Goal: Task Accomplishment & Management: Complete application form

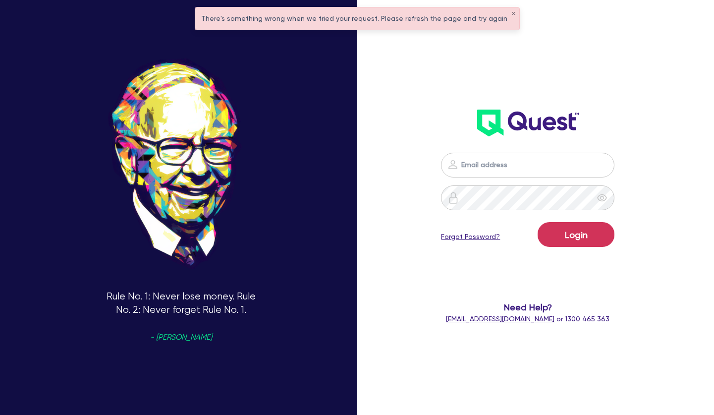
type input "[PERSON_NAME][EMAIL_ADDRESS][PERSON_NAME][DOMAIN_NAME]"
click at [574, 238] on button "Login" at bounding box center [576, 234] width 77 height 25
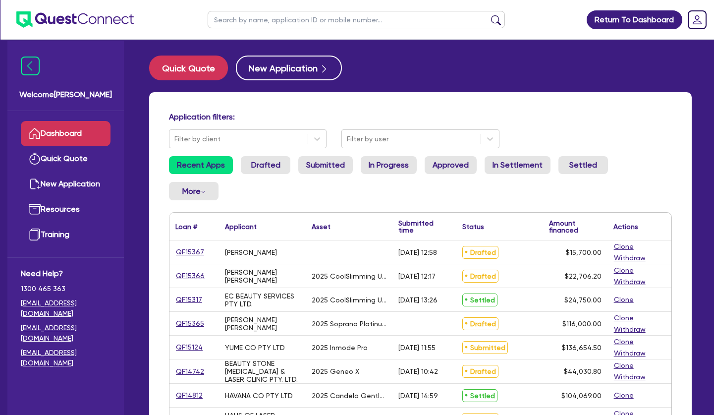
click at [401, 22] on input "text" at bounding box center [356, 19] width 297 height 17
type input "marina"
click at [488, 15] on button "submit" at bounding box center [496, 22] width 16 height 14
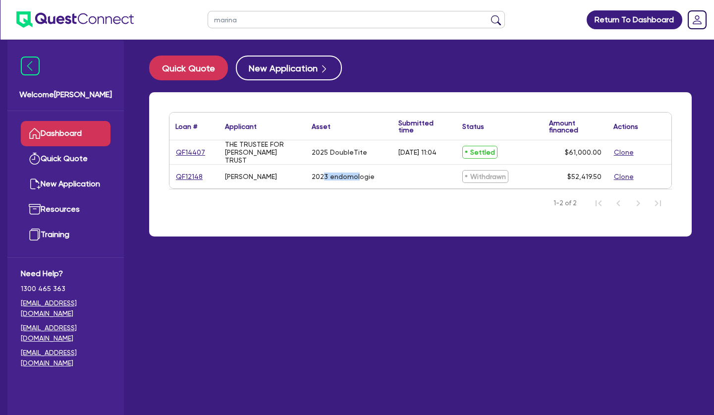
drag, startPoint x: 325, startPoint y: 170, endPoint x: 357, endPoint y: 173, distance: 32.9
click at [357, 173] on div "2023 endomologie" at bounding box center [349, 177] width 87 height 24
click at [357, 173] on div "2023 endomologie" at bounding box center [343, 176] width 63 height 8
click at [182, 175] on link "QF12148" at bounding box center [189, 176] width 28 height 11
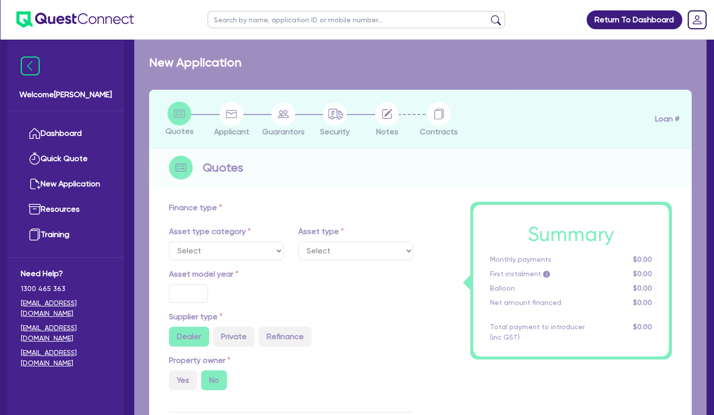
select select "TERTIARY_ASSETS"
type input "2023"
radio input "true"
type input "70,995"
type input "20,000"
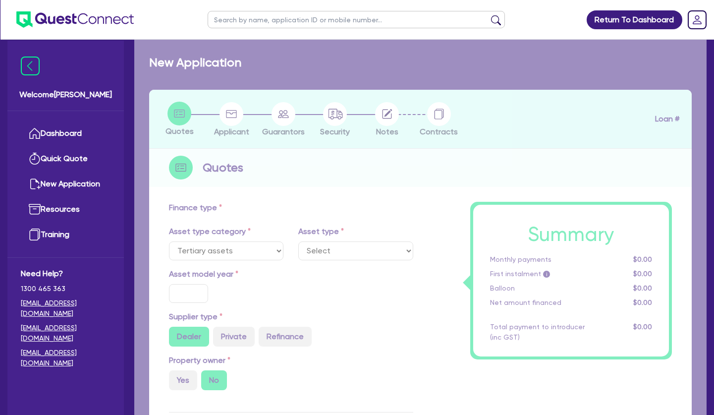
type input "5"
type input "2,620.98"
type input "16.95"
type input "395"
type input "900"
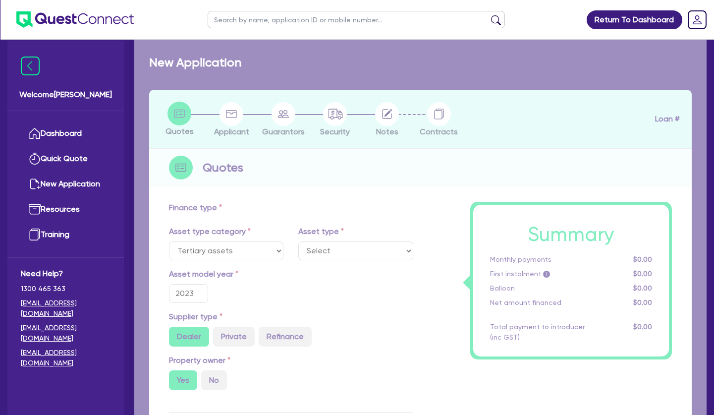
select select "BEAUTY_EQUIPMENT"
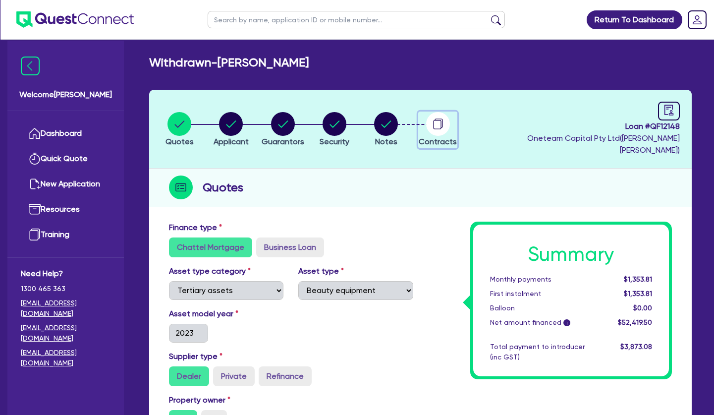
click at [436, 121] on circle "button" at bounding box center [438, 124] width 24 height 24
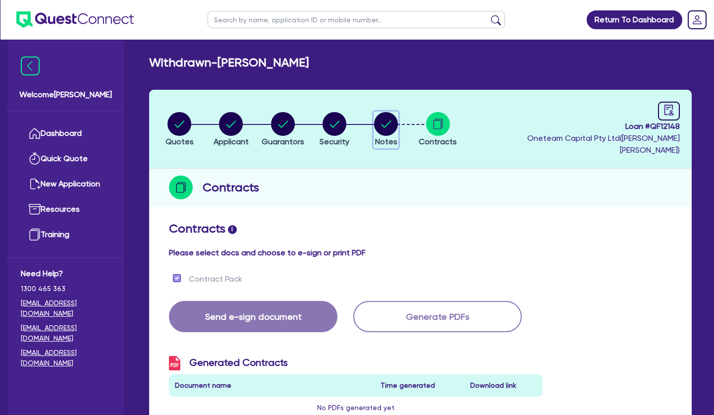
click at [388, 117] on circle "button" at bounding box center [386, 124] width 24 height 24
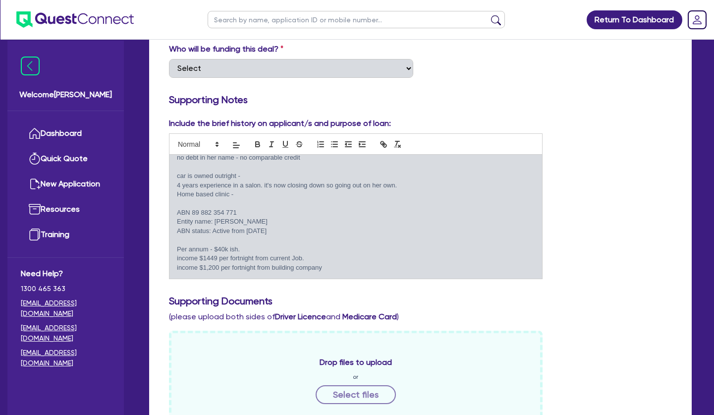
scroll to position [404, 0]
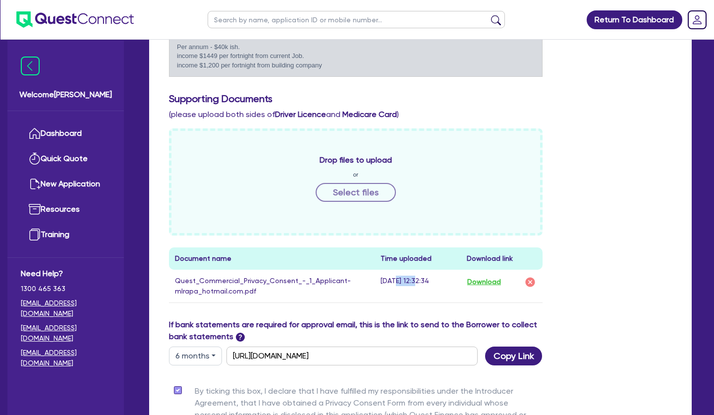
drag, startPoint x: 395, startPoint y: 268, endPoint x: 414, endPoint y: 269, distance: 19.4
click at [414, 270] on td "[DATE] 12:32:34" at bounding box center [418, 286] width 86 height 33
drag, startPoint x: 412, startPoint y: 270, endPoint x: 379, endPoint y: 270, distance: 33.2
click at [379, 270] on td "[DATE] 12:32:34" at bounding box center [418, 286] width 86 height 33
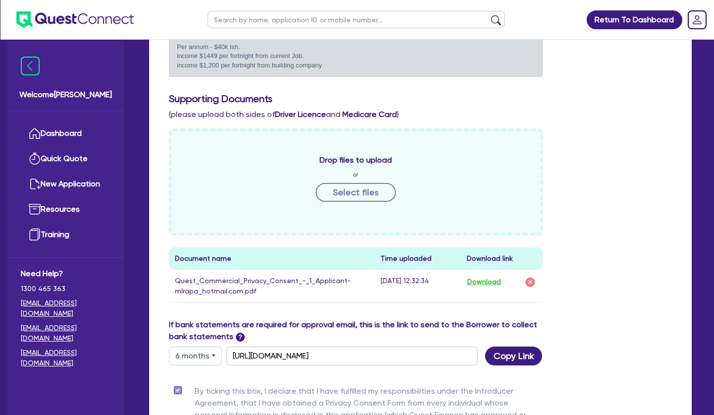
click at [379, 270] on td "[DATE] 12:32:34" at bounding box center [418, 286] width 86 height 33
drag, startPoint x: 385, startPoint y: 271, endPoint x: 422, endPoint y: 271, distance: 36.7
click at [422, 271] on td "[DATE] 12:32:34" at bounding box center [418, 286] width 86 height 33
drag, startPoint x: 415, startPoint y: 271, endPoint x: 398, endPoint y: 269, distance: 17.5
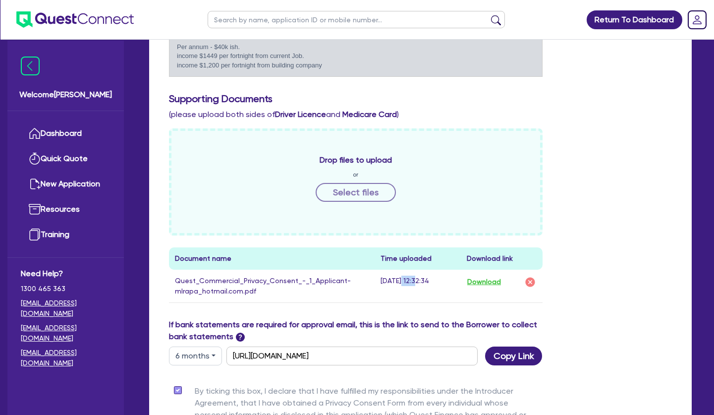
click at [398, 270] on td "[DATE] 12:32:34" at bounding box center [418, 286] width 86 height 33
click at [396, 270] on td "[DATE] 12:32:34" at bounding box center [418, 286] width 86 height 33
drag, startPoint x: 396, startPoint y: 269, endPoint x: 418, endPoint y: 268, distance: 21.3
click at [418, 270] on td "[DATE] 12:32:34" at bounding box center [418, 286] width 86 height 33
drag, startPoint x: 418, startPoint y: 268, endPoint x: 398, endPoint y: 267, distance: 19.8
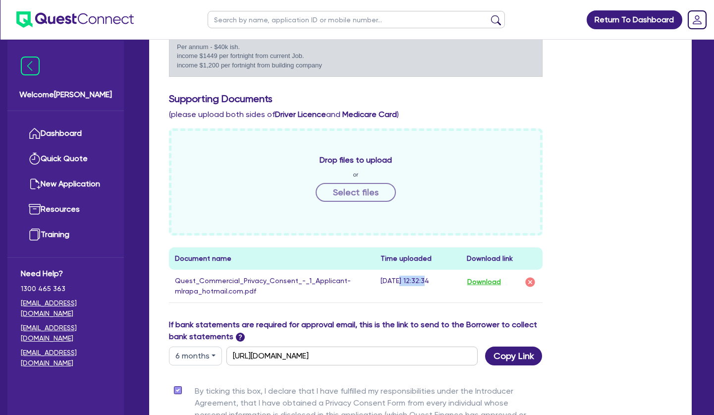
click at [417, 270] on td "[DATE] 12:32:34" at bounding box center [418, 286] width 86 height 33
drag, startPoint x: 395, startPoint y: 267, endPoint x: 415, endPoint y: 267, distance: 20.3
click at [415, 270] on td "[DATE] 12:32:34" at bounding box center [418, 286] width 86 height 33
drag, startPoint x: 399, startPoint y: 270, endPoint x: 413, endPoint y: 270, distance: 13.4
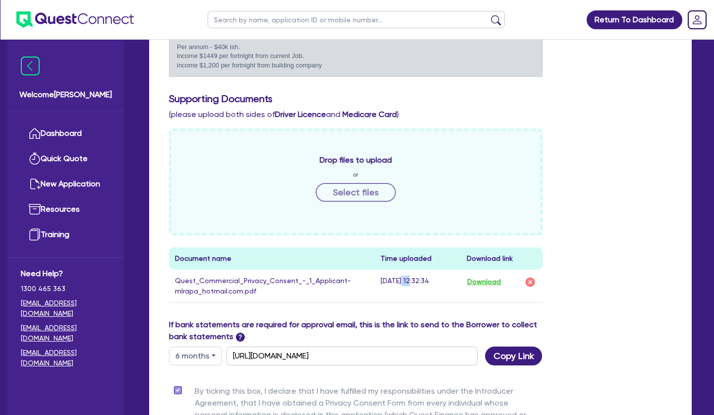
click at [413, 270] on td "[DATE] 12:32:34" at bounding box center [418, 286] width 86 height 33
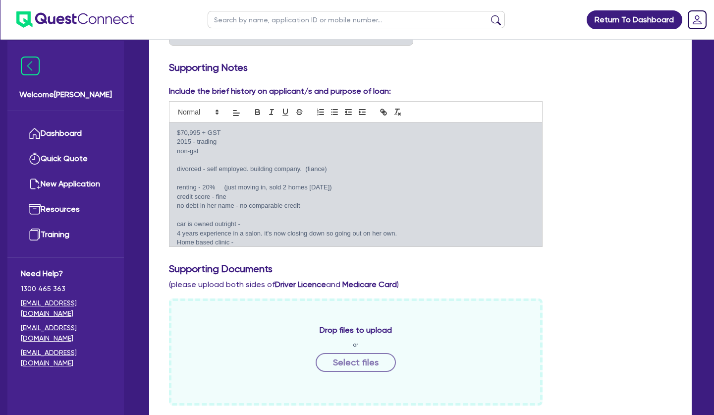
scroll to position [80, 0]
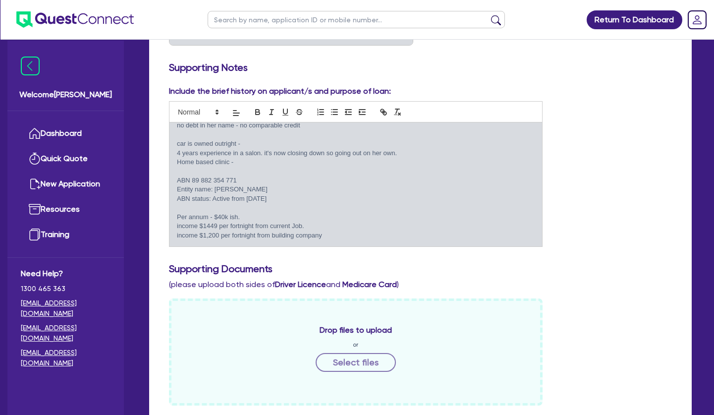
click at [242, 194] on p "ABN status: Active from [DATE]" at bounding box center [356, 198] width 358 height 9
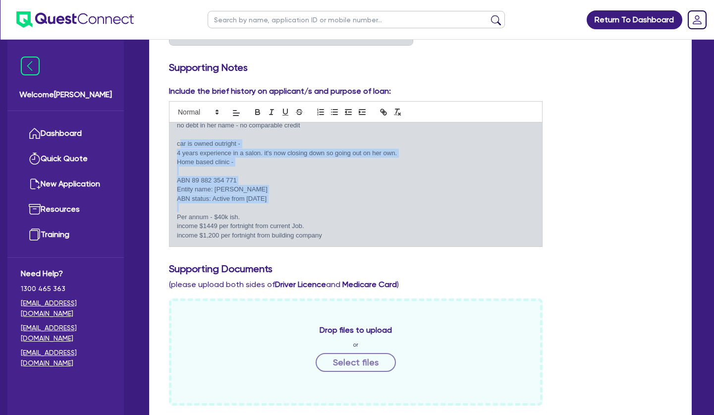
drag, startPoint x: 243, startPoint y: 193, endPoint x: 181, endPoint y: 128, distance: 89.4
click at [181, 128] on div "$70,995 + GST 2015 - trading non-gst divorced - self employed. building company…" at bounding box center [356, 184] width 373 height 124
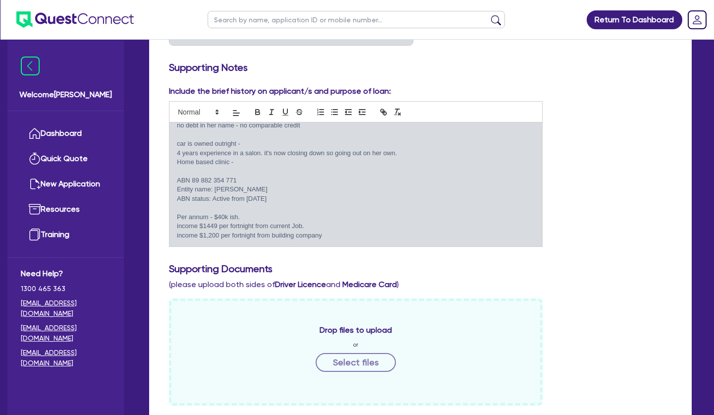
click at [181, 139] on p "car is owned outright -" at bounding box center [356, 143] width 358 height 9
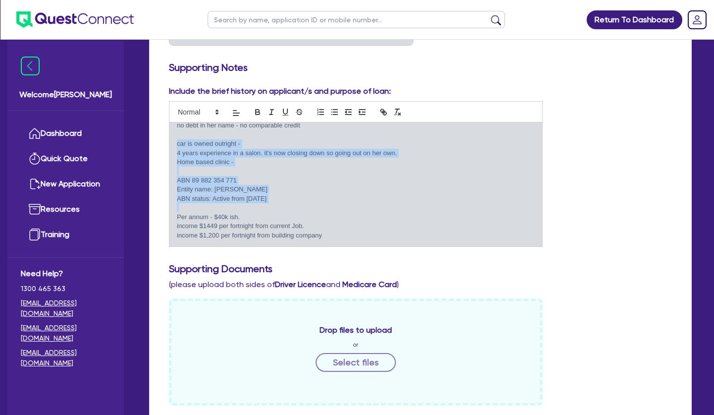
drag, startPoint x: 177, startPoint y: 131, endPoint x: 302, endPoint y: 192, distance: 139.0
click at [302, 192] on div "$70,995 + GST 2015 - trading non-gst divorced - self employed. building company…" at bounding box center [356, 184] width 373 height 124
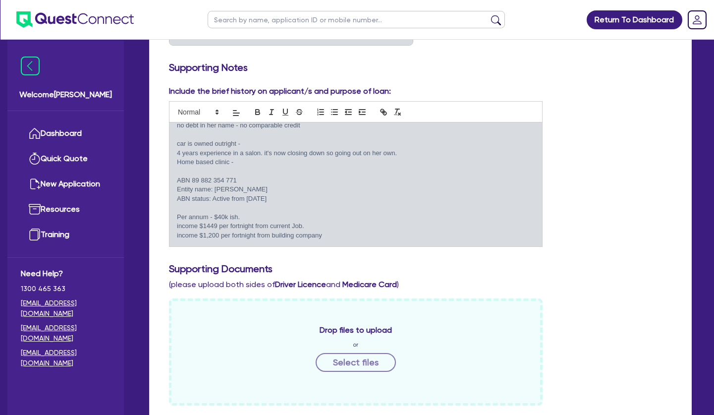
click at [302, 203] on p at bounding box center [356, 207] width 358 height 9
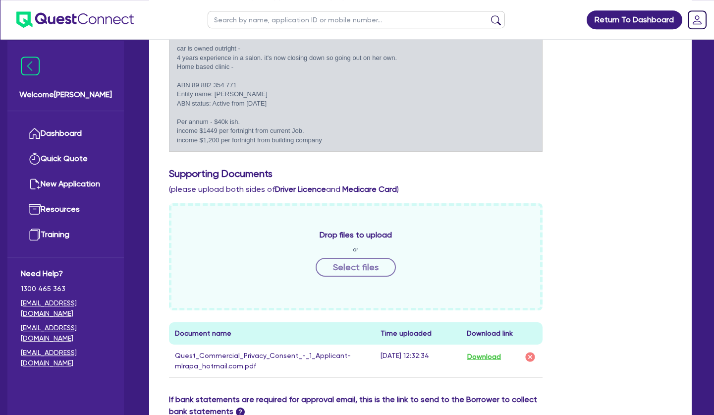
scroll to position [354, 0]
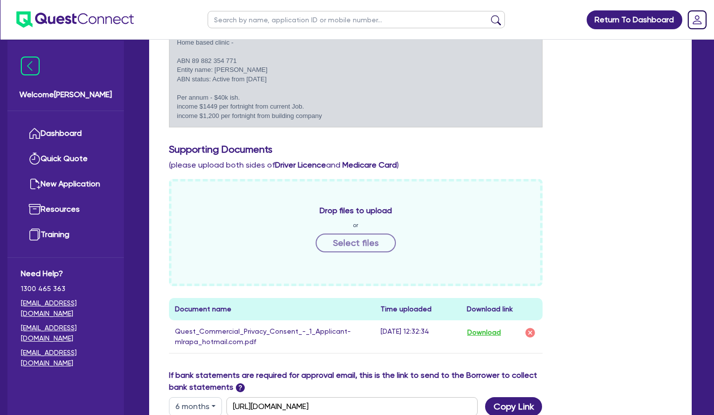
drag, startPoint x: 235, startPoint y: 67, endPoint x: 179, endPoint y: 48, distance: 59.9
click at [179, 48] on div "$70,995 + GST 2015 - trading non-gst divorced - self employed. building company…" at bounding box center [356, 65] width 373 height 124
copy div "ABN 89 882 354 771 Entity name: [PERSON_NAME] status: Active from [DATE]"
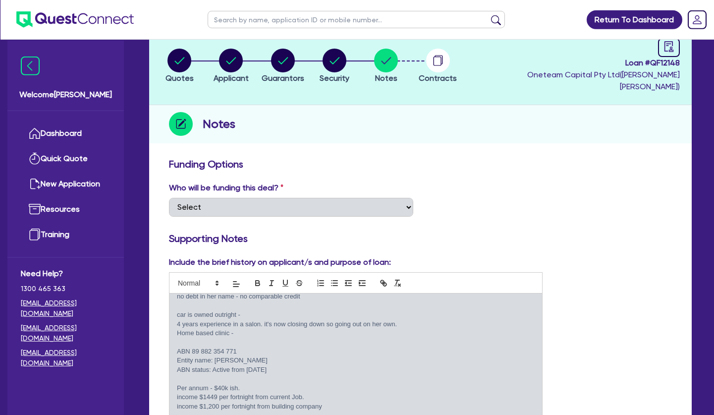
scroll to position [0, 0]
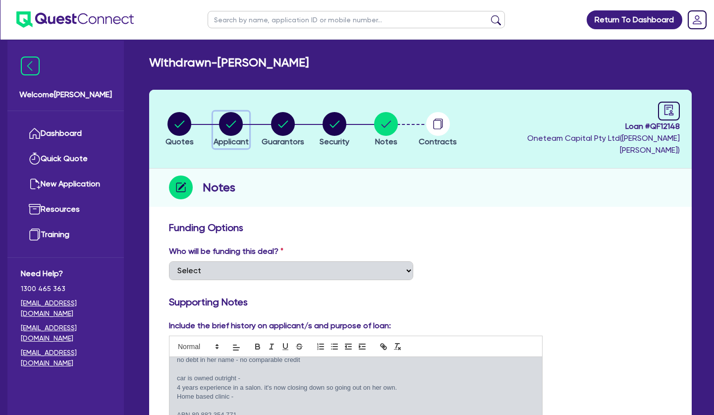
click at [225, 115] on circle "button" at bounding box center [231, 124] width 24 height 24
select select "SOLE_TRADER"
select select "HEALTH_BEAUTY"
select select "OTHER_HEALTH_BEAUTY"
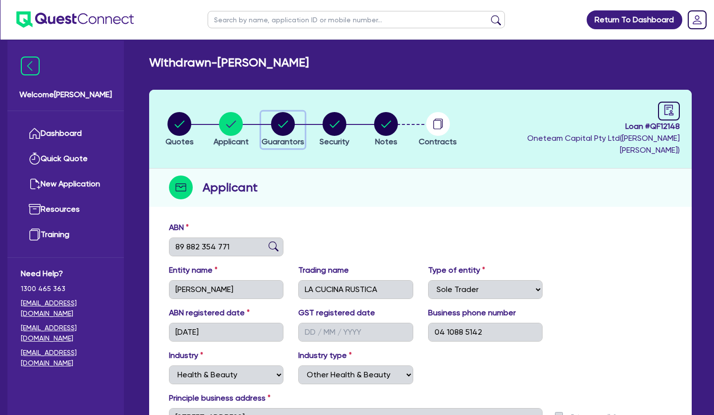
click at [287, 120] on icon "button" at bounding box center [283, 123] width 10 height 7
select select "MRS"
select select "WA"
select select "DE_FACTO"
select select "CASH"
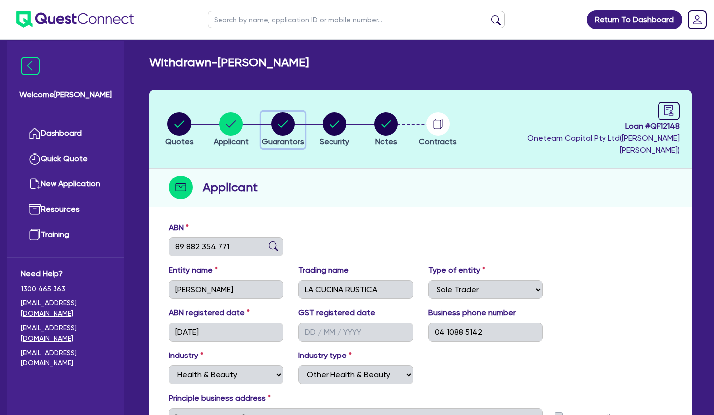
select select "VEHICLE"
select select "HOUSEHOLD_PERSONAL"
select select "OTHER"
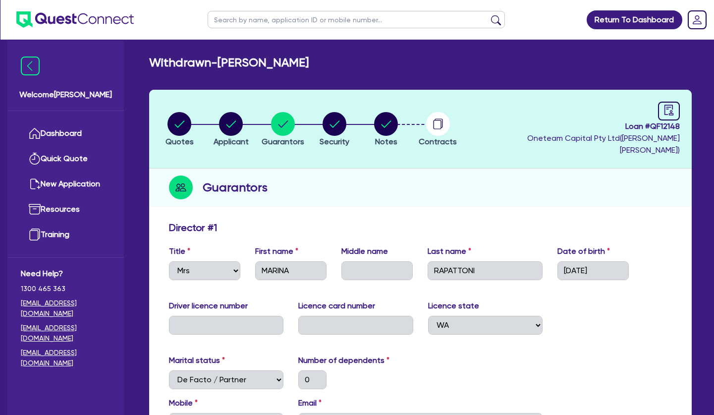
click at [489, 184] on div "Guarantors" at bounding box center [420, 188] width 543 height 38
click at [237, 120] on circle "button" at bounding box center [231, 124] width 24 height 24
select select "SOLE_TRADER"
select select "HEALTH_BEAUTY"
select select "OTHER_HEALTH_BEAUTY"
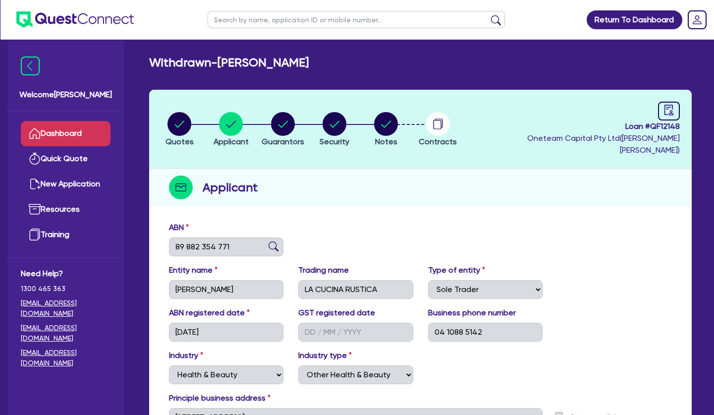
click at [71, 136] on link "Dashboard" at bounding box center [66, 133] width 90 height 25
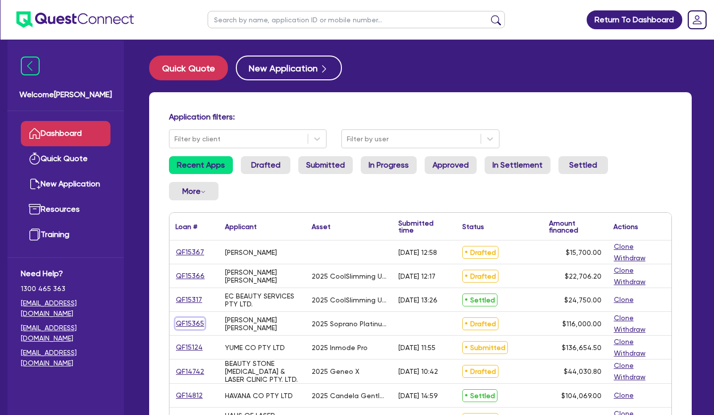
click at [195, 324] on link "QF15365" at bounding box center [189, 323] width 29 height 11
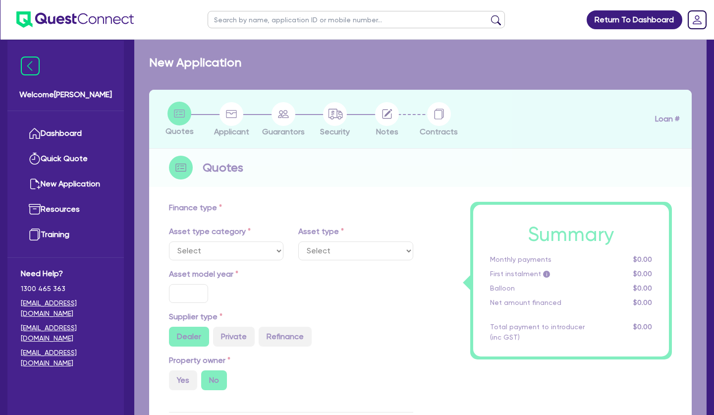
select select "SECONDARY_ASSETS"
type input "2025"
radio input "true"
type input "116,000"
type input "4"
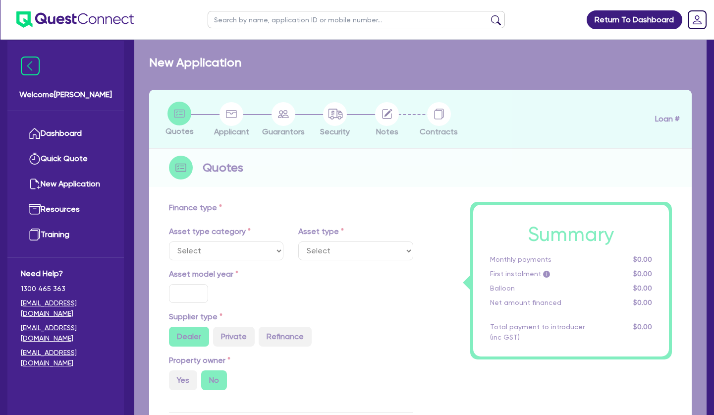
type input "4,640"
type input "7.65"
select select "MEDICAL_DENTAL_LABORATORY_EQUIPMENT"
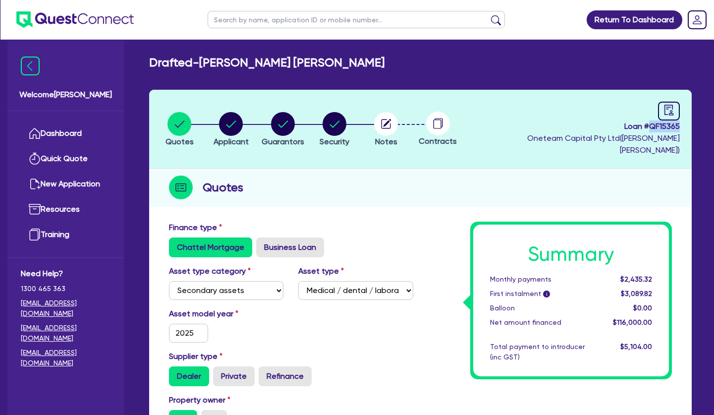
drag, startPoint x: 683, startPoint y: 125, endPoint x: 649, endPoint y: 125, distance: 34.2
click at [649, 125] on header "Quotes Applicant [GEOGRAPHIC_DATA] Security Notes Contracts Loan # QF15365 Onet…" at bounding box center [420, 129] width 543 height 79
copy span "QF15365"
click at [232, 117] on circle "button" at bounding box center [231, 124] width 24 height 24
select select "SOLE_TRADER"
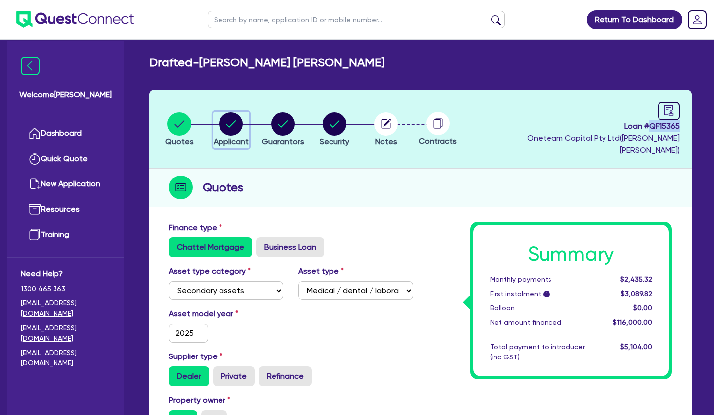
select select "HEALTH_BEAUTY"
select select "HAIR_BEAUTY_SALONS"
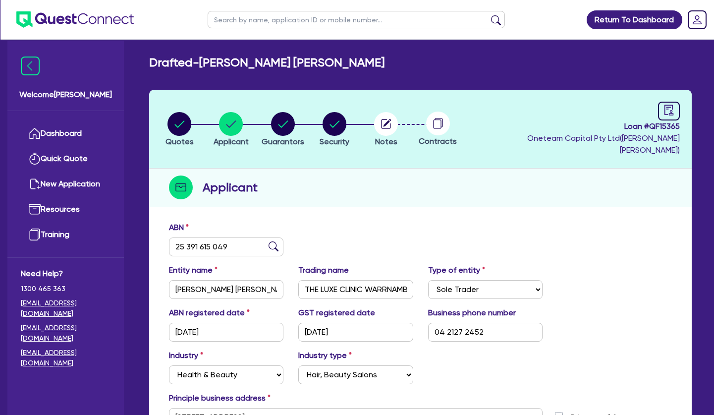
click at [635, 127] on span "Loan # QF15365" at bounding box center [573, 126] width 214 height 12
click at [59, 134] on link "Dashboard" at bounding box center [66, 133] width 90 height 25
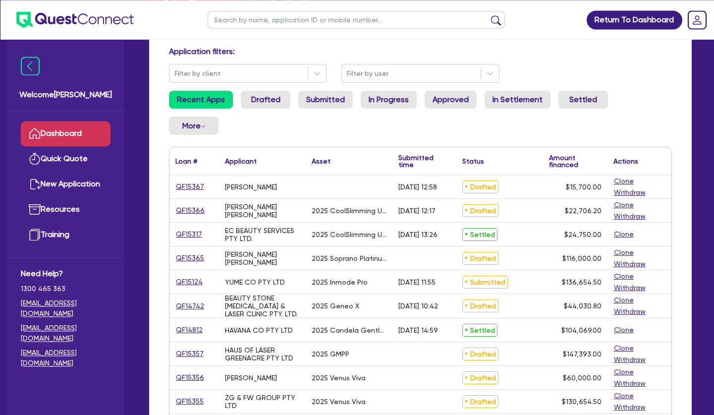
scroll to position [101, 0]
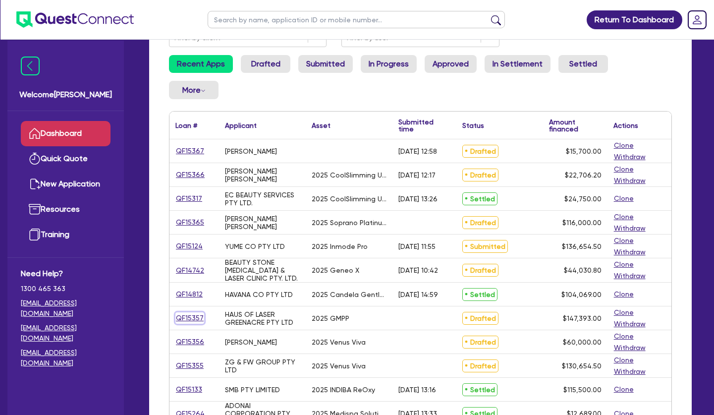
click at [192, 319] on link "QF15357" at bounding box center [189, 317] width 29 height 11
select select "TERTIARY_ASSETS"
select select "BEAUTY_EQUIPMENT"
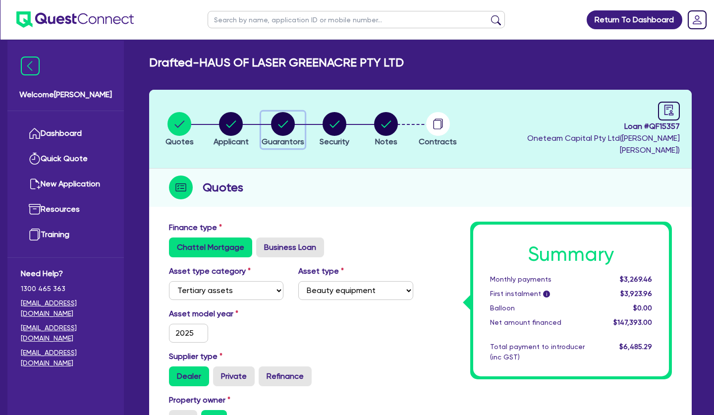
click at [280, 123] on circle "button" at bounding box center [283, 124] width 24 height 24
select select "MRS"
select select "[GEOGRAPHIC_DATA]"
select select "DE_FACTO"
select select "VEHICLE"
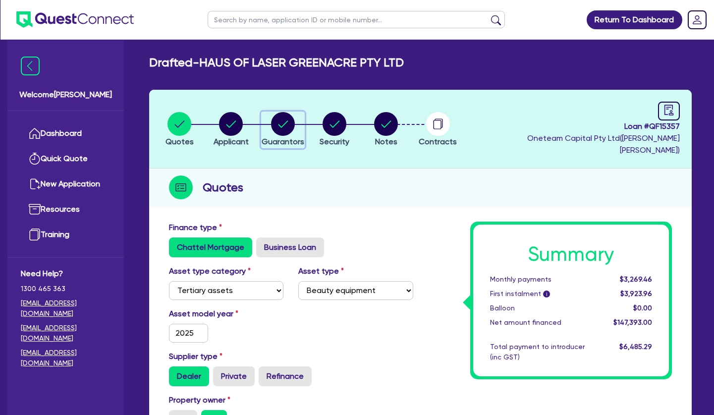
select select "CASH"
select select "HOUSEHOLD_PERSONAL"
select select "OTHER"
select select "VEHICLE_LOAN"
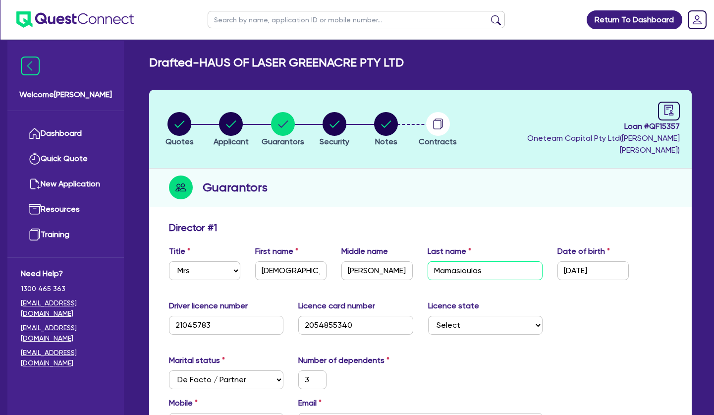
click at [452, 261] on input "Mamasioulas" at bounding box center [485, 270] width 114 height 19
click at [193, 116] on div "button" at bounding box center [180, 124] width 28 height 24
select select "TERTIARY_ASSETS"
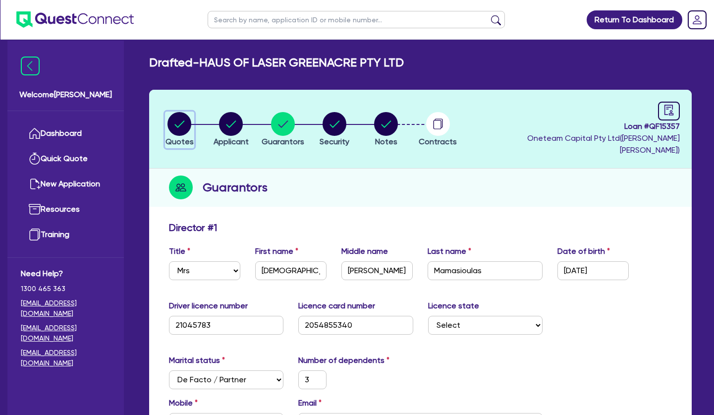
select select "BEAUTY_EQUIPMENT"
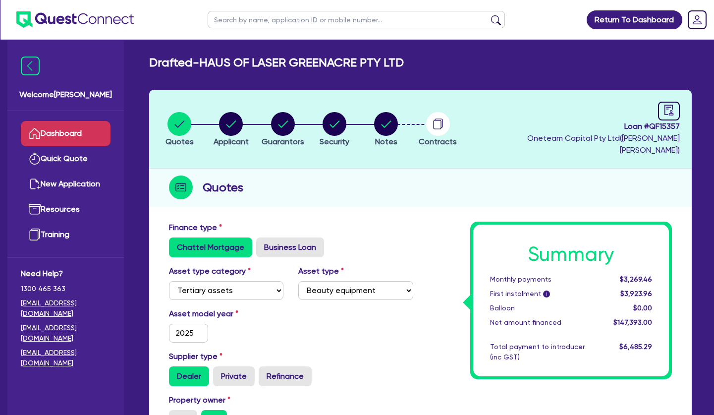
click at [86, 128] on link "Dashboard" at bounding box center [66, 133] width 90 height 25
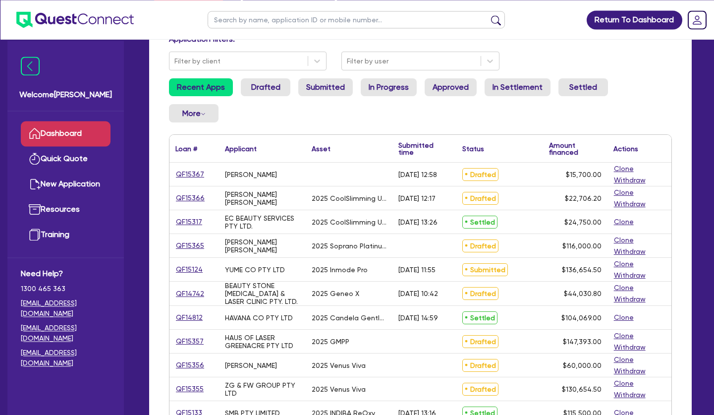
scroll to position [152, 0]
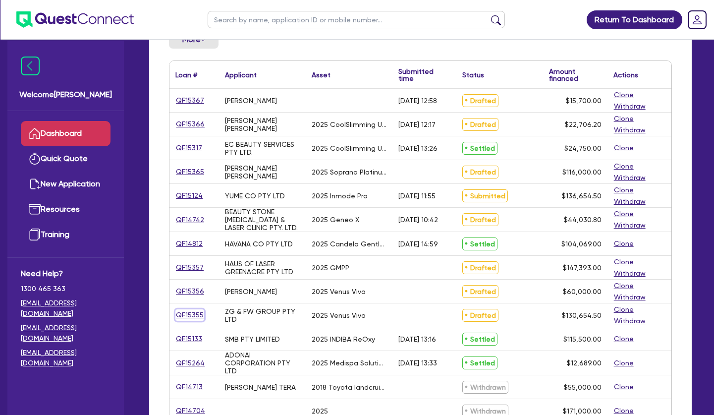
click at [202, 313] on link "QF15355" at bounding box center [189, 314] width 29 height 11
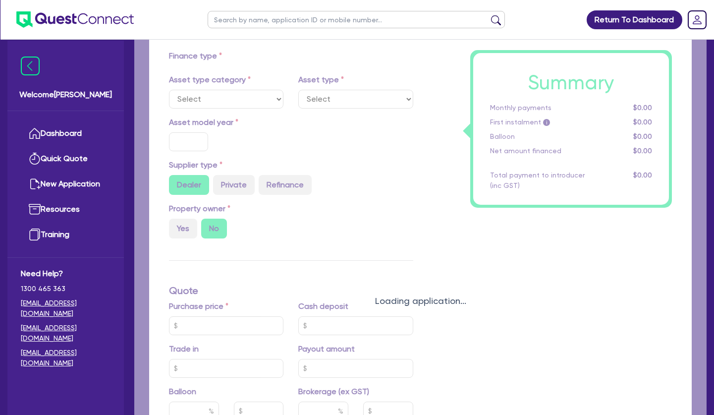
select select "TERTIARY_ASSETS"
type input "2025"
radio input "true"
type input "130,000"
type input "4"
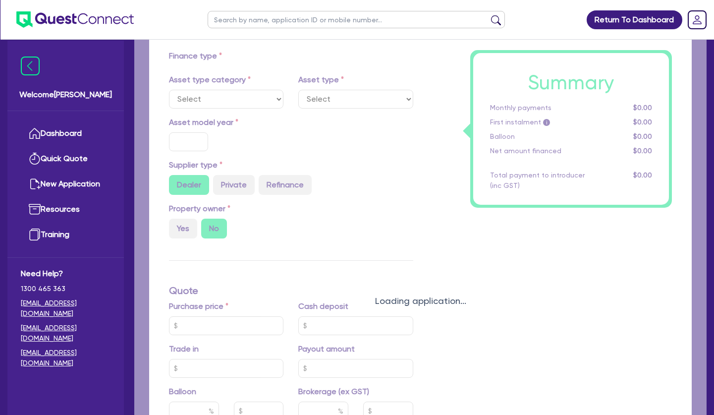
type input "5,226.18"
type input "7.65"
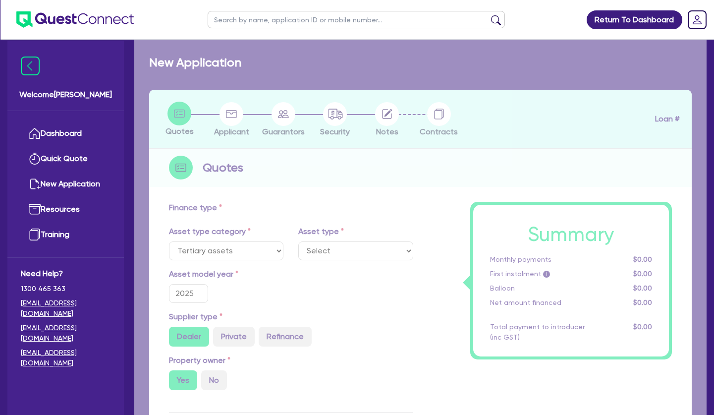
select select "BEAUTY_EQUIPMENT"
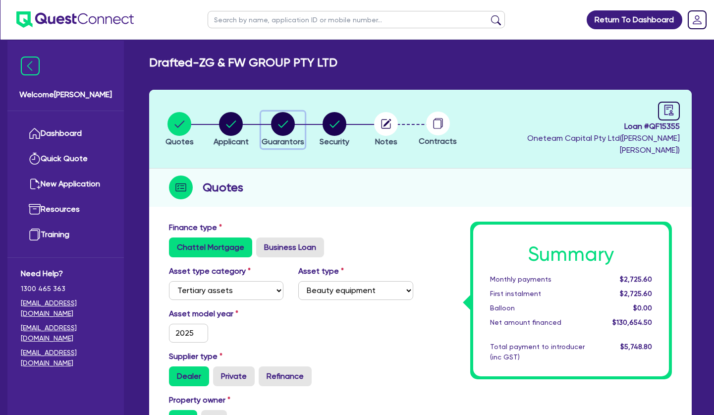
click at [278, 122] on circle "button" at bounding box center [283, 124] width 24 height 24
select select "MRS"
select select "[GEOGRAPHIC_DATA]"
select select "MARRIED"
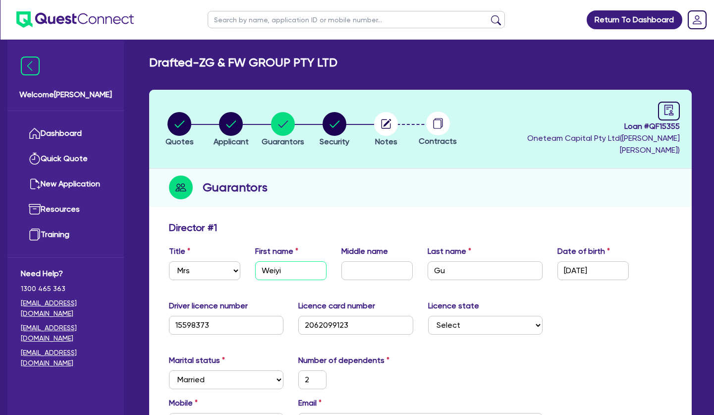
click at [277, 261] on input "Weiyi" at bounding box center [290, 270] width 71 height 19
click at [231, 119] on circle "button" at bounding box center [231, 124] width 24 height 24
select select "COMPANY"
select select "HEALTH_BEAUTY"
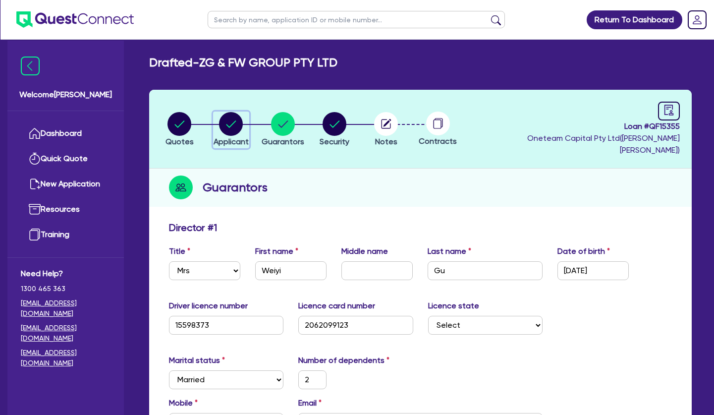
select select "HAIR_BEAUTY_SALONS"
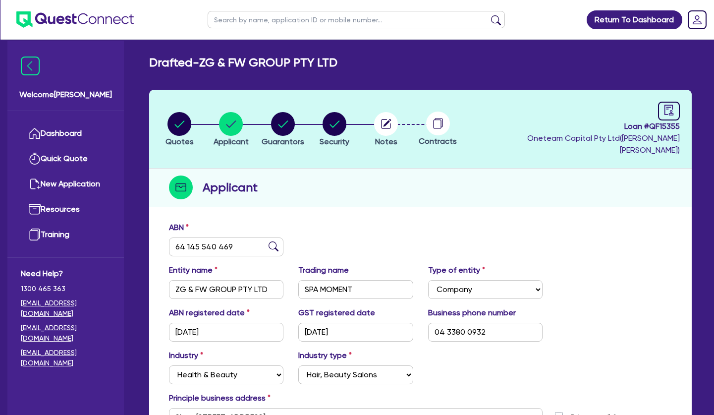
click at [251, 18] on input "text" at bounding box center [356, 19] width 297 height 17
type input "angus"
click button "submit" at bounding box center [496, 22] width 16 height 14
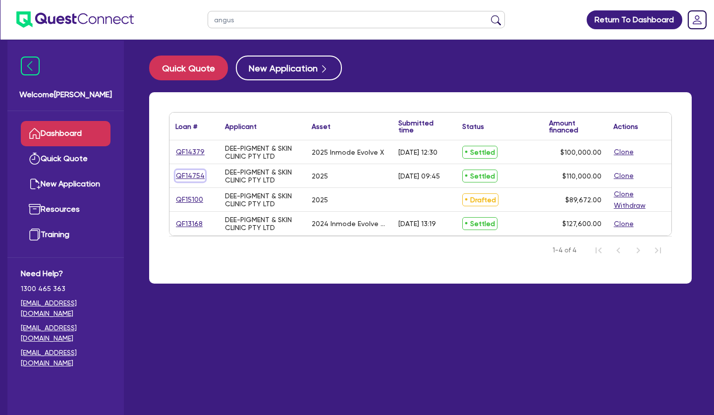
click at [195, 175] on link "QF14754" at bounding box center [190, 175] width 30 height 11
select select "TERTIARY_ASSETS"
select select "BEAUTY_EQUIPMENT"
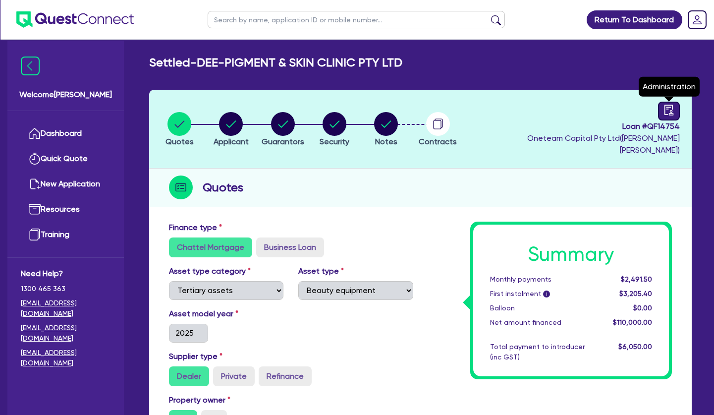
click at [669, 106] on icon "audit" at bounding box center [669, 110] width 9 height 10
select select "SETTLED"
select select "[PERSON_NAME]"
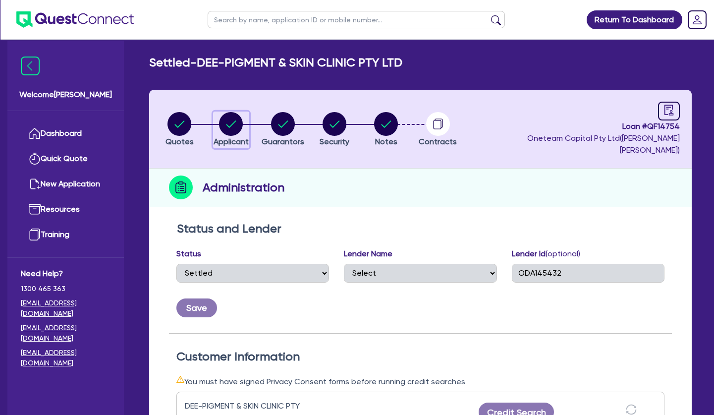
click at [234, 123] on circle "button" at bounding box center [231, 124] width 24 height 24
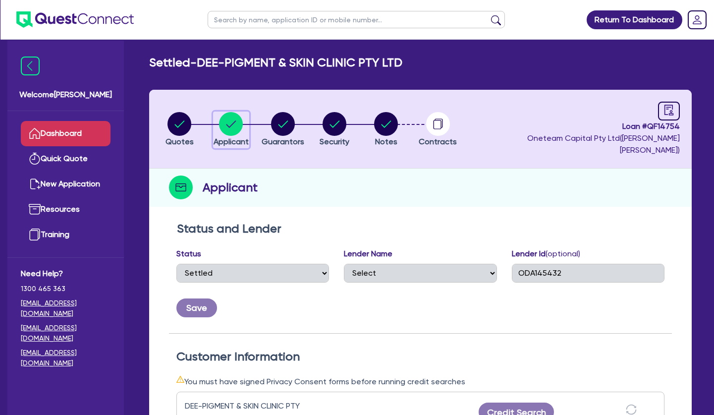
select select "COMPANY"
select select "HEALTH_BEAUTY"
select select "HAIR_BEAUTY_SALONS"
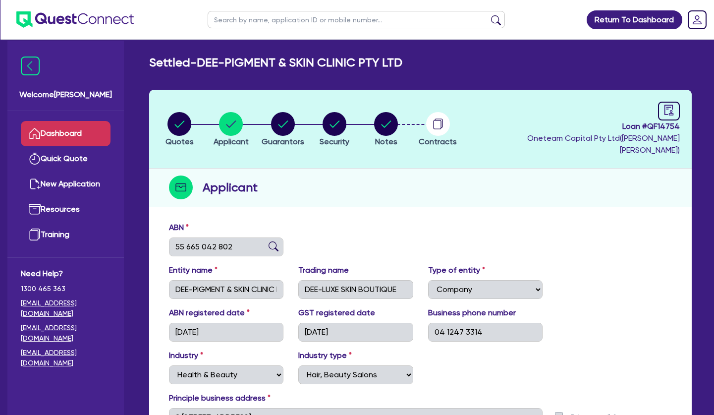
click at [72, 127] on link "Dashboard" at bounding box center [66, 133] width 90 height 25
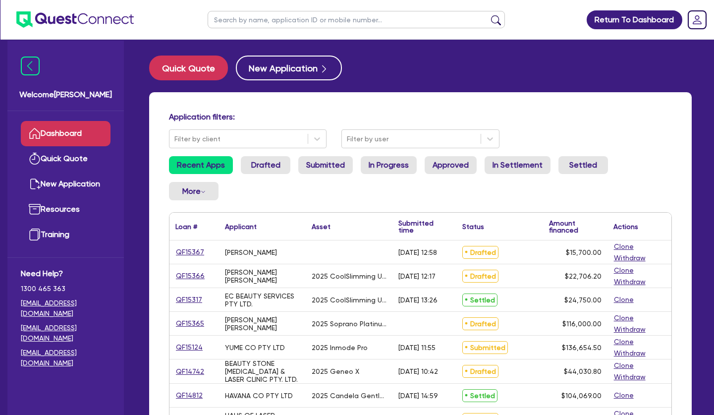
click at [368, 21] on input "text" at bounding box center [356, 19] width 297 height 17
click at [488, 15] on button "submit" at bounding box center [496, 22] width 16 height 14
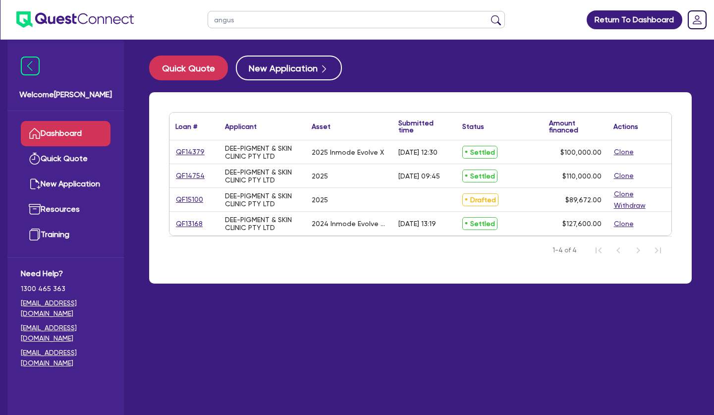
click at [343, 169] on div "2025" at bounding box center [349, 175] width 87 height 23
click at [292, 168] on div "DEE-PIGMENT & SKIN CLINIC PTY LTD" at bounding box center [262, 175] width 87 height 23
drag, startPoint x: 240, startPoint y: 19, endPoint x: 176, endPoint y: 13, distance: 64.2
click at [208, 14] on input "angus" at bounding box center [356, 19] width 297 height 17
paste input "QF15100"
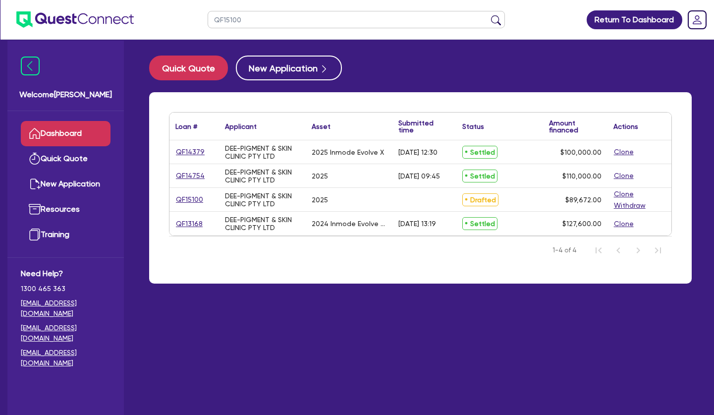
type input "QF15100"
click at [488, 15] on button "submit" at bounding box center [496, 22] width 16 height 14
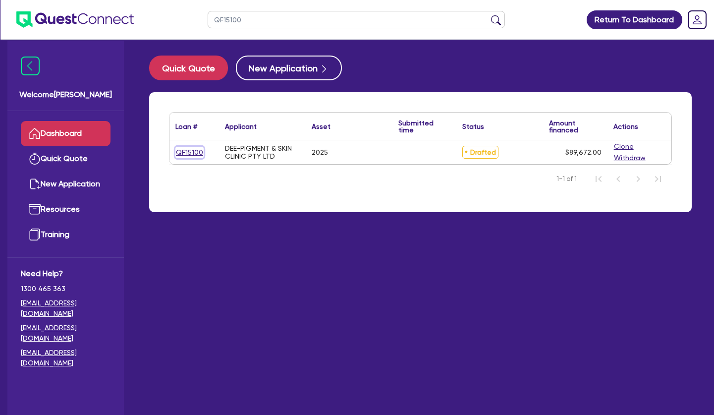
click at [188, 153] on link "QF15100" at bounding box center [189, 152] width 28 height 11
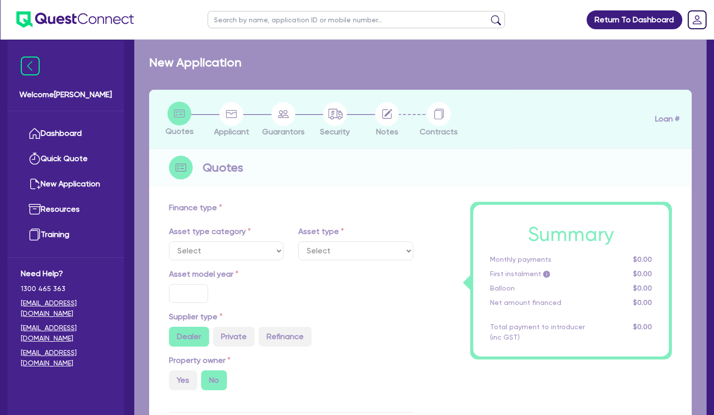
select select "TERTIARY_ASSETS"
type input "2025"
type input "89,672"
type input "4"
type input "3,586.88"
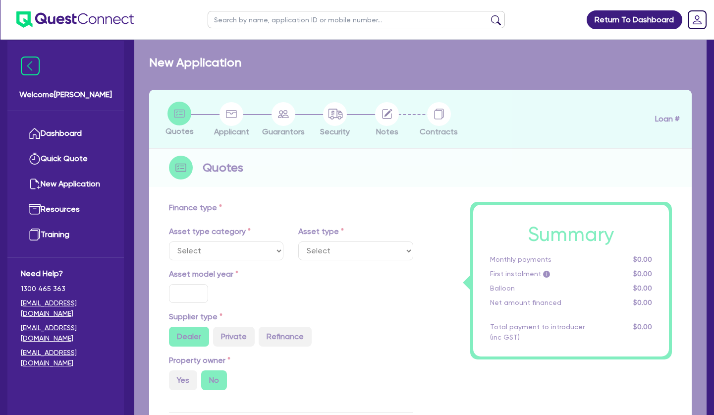
radio input "true"
type input "11.9"
type input "495"
select select "BEAUTY_EQUIPMENT"
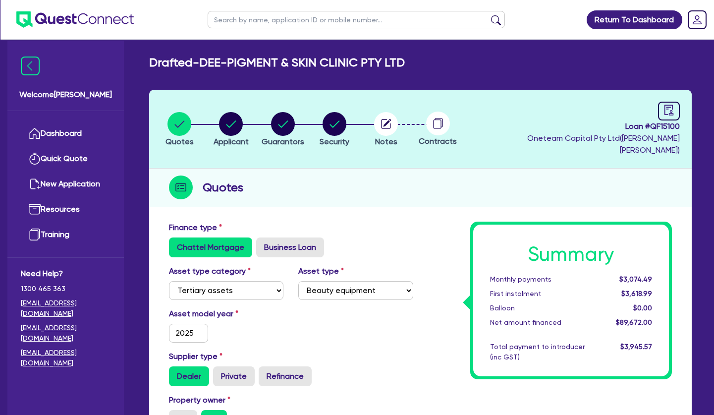
click at [249, 183] on div "Quotes" at bounding box center [420, 188] width 543 height 38
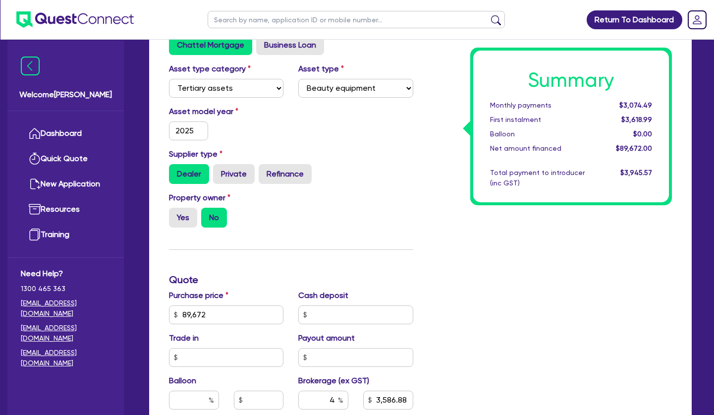
click at [380, 209] on div "Property owner Yes No" at bounding box center [291, 214] width 259 height 44
click at [424, 207] on div "Summary Monthly payments $3,074.49 First instalment $3,618.99 Balloon $0.00 Net…" at bounding box center [550, 308] width 259 height 579
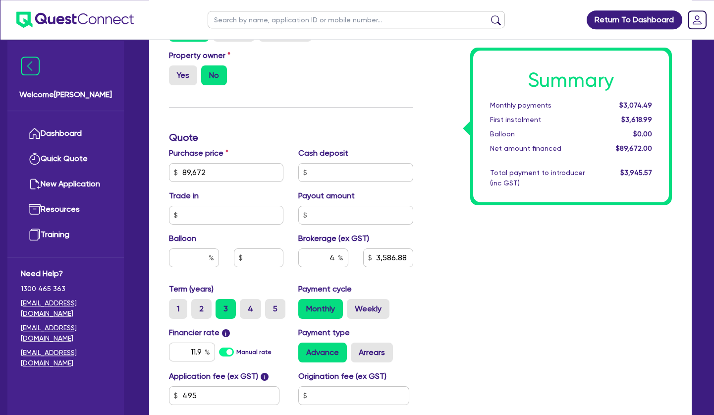
scroll to position [354, 0]
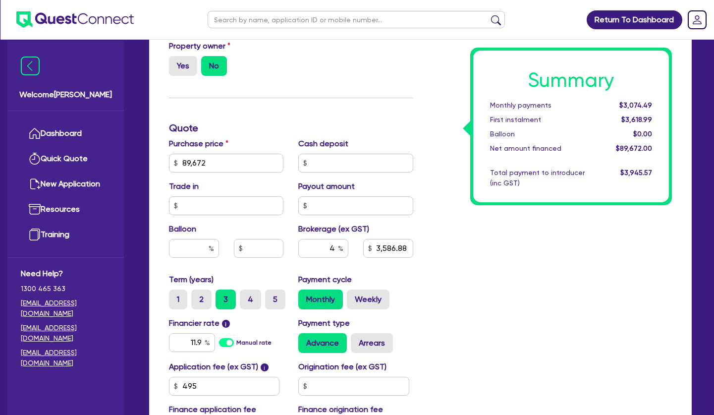
click at [512, 248] on div "Summary Monthly payments $3,074.49 First instalment $3,618.99 Balloon $0.00 Net…" at bounding box center [550, 157] width 259 height 579
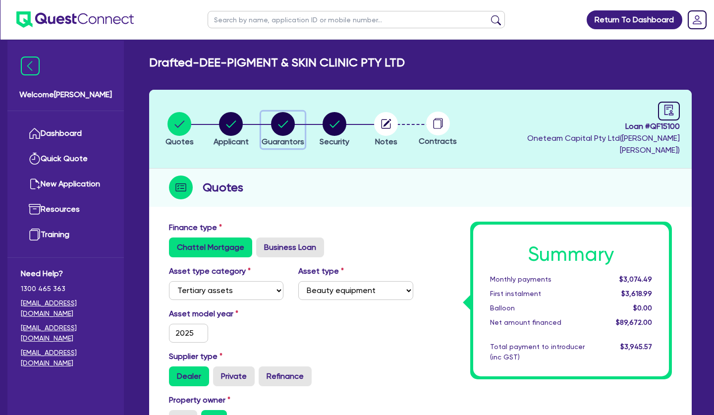
click at [290, 119] on circle "button" at bounding box center [283, 124] width 24 height 24
select select "MR"
select select "QLD"
select select "MARRIED"
select select "PROPERTY"
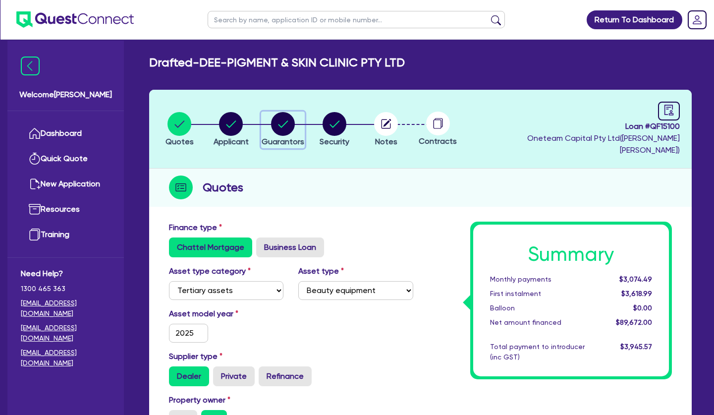
select select "INVESTMENT_PROPERTY"
select select "CASH"
select select "VEHICLE"
select select "EQUIPMENT"
select select "HOUSEHOLD_PERSONAL"
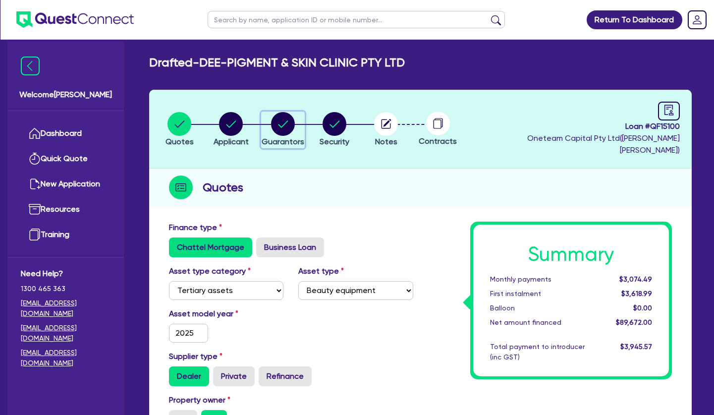
select select "OTHER"
select select "MORTGAGE"
select select "INVESTMENT_PROPERTY_LOAN"
select select "VEHICLE_LOAN"
select select "PERSONAL_LOAN"
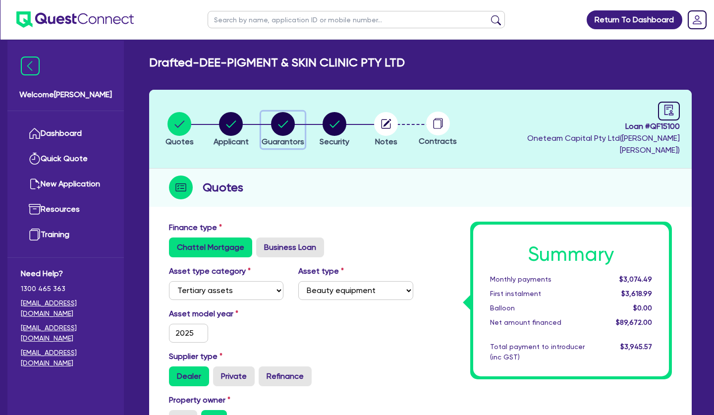
select select "MS"
select select "QLD"
select select "DE_FACTO"
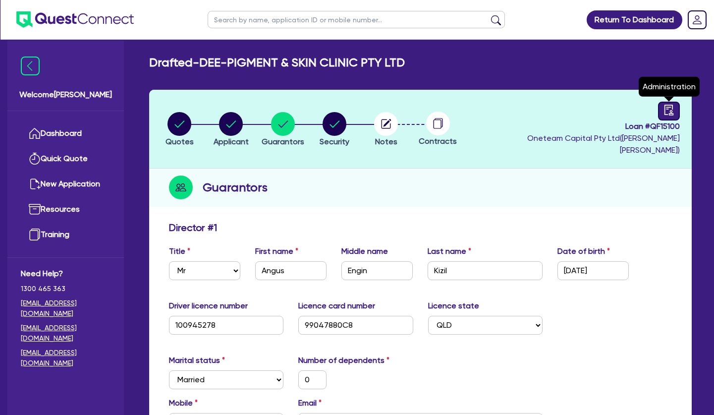
click at [667, 107] on icon "audit" at bounding box center [669, 110] width 9 height 10
select select "DRAFTED_NEW"
select select "Other"
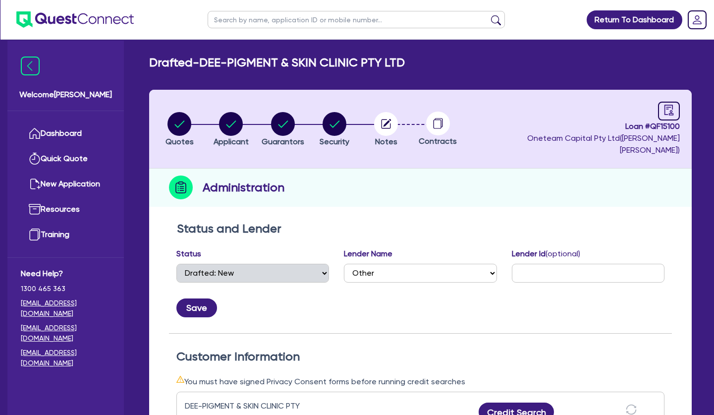
click at [512, 300] on div "Save" at bounding box center [420, 303] width 503 height 27
click at [263, 18] on input "text" at bounding box center [356, 19] width 297 height 17
type input "dee"
click button "submit" at bounding box center [496, 22] width 16 height 14
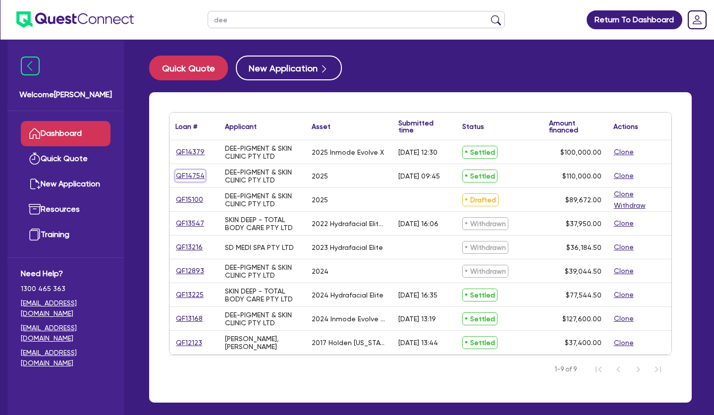
click at [192, 173] on link "QF14754" at bounding box center [190, 175] width 30 height 11
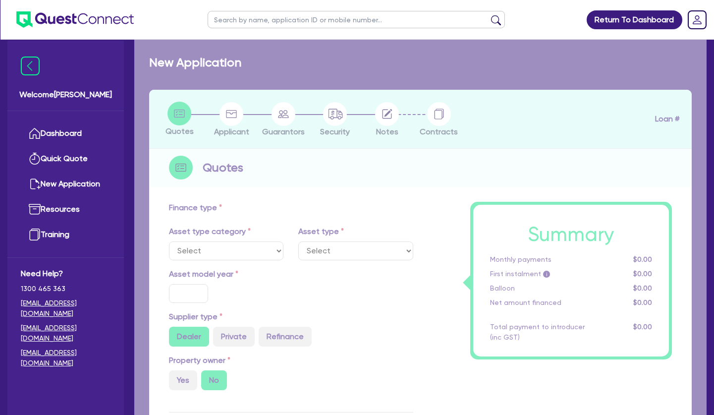
select select "TERTIARY_ASSETS"
type input "2025"
radio input "true"
type input "110,000"
type input "5"
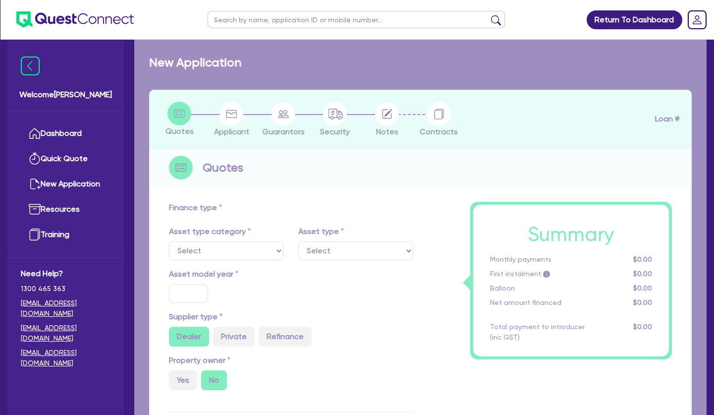
type input "5,500"
type input "10.45"
type input "649"
select select "BEAUTY_EQUIPMENT"
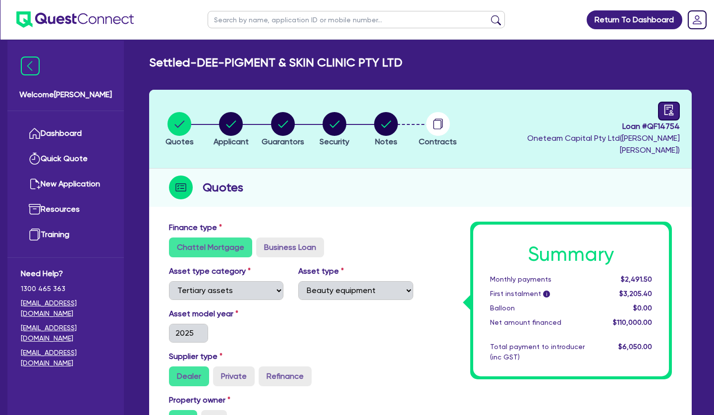
click at [671, 109] on icon "audit" at bounding box center [669, 110] width 11 height 11
select select "SETTLED"
select select "[PERSON_NAME]"
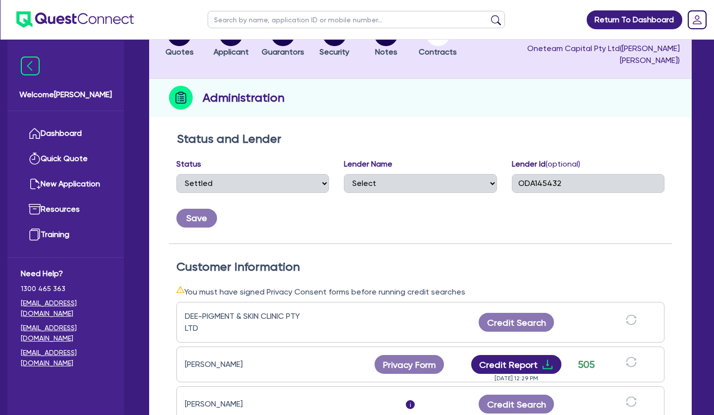
scroll to position [202, 0]
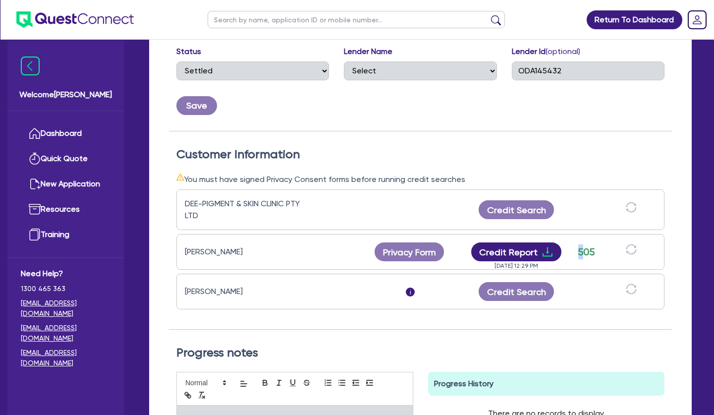
drag, startPoint x: 577, startPoint y: 240, endPoint x: 588, endPoint y: 240, distance: 10.9
click at [588, 244] on div "505" at bounding box center [586, 251] width 25 height 15
click at [590, 244] on div "505" at bounding box center [586, 251] width 25 height 15
click at [549, 246] on icon "download" at bounding box center [548, 252] width 12 height 12
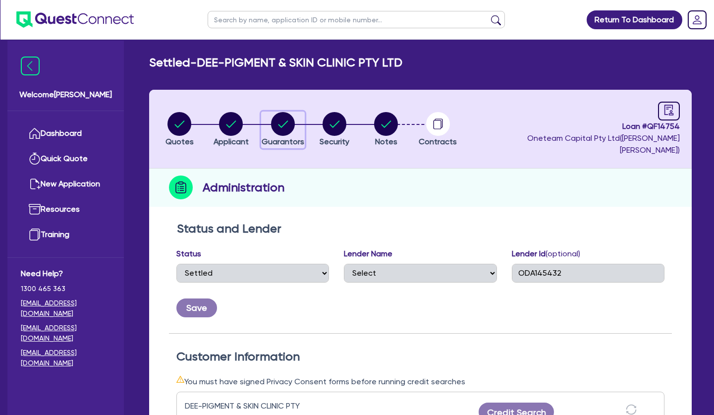
click at [286, 115] on circle "button" at bounding box center [283, 124] width 24 height 24
select select "MR"
select select "QLD"
select select "MARRIED"
select select "PROPERTY"
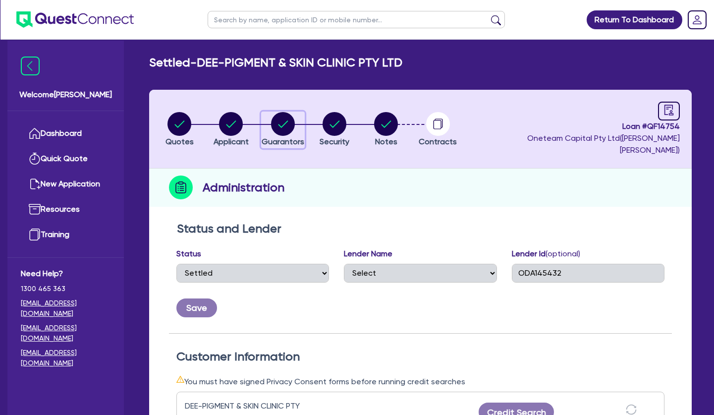
select select "INVESTMENT_PROPERTY"
select select "CASH"
select select "VEHICLE"
select select "EQUIPMENT"
select select "HOUSEHOLD_PERSONAL"
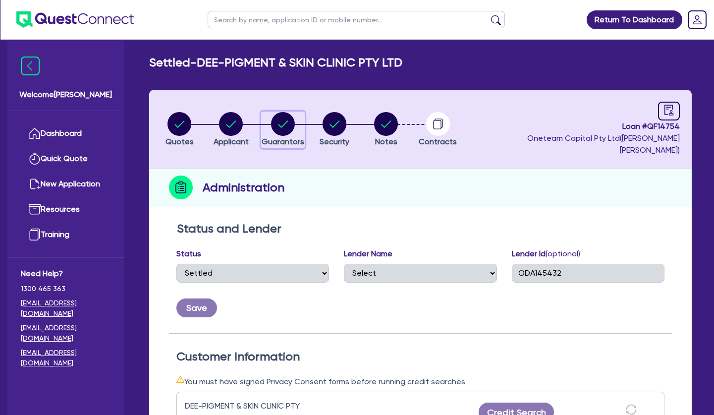
select select "OTHER"
select select "MORTGAGE"
select select "INVESTMENT_PROPERTY_LOAN"
select select "VEHICLE_LOAN"
select select "PERSONAL_LOAN"
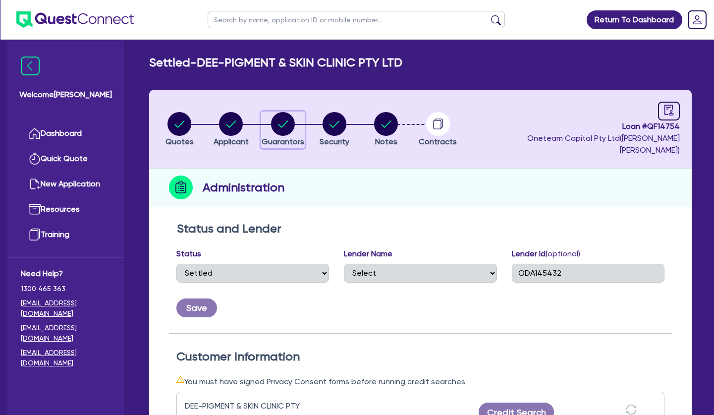
select select "MS"
select select "QLD"
select select "DE_FACTO"
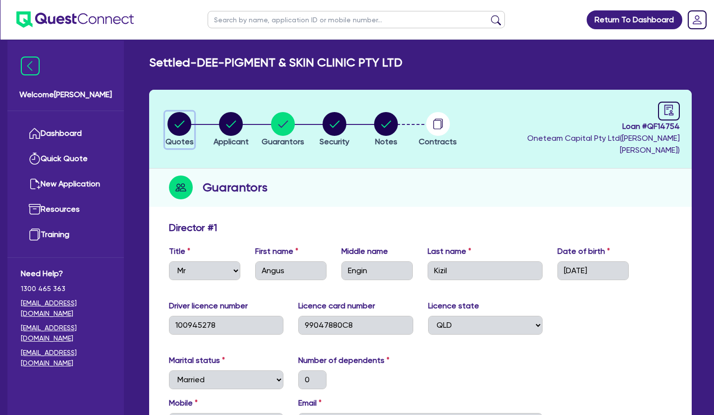
click at [184, 118] on circle "button" at bounding box center [180, 124] width 24 height 24
select select "TERTIARY_ASSETS"
select select "BEAUTY_EQUIPMENT"
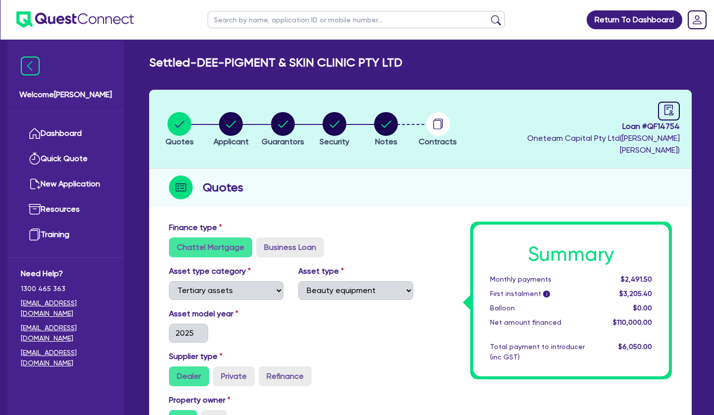
click at [240, 59] on h2 "Settled - DEE-PIGMENT & SKIN CLINIC PTY LTD" at bounding box center [275, 63] width 253 height 14
click at [87, 126] on link "Dashboard" at bounding box center [66, 133] width 90 height 25
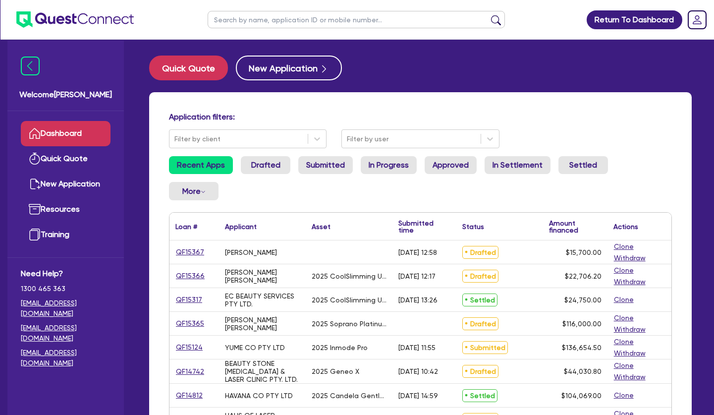
click at [288, 21] on input "text" at bounding box center [356, 19] width 297 height 17
click at [488, 15] on button "submit" at bounding box center [496, 22] width 16 height 14
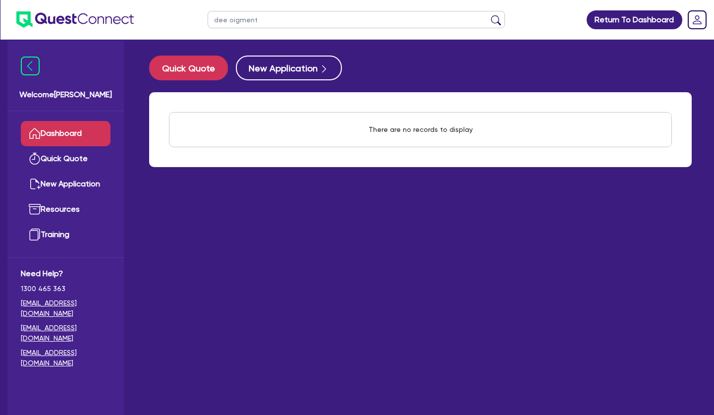
drag, startPoint x: 269, startPoint y: 21, endPoint x: 228, endPoint y: 15, distance: 41.1
click at [228, 15] on input "dee oigment" at bounding box center [356, 19] width 297 height 17
click at [488, 15] on button "submit" at bounding box center [496, 22] width 16 height 14
drag, startPoint x: 264, startPoint y: 20, endPoint x: 227, endPoint y: 18, distance: 36.8
click at [227, 18] on input "dee pigment" at bounding box center [356, 19] width 297 height 17
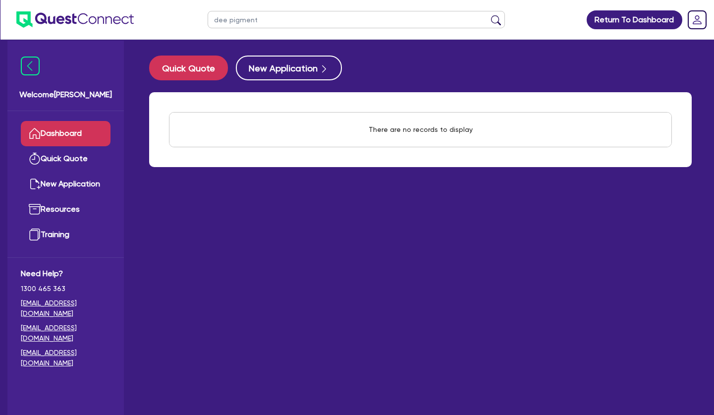
type input "dee"
click at [229, 17] on input "dee" at bounding box center [356, 19] width 297 height 17
drag, startPoint x: 245, startPoint y: 17, endPoint x: 172, endPoint y: 17, distance: 73.4
click at [208, 17] on input "dee" at bounding box center [356, 19] width 297 height 17
click at [488, 15] on button "submit" at bounding box center [496, 22] width 16 height 14
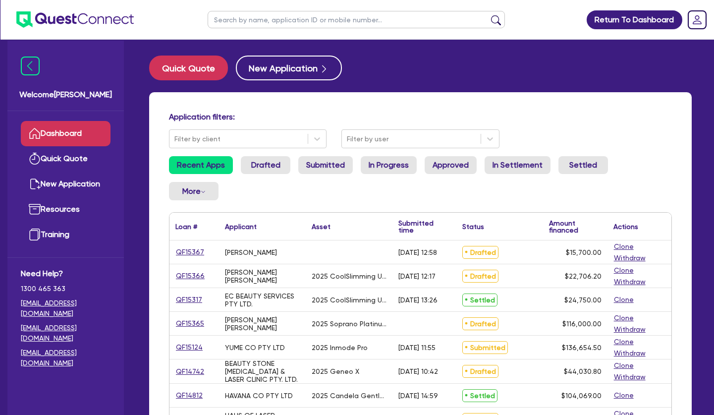
drag, startPoint x: 335, startPoint y: 275, endPoint x: 387, endPoint y: 277, distance: 52.1
click at [387, 275] on div "2025 CoolSlimming Ultimate 360" at bounding box center [349, 276] width 75 height 8
click at [387, 277] on div "2025 CoolSlimming Ultimate 360" at bounding box center [349, 275] width 87 height 23
drag, startPoint x: 314, startPoint y: 275, endPoint x: 382, endPoint y: 275, distance: 67.9
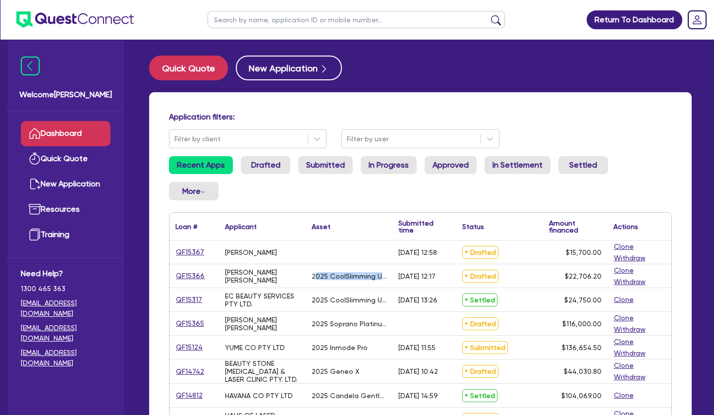
click at [382, 275] on div "2025 CoolSlimming Ultimate 360" at bounding box center [349, 276] width 75 height 8
drag, startPoint x: 348, startPoint y: 275, endPoint x: 374, endPoint y: 274, distance: 25.3
click at [374, 274] on div "2025 CoolSlimming Ultimate 360" at bounding box center [349, 276] width 75 height 8
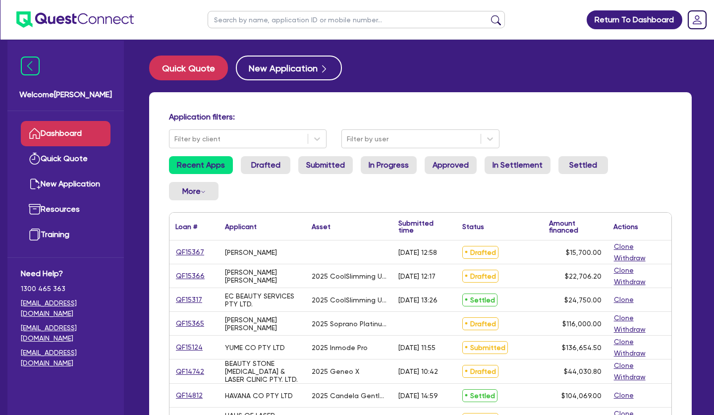
click at [288, 18] on input "text" at bounding box center [356, 19] width 297 height 17
click at [295, 22] on input "text" at bounding box center [356, 19] width 297 height 17
click at [488, 15] on button "submit" at bounding box center [496, 22] width 16 height 14
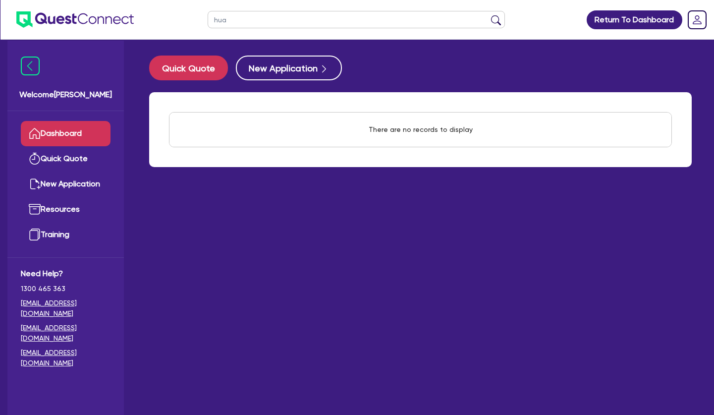
type input "hua"
click at [488, 15] on button "submit" at bounding box center [496, 22] width 16 height 14
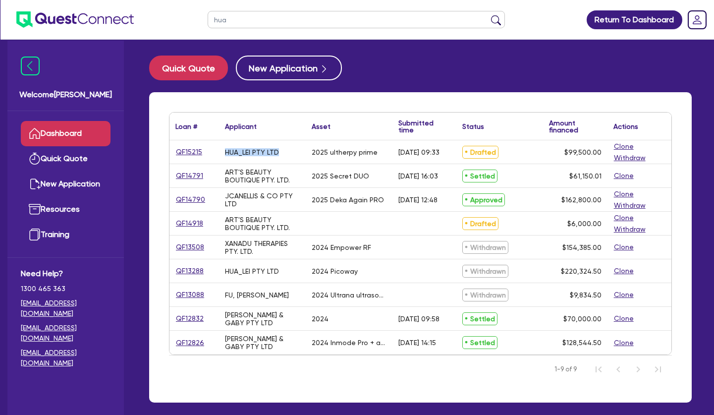
drag, startPoint x: 282, startPoint y: 153, endPoint x: 226, endPoint y: 153, distance: 55.0
click at [226, 153] on div "HUA_LEI PTY LTD" at bounding box center [262, 151] width 87 height 23
copy div "HUA_LEI PTY LTD"
click at [235, 153] on div "HUA_LEI PTY LTD" at bounding box center [252, 152] width 54 height 8
click at [192, 151] on link "QF15215" at bounding box center [188, 151] width 27 height 11
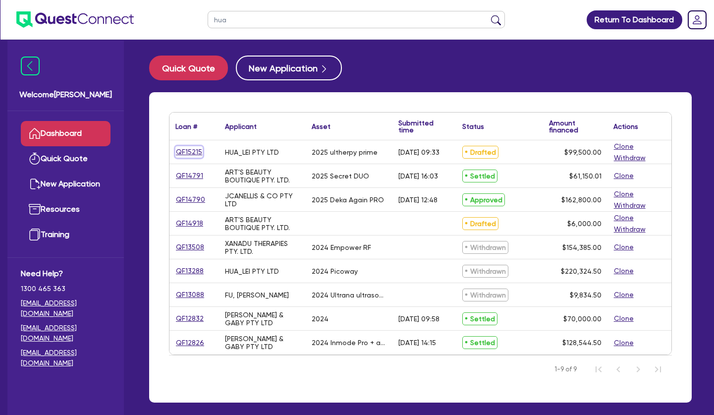
select select "SECONDARY_ASSETS"
select select "MEDICAL_DENTAL_LABORATORY_EQUIPMENT"
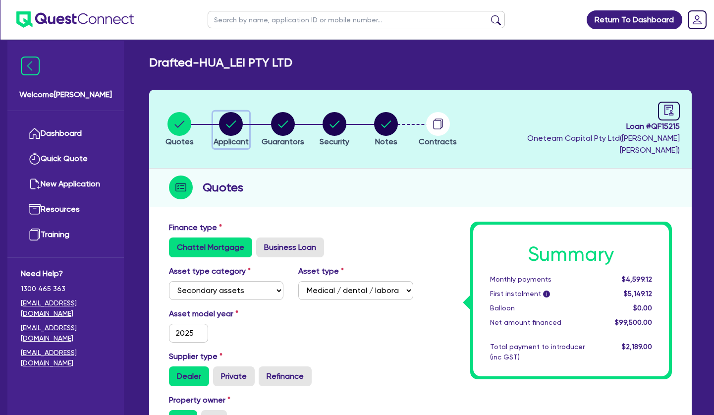
click at [232, 116] on circle "button" at bounding box center [231, 124] width 24 height 24
select select "COMPANY"
select select "HEALTH_BEAUTY"
select select "HAIR_BEAUTY_SALONS"
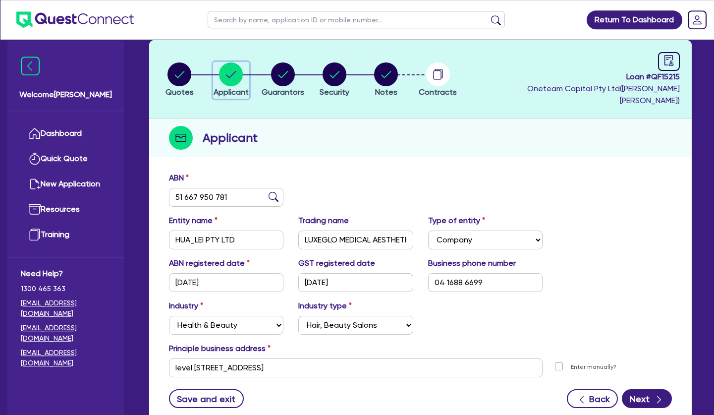
scroll to position [51, 0]
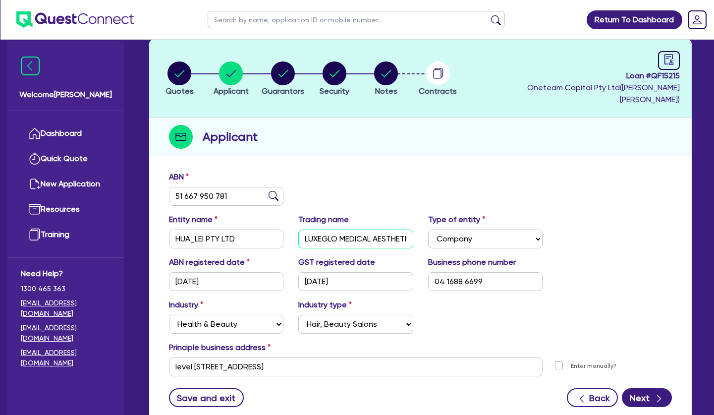
click at [345, 229] on input "LUXEGLO MEDICAL AESTHETICS" at bounding box center [355, 238] width 114 height 19
click at [478, 144] on div "Quotes Applicant [GEOGRAPHIC_DATA] Security Notes Contracts Loan # QF15215 Onet…" at bounding box center [420, 233] width 543 height 388
click at [271, 67] on div "button" at bounding box center [283, 73] width 43 height 24
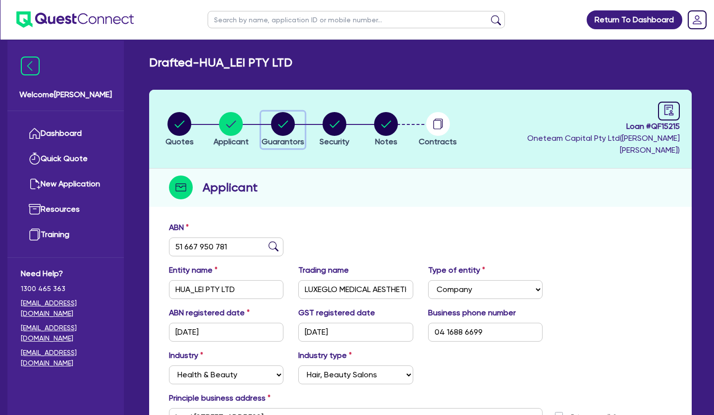
select select "MR"
select select "WA"
select select "MARRIED"
select select "PROPERTY"
select select "CASH"
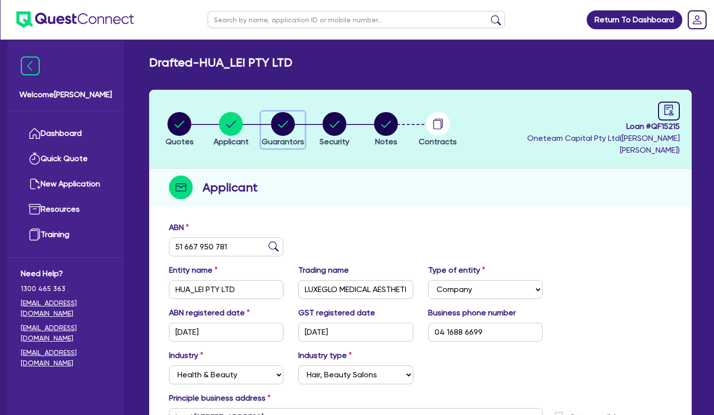
select select "VEHICLE"
select select "HOUSEHOLD_PERSONAL"
select select "OTHER"
select select "MORTGAGE"
select select "MS"
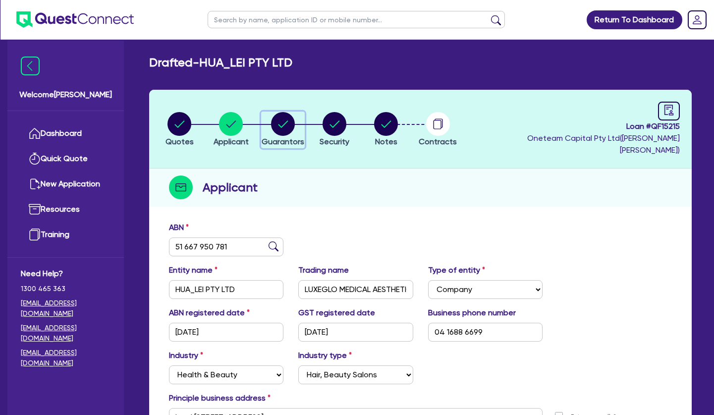
select select "WA"
select select "MARRIED"
select select "PROPERTY"
select select "CASH"
select select "VEHICLE"
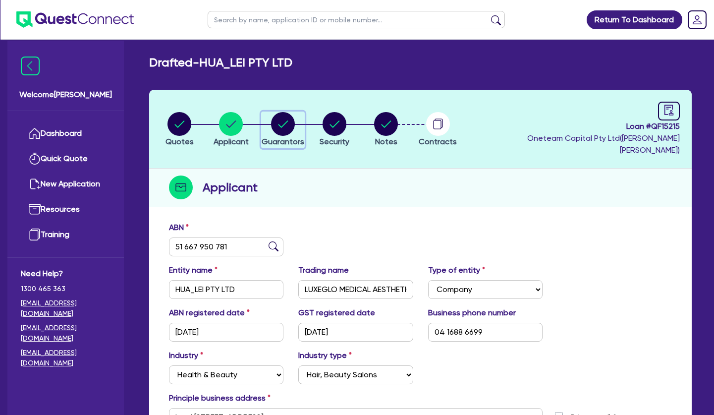
select select "HOUSEHOLD_PERSONAL"
select select "OTHER"
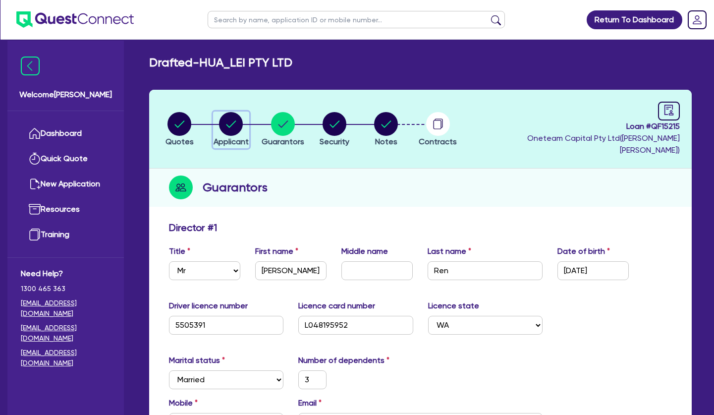
click at [221, 116] on circle "button" at bounding box center [231, 124] width 24 height 24
select select "COMPANY"
select select "HEALTH_BEAUTY"
select select "HAIR_BEAUTY_SALONS"
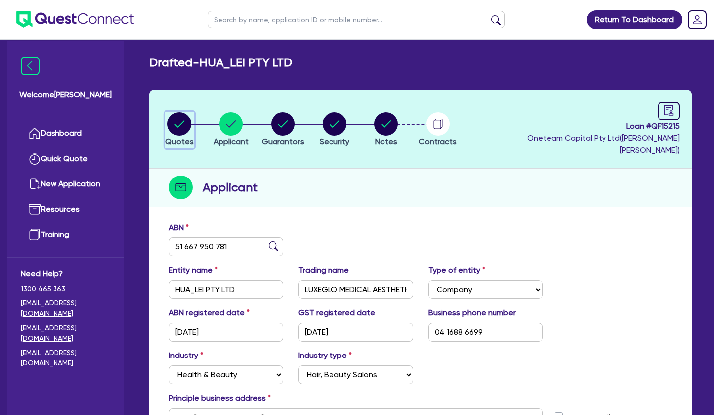
click at [180, 117] on circle "button" at bounding box center [180, 124] width 24 height 24
select select "SECONDARY_ASSETS"
select select "MEDICAL_DENTAL_LABORATORY_EQUIPMENT"
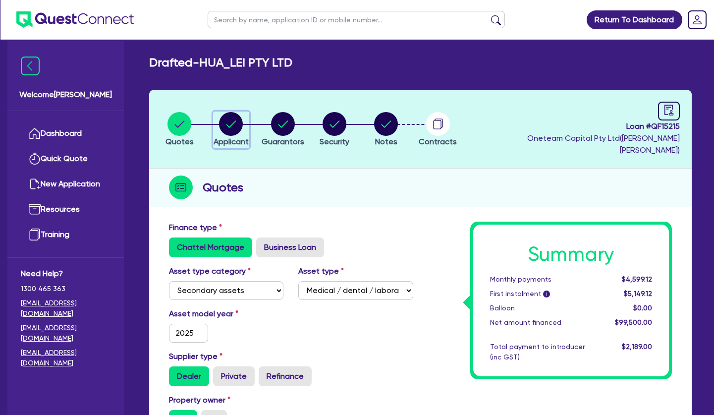
click at [226, 116] on circle "button" at bounding box center [231, 124] width 24 height 24
select select "COMPANY"
select select "HEALTH_BEAUTY"
select select "HAIR_BEAUTY_SALONS"
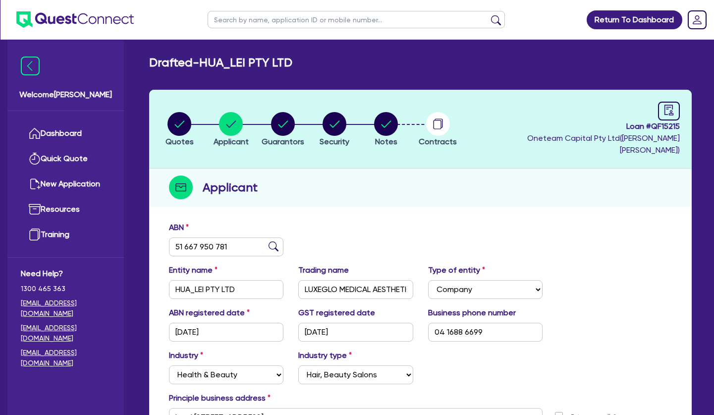
click at [260, 20] on input "text" at bounding box center [356, 19] width 297 height 17
type input "MARINA"
click button "submit" at bounding box center [496, 22] width 16 height 14
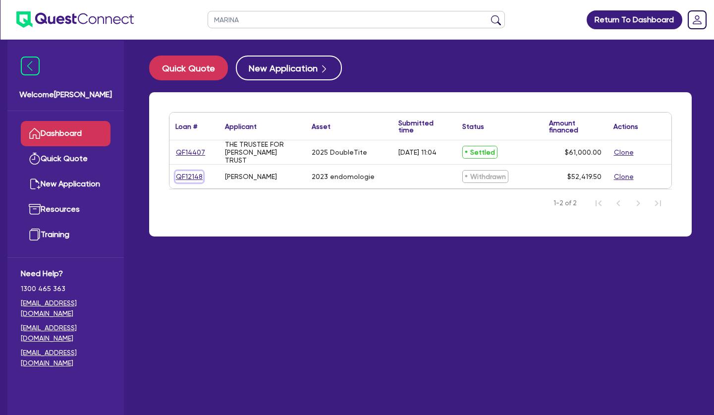
click at [183, 175] on link "QF12148" at bounding box center [189, 176] width 28 height 11
select select "TERTIARY_ASSETS"
select select "BEAUTY_EQUIPMENT"
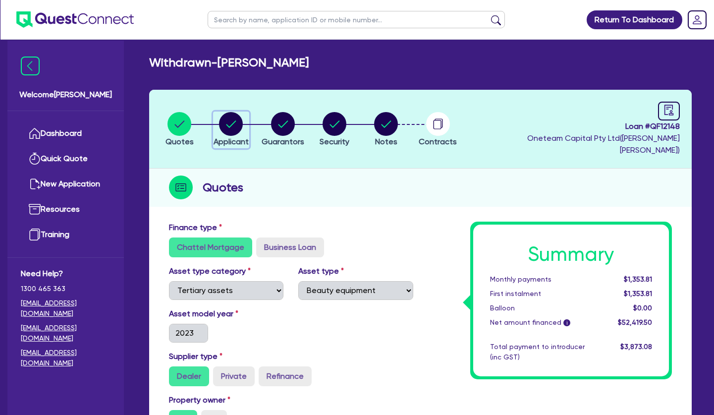
click at [234, 116] on circle "button" at bounding box center [231, 124] width 24 height 24
select select "SOLE_TRADER"
select select "HEALTH_BEAUTY"
select select "OTHER_HEALTH_BEAUTY"
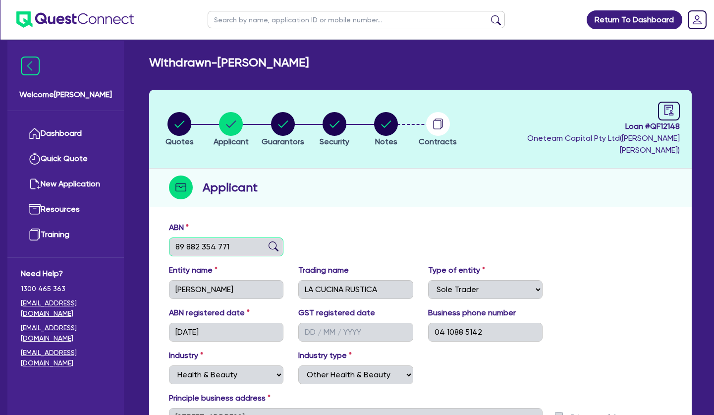
click at [200, 240] on input "89 882 354 771" at bounding box center [226, 246] width 114 height 19
click at [382, 190] on div "Applicant" at bounding box center [420, 188] width 543 height 38
click at [285, 120] on icon "button" at bounding box center [283, 123] width 10 height 7
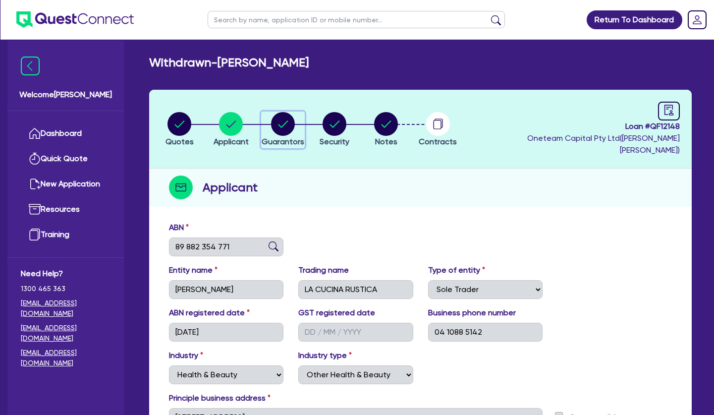
select select "MRS"
select select "WA"
select select "DE_FACTO"
select select "CASH"
select select "VEHICLE"
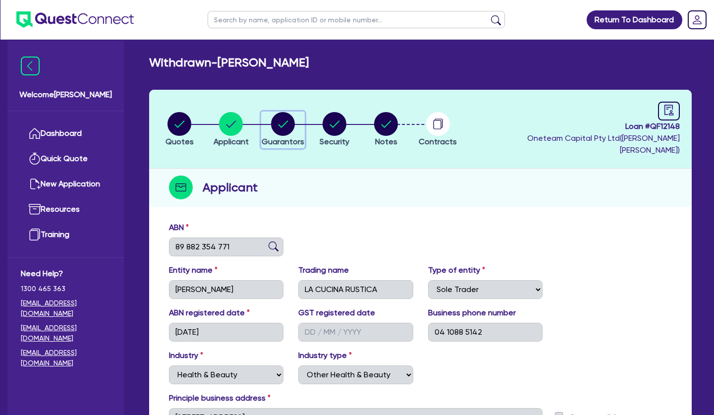
select select "HOUSEHOLD_PERSONAL"
select select "OTHER"
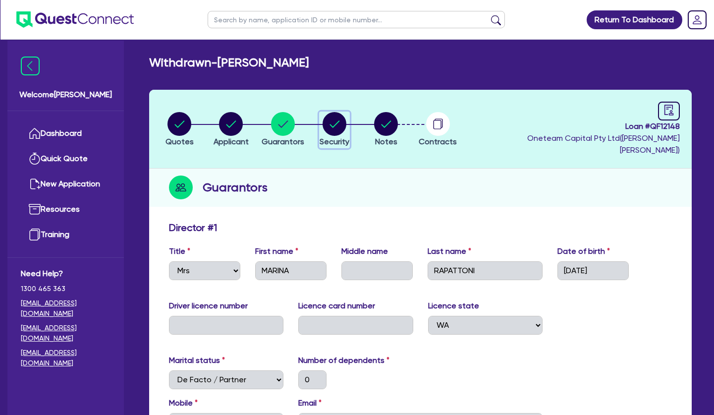
click at [337, 122] on circle "button" at bounding box center [335, 124] width 24 height 24
select select "TERTIARY_ASSETS"
select select "BEAUTY_EQUIPMENT"
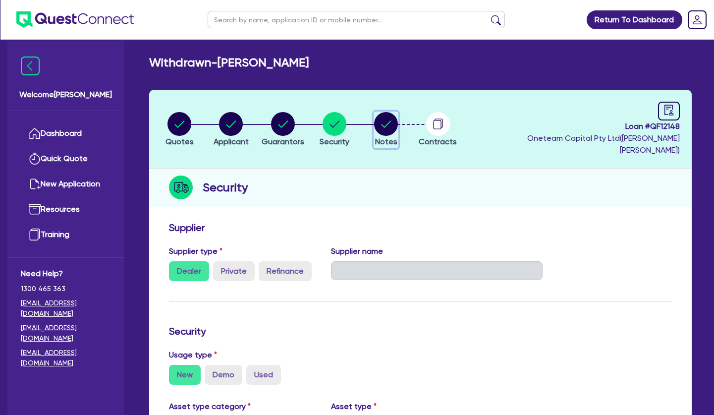
click at [383, 128] on circle "button" at bounding box center [386, 124] width 24 height 24
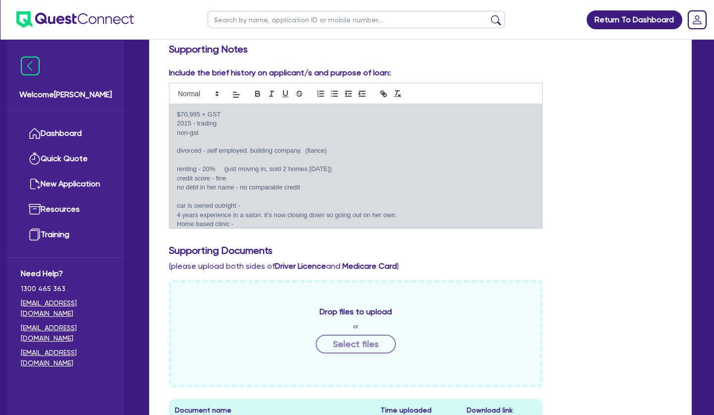
scroll to position [80, 0]
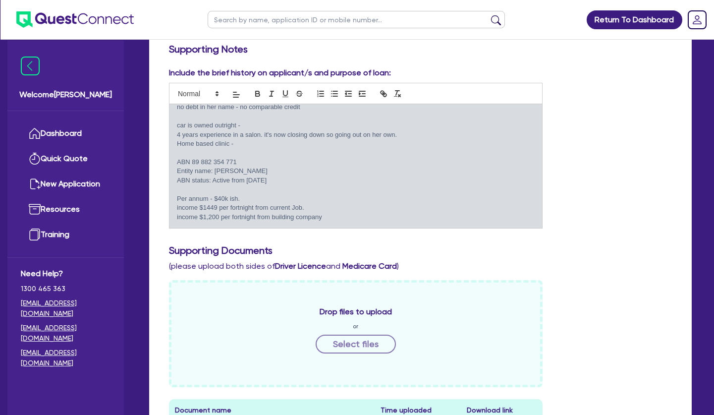
click at [273, 158] on p "ABN 89 882 354 771" at bounding box center [356, 162] width 358 height 9
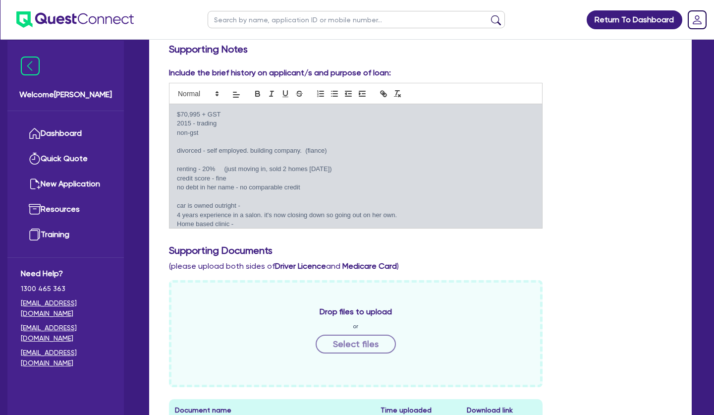
scroll to position [0, 0]
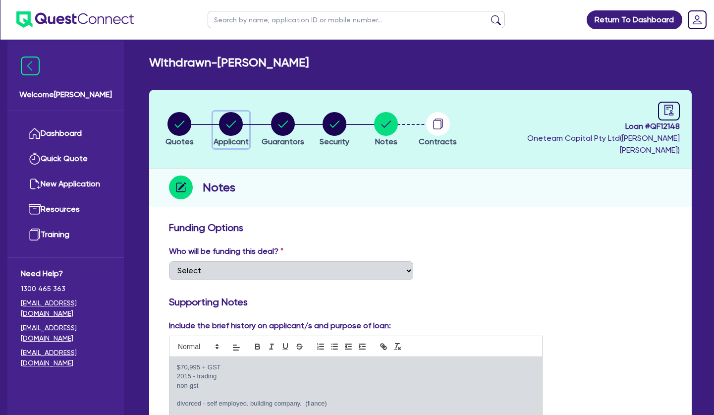
click at [241, 112] on icon "button" at bounding box center [231, 124] width 24 height 24
select select "SOLE_TRADER"
select select "HEALTH_BEAUTY"
select select "OTHER_HEALTH_BEAUTY"
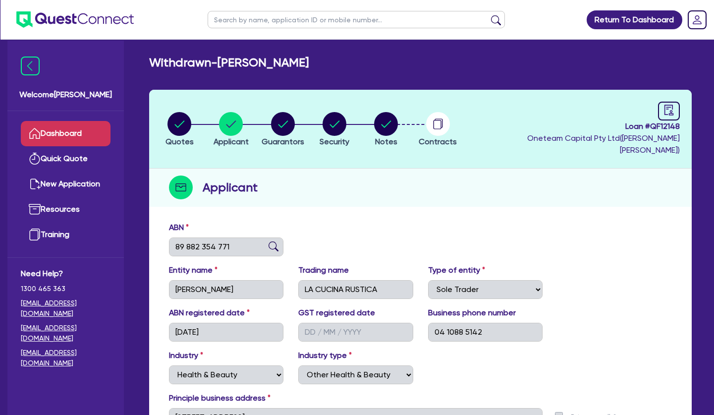
click at [72, 127] on link "Dashboard" at bounding box center [66, 133] width 90 height 25
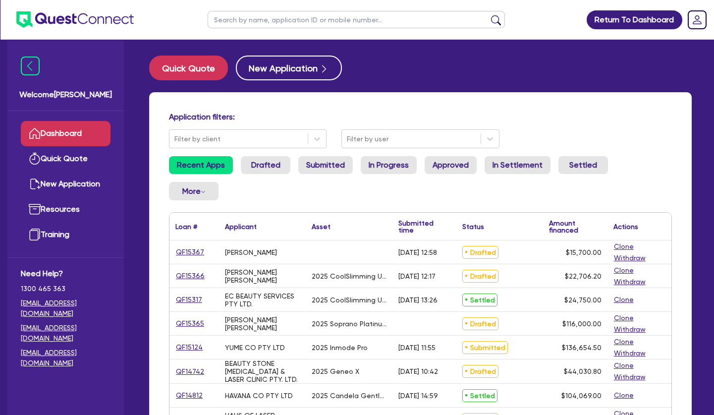
click at [243, 22] on input "text" at bounding box center [356, 19] width 297 height 17
type input "[PERSON_NAME]"
click at [488, 15] on button "submit" at bounding box center [496, 22] width 16 height 14
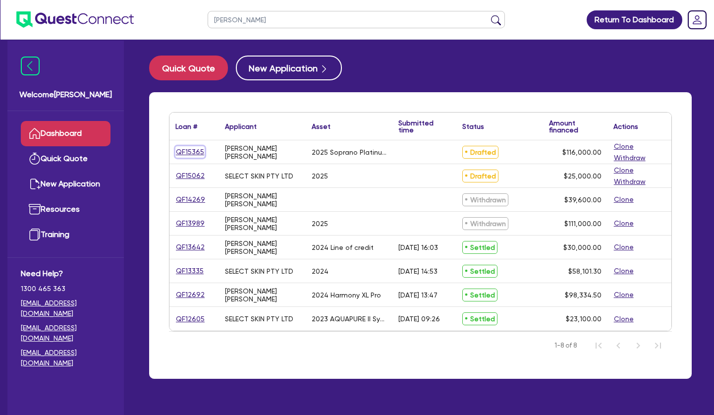
click at [186, 153] on link "QF15365" at bounding box center [189, 151] width 29 height 11
select select "SECONDARY_ASSETS"
select select "MEDICAL_DENTAL_LABORATORY_EQUIPMENT"
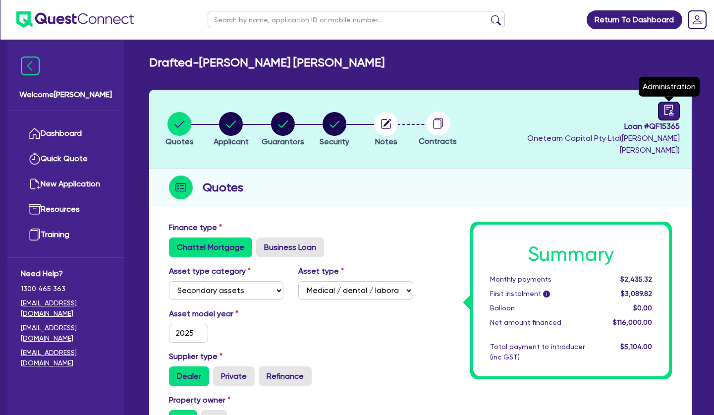
click at [660, 113] on link at bounding box center [669, 111] width 22 height 19
select select "DRAFTED_NEW"
select select "Other"
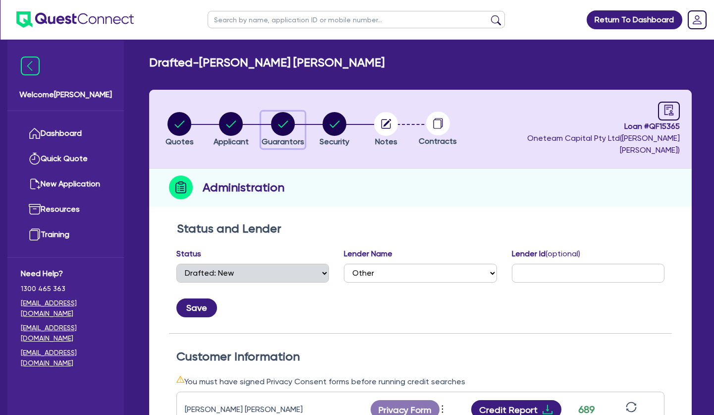
click at [287, 115] on circle "button" at bounding box center [283, 124] width 24 height 24
select select "MS"
select select "VIC"
select select "DE_FACTO"
select select "PROPERTY"
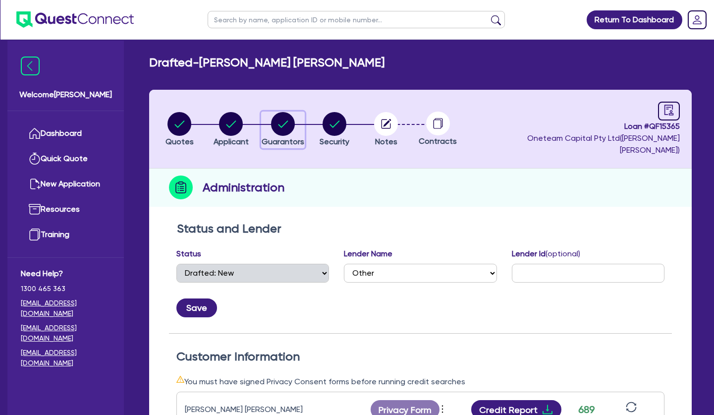
select select "MORTGAGE"
select select "EQUIPMENT_LOAN"
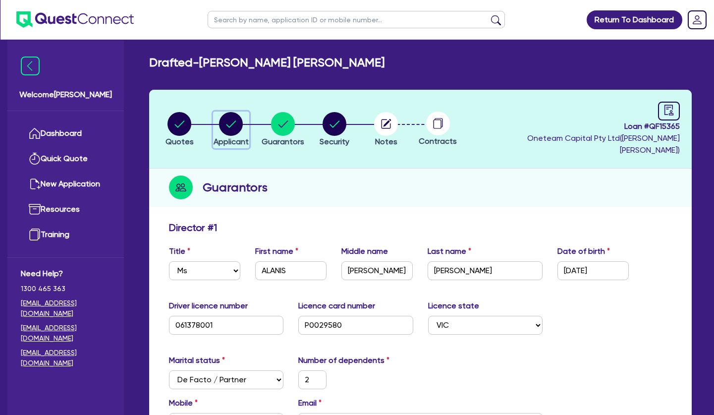
click at [232, 123] on circle "button" at bounding box center [231, 124] width 24 height 24
select select "SOLE_TRADER"
select select "HEALTH_BEAUTY"
select select "HAIR_BEAUTY_SALONS"
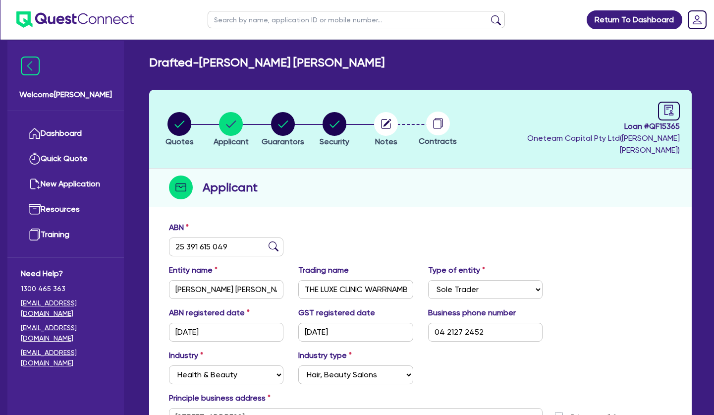
click at [264, 18] on input "text" at bounding box center [356, 19] width 297 height 17
type input "gen"
click button "submit" at bounding box center [496, 22] width 16 height 14
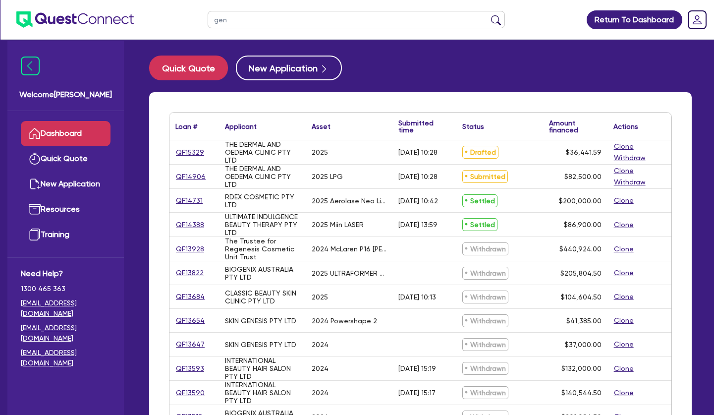
click at [198, 152] on link "QF15329" at bounding box center [189, 152] width 29 height 11
select select "TERTIARY_ASSETS"
select select "BEAUTY_EQUIPMENT"
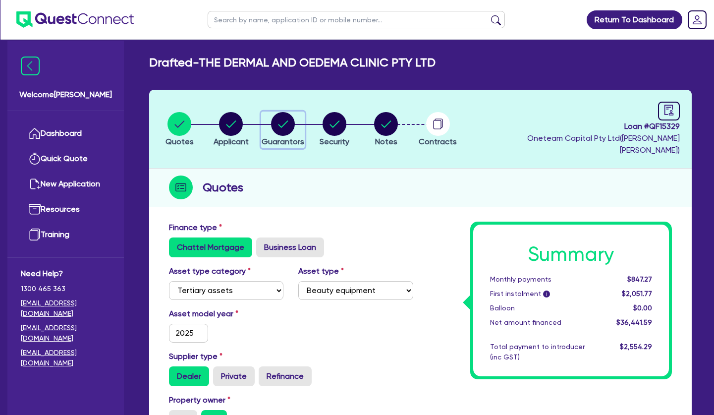
click at [278, 122] on circle "button" at bounding box center [283, 124] width 24 height 24
select select "MR"
select select "QLD"
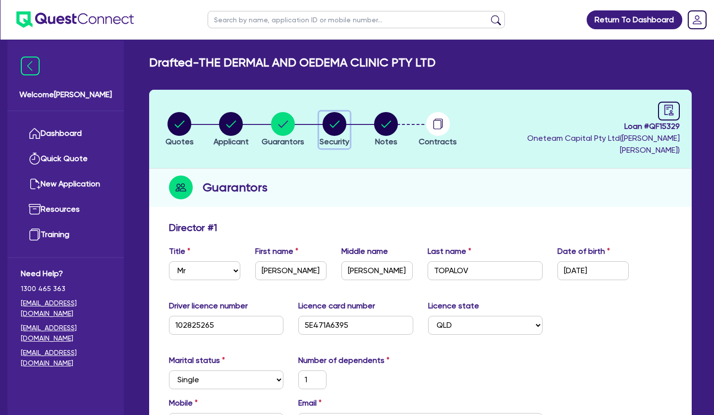
click at [331, 120] on circle "button" at bounding box center [335, 124] width 24 height 24
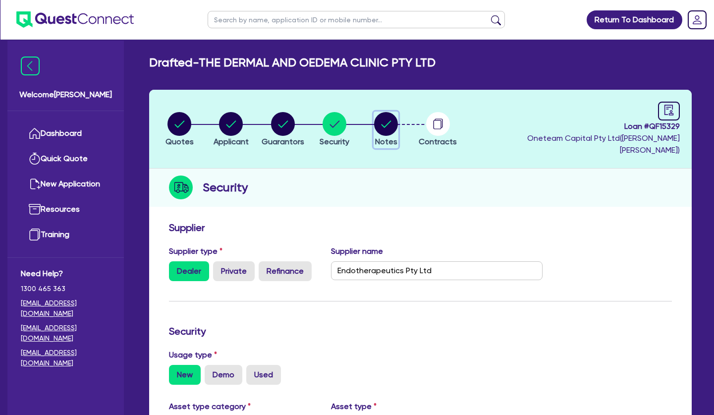
click at [383, 116] on circle "button" at bounding box center [386, 124] width 24 height 24
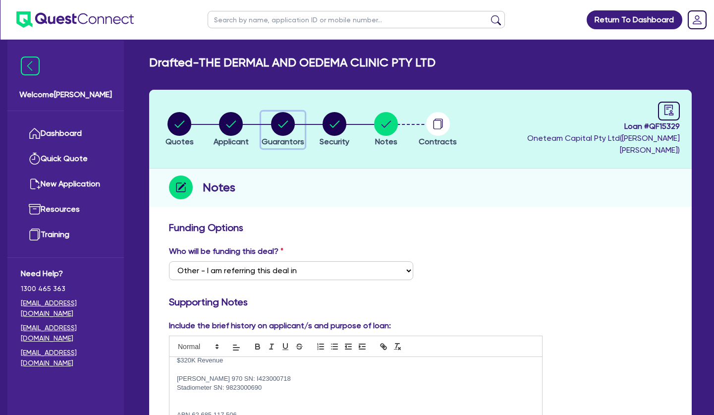
click at [282, 120] on circle "button" at bounding box center [283, 124] width 24 height 24
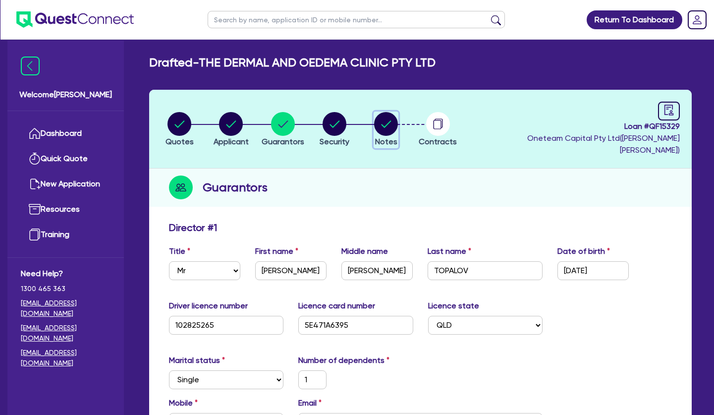
click at [395, 121] on circle "button" at bounding box center [386, 124] width 24 height 24
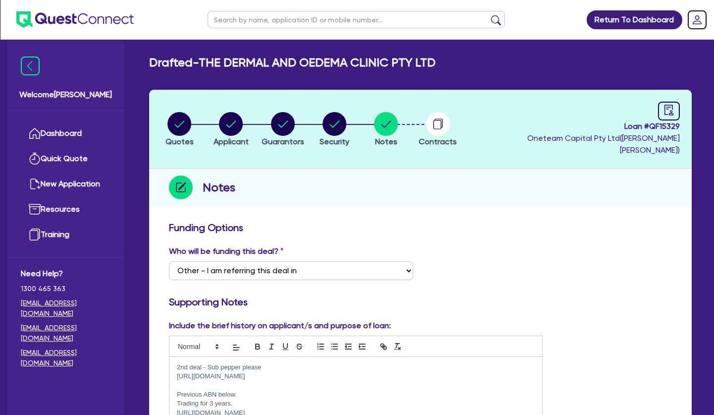
click at [239, 381] on p at bounding box center [356, 385] width 358 height 9
click at [242, 373] on p at bounding box center [356, 377] width 358 height 9
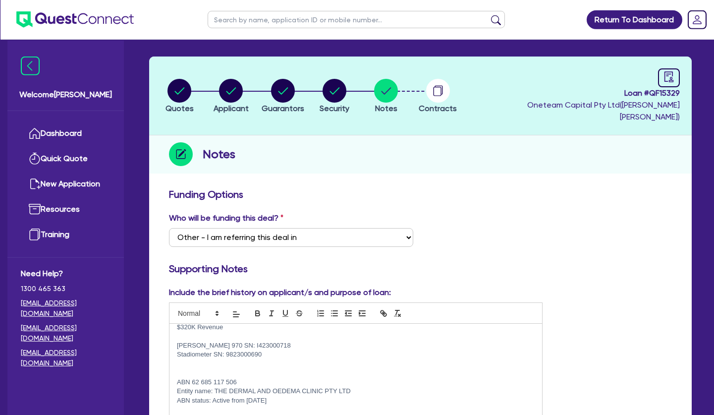
scroll to position [0, 0]
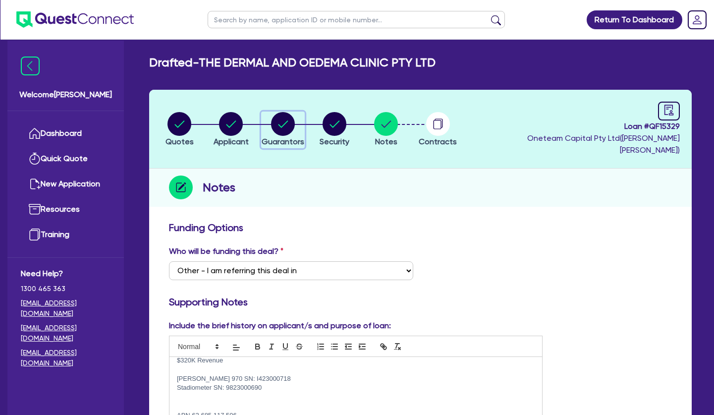
click at [284, 122] on circle "button" at bounding box center [283, 124] width 24 height 24
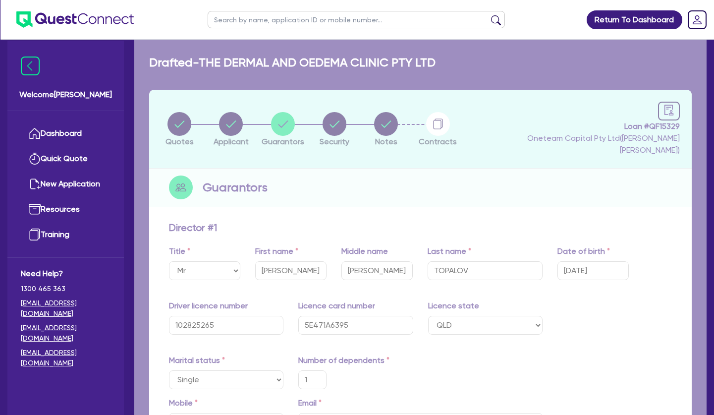
click at [268, 15] on input "text" at bounding box center [356, 19] width 297 height 17
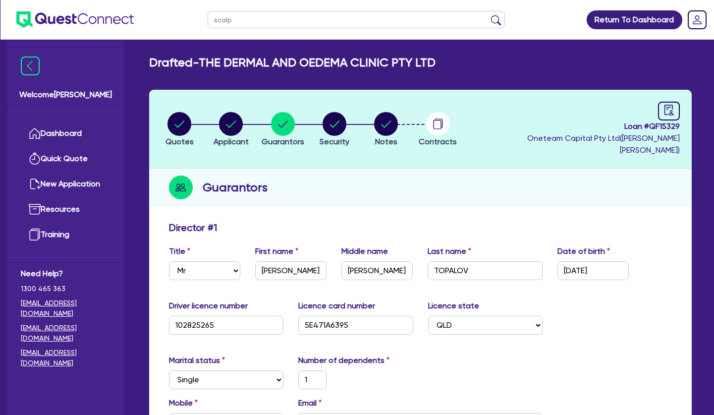
click button "submit" at bounding box center [496, 22] width 16 height 14
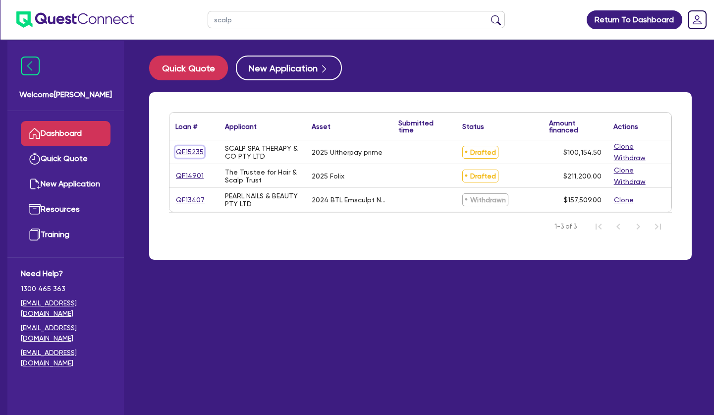
click at [187, 149] on link "QF15235" at bounding box center [189, 151] width 29 height 11
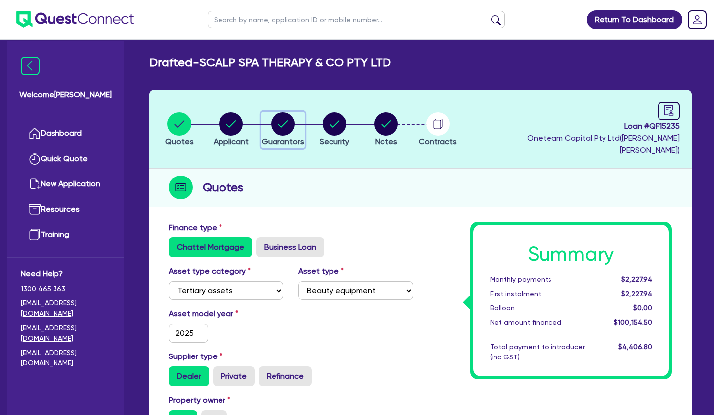
click at [285, 120] on circle "button" at bounding box center [283, 124] width 24 height 24
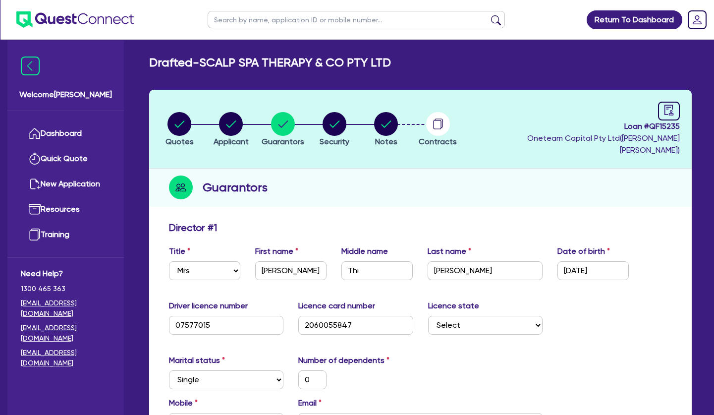
click at [297, 183] on div "Guarantors" at bounding box center [420, 188] width 543 height 38
click at [242, 116] on circle "button" at bounding box center [231, 124] width 24 height 24
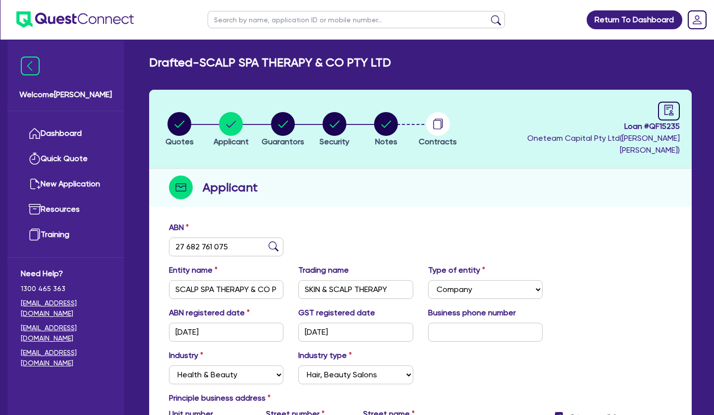
drag, startPoint x: 244, startPoint y: 59, endPoint x: 206, endPoint y: 60, distance: 38.2
click at [206, 60] on h2 "Drafted - SCALP SPA THERAPY & CO PTY LTD" at bounding box center [270, 63] width 242 height 14
copy h2 "SCALP"
click at [249, 23] on input "text" at bounding box center [356, 19] width 297 height 17
paste input "SCALP"
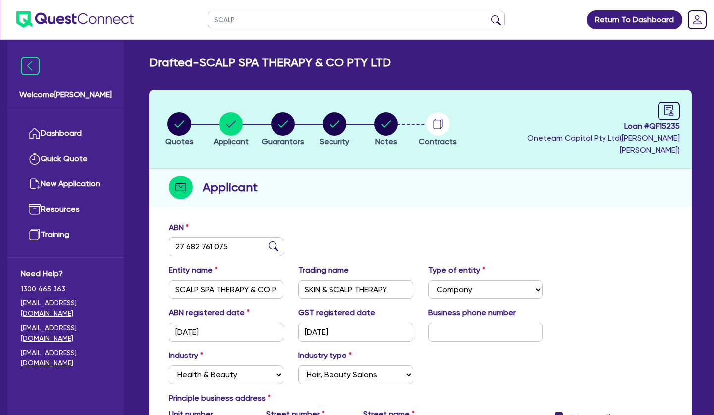
click button "submit" at bounding box center [496, 22] width 16 height 14
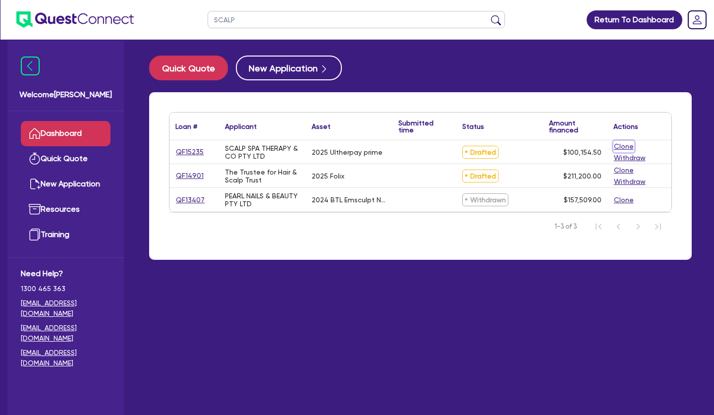
click at [622, 145] on button "Clone" at bounding box center [624, 146] width 21 height 11
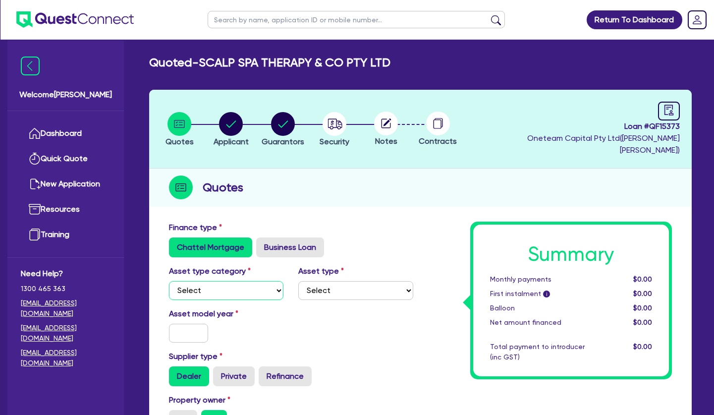
click at [169, 281] on select "Select Cars and light trucks Primary assets Secondary assets Tertiary assets" at bounding box center [226, 290] width 114 height 19
click option "Tertiary assets" at bounding box center [0, 0] width 0 height 0
click at [298, 281] on select "Select Beauty equipment IT equipment IT software Watercraft Other" at bounding box center [355, 290] width 114 height 19
click option "Beauty equipment" at bounding box center [0, 0] width 0 height 0
click at [177, 324] on input "text" at bounding box center [188, 333] width 39 height 19
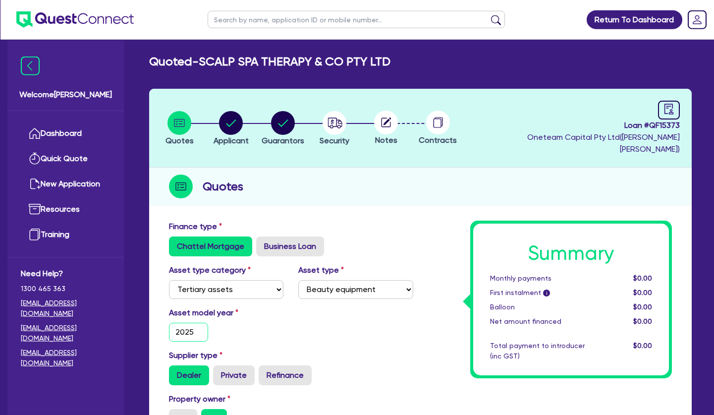
scroll to position [152, 0]
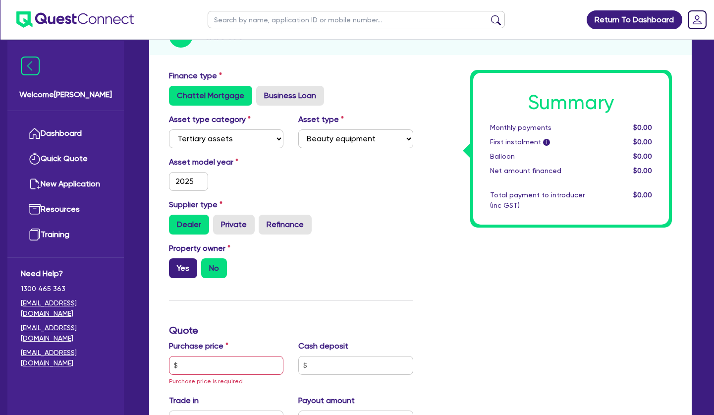
click at [179, 258] on label "Yes" at bounding box center [183, 268] width 28 height 20
click at [175, 258] on input "Yes" at bounding box center [172, 261] width 6 height 6
click at [231, 356] on input "text" at bounding box center [226, 365] width 114 height 19
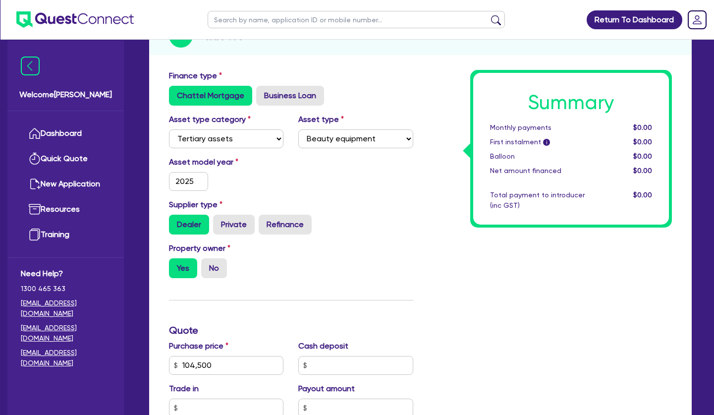
click at [259, 300] on div "Finance type Chattel Mortgage Business Loan Asset type category Select Cars and…" at bounding box center [291, 365] width 259 height 590
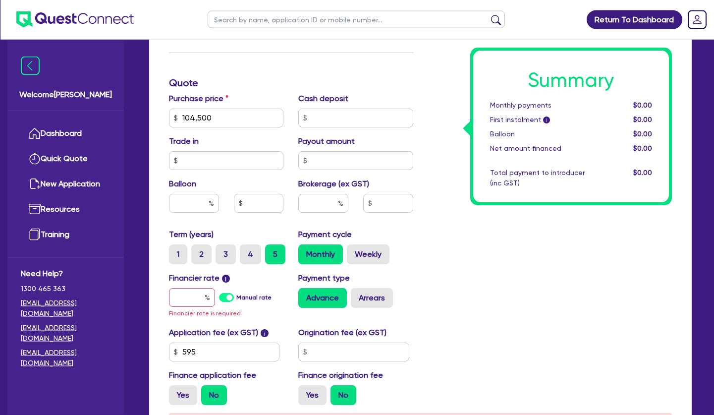
scroll to position [404, 0]
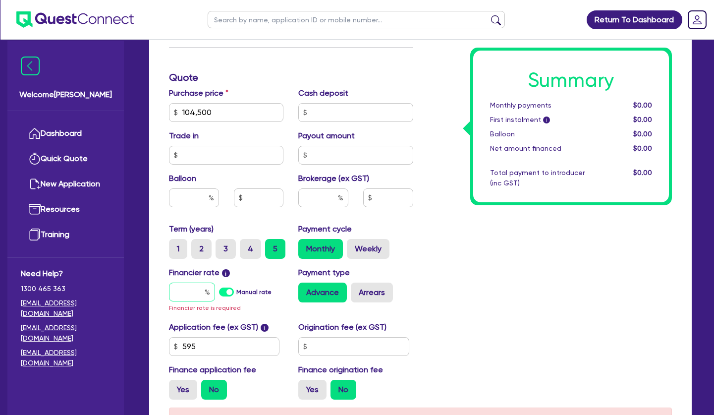
click at [197, 283] on input "text" at bounding box center [192, 292] width 46 height 19
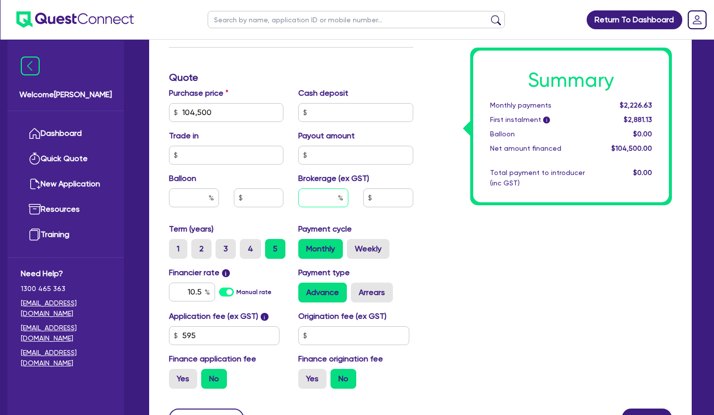
click at [330, 188] on input "text" at bounding box center [323, 197] width 50 height 19
click at [378, 283] on label "Arrears" at bounding box center [372, 293] width 42 height 20
click at [357, 283] on input "Arrears" at bounding box center [354, 286] width 6 height 6
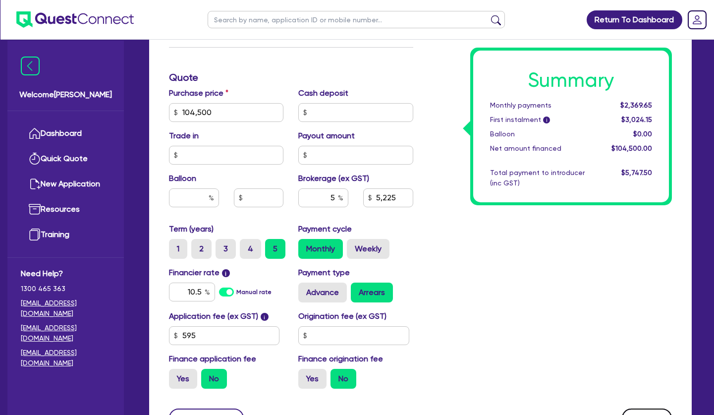
click at [663, 414] on icon "button" at bounding box center [659, 419] width 10 height 10
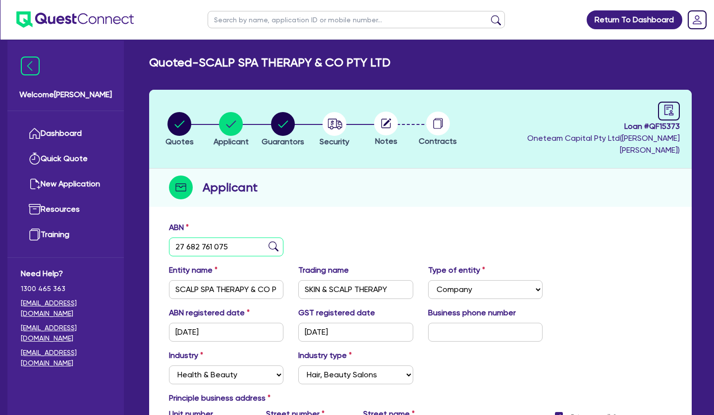
drag, startPoint x: 227, startPoint y: 235, endPoint x: 159, endPoint y: 233, distance: 68.4
click at [169, 237] on input "27 682 761 075" at bounding box center [226, 246] width 114 height 19
click at [275, 241] on img at bounding box center [274, 246] width 10 height 10
click at [355, 234] on div "ABN 71 664 247 518" at bounding box center [421, 243] width 518 height 43
click at [350, 280] on input "LUMIERE LASER & SPA" at bounding box center [355, 289] width 114 height 19
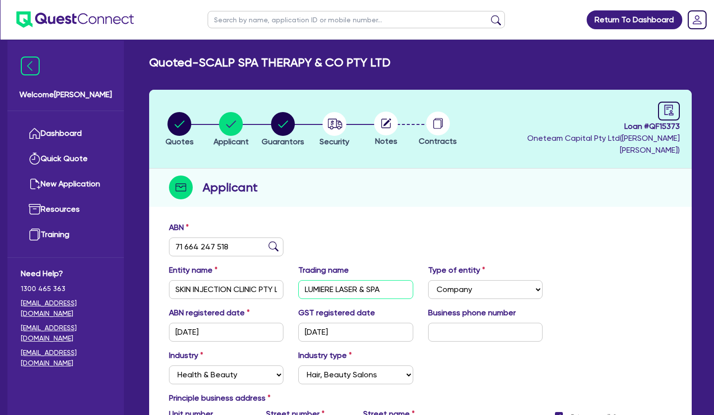
click at [350, 280] on input "LUMIERE LASER & SPA" at bounding box center [355, 289] width 114 height 19
click at [346, 217] on div "ABN 71 664 247 518 Entity name SKIN INJECTION CLINIC PTY LTD Trading name LUMIE…" at bounding box center [420, 388] width 543 height 343
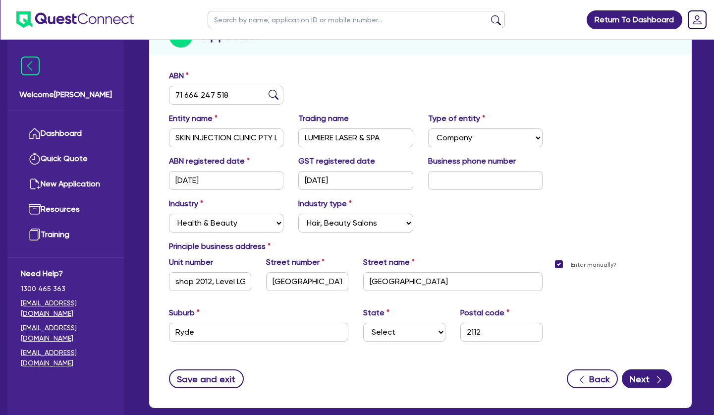
click at [571, 260] on label "Enter manually?" at bounding box center [594, 264] width 46 height 9
click at [562, 259] on input "Enter manually?" at bounding box center [562, 263] width 8 height 9
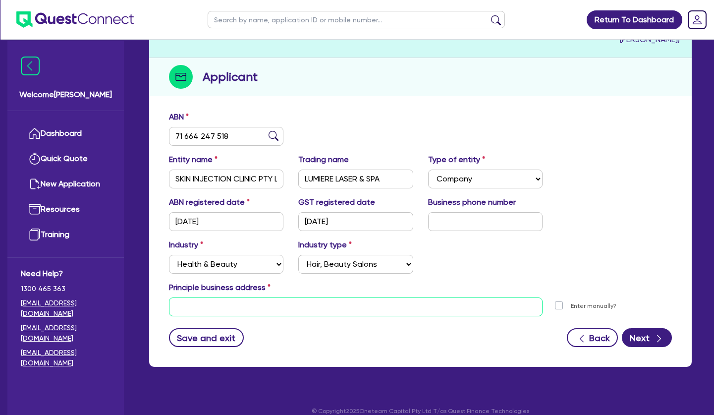
click at [271, 297] on input "text" at bounding box center [356, 306] width 374 height 19
paste input "[STREET_ADDRESS]"
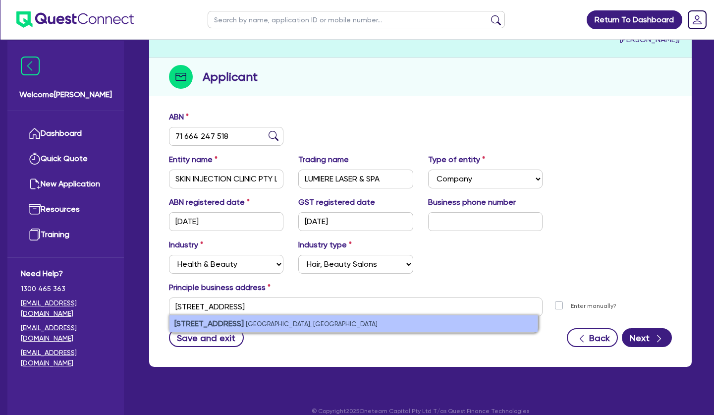
click at [268, 315] on li "[STREET_ADDRESS]" at bounding box center [354, 323] width 368 height 17
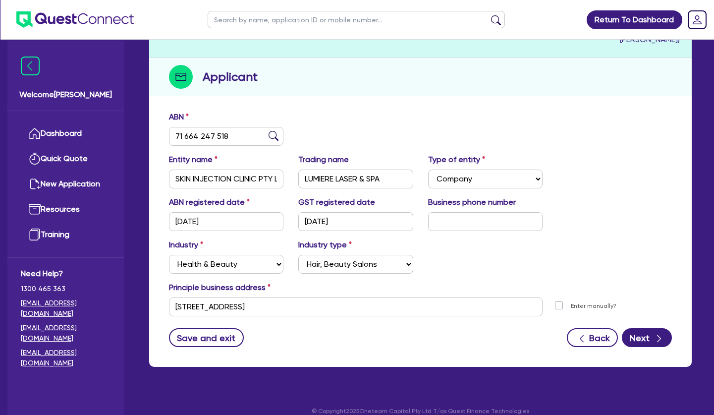
click at [449, 200] on div "Business phone number" at bounding box center [485, 213] width 129 height 35
click at [455, 212] on input "text" at bounding box center [485, 221] width 114 height 19
paste input "8339 9782"
click at [642, 328] on button "Next" at bounding box center [647, 337] width 50 height 19
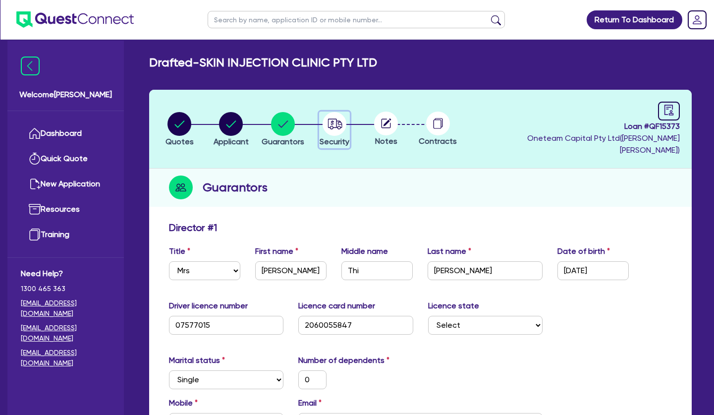
click at [337, 121] on circle "button" at bounding box center [335, 124] width 24 height 24
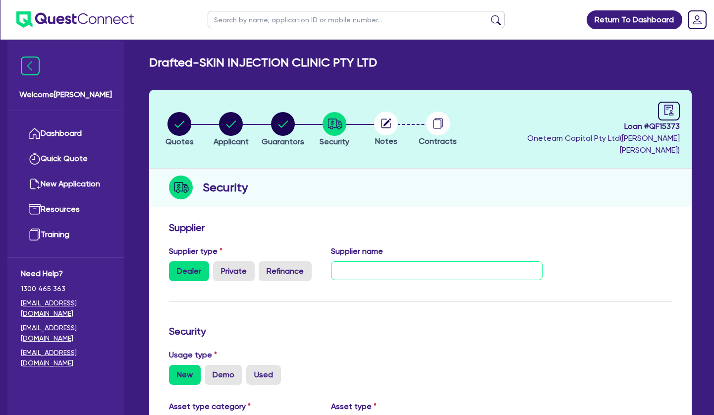
drag, startPoint x: 420, startPoint y: 257, endPoint x: 432, endPoint y: 257, distance: 11.4
click at [427, 261] on input "text" at bounding box center [437, 270] width 212 height 19
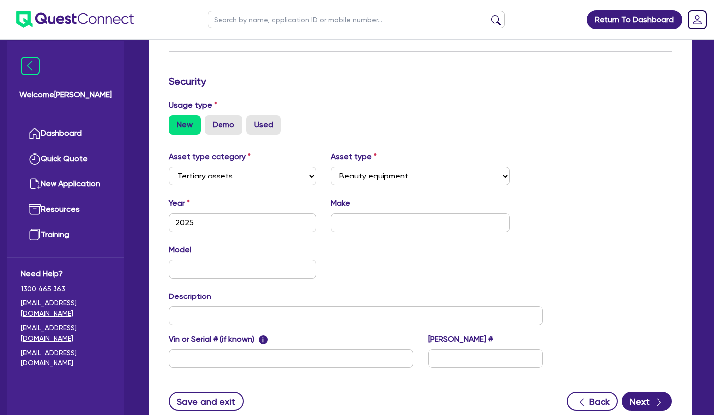
scroll to position [253, 0]
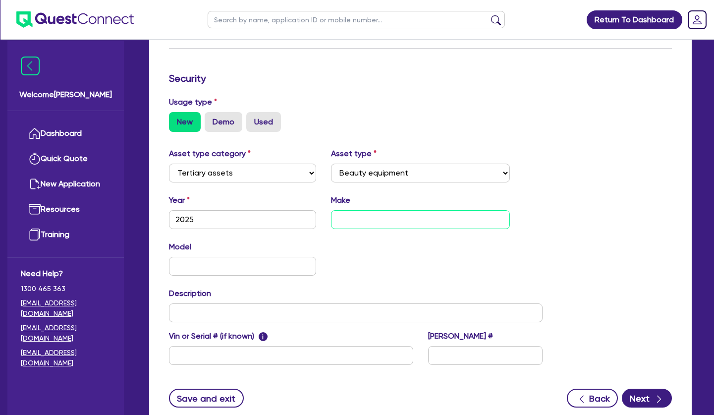
click at [395, 229] on input "text" at bounding box center [420, 219] width 179 height 19
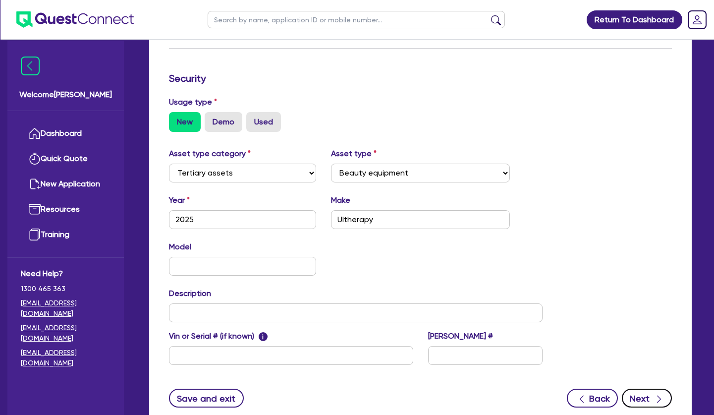
click at [645, 399] on button "Next" at bounding box center [647, 398] width 50 height 19
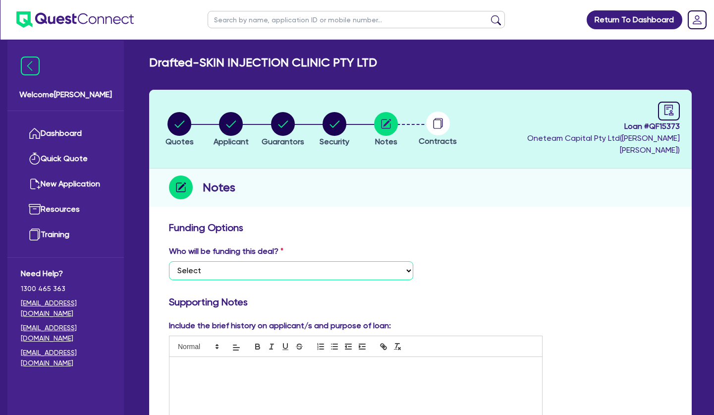
click at [169, 261] on select "Select I want Quest to fund 100% I will fund 100% I will co-fund with Quest Oth…" at bounding box center [291, 270] width 244 height 19
click option "Other - I am referring this deal in" at bounding box center [0, 0] width 0 height 0
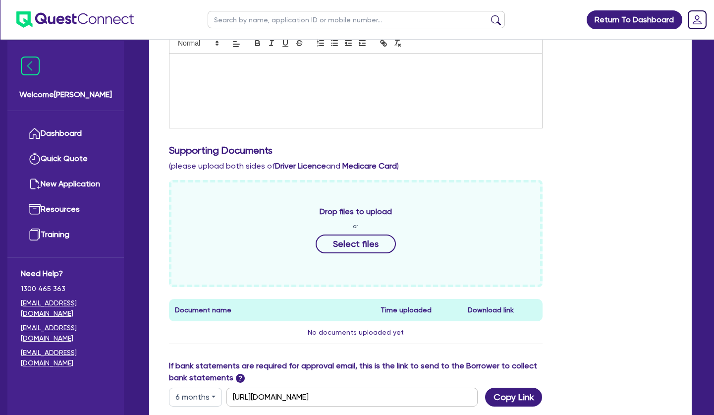
scroll to position [455, 0]
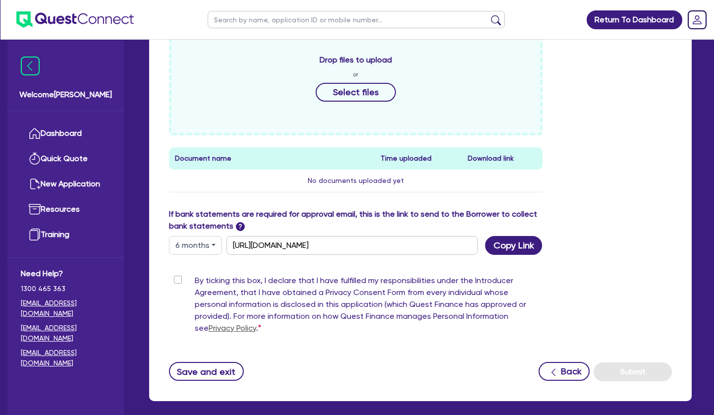
click at [195, 275] on label "By ticking this box, I declare that I have fulfilled my responsibilities under …" at bounding box center [369, 306] width 348 height 63
click at [176, 275] on input "By ticking this box, I declare that I have fulfilled my responsibilities under …" at bounding box center [173, 279] width 8 height 9
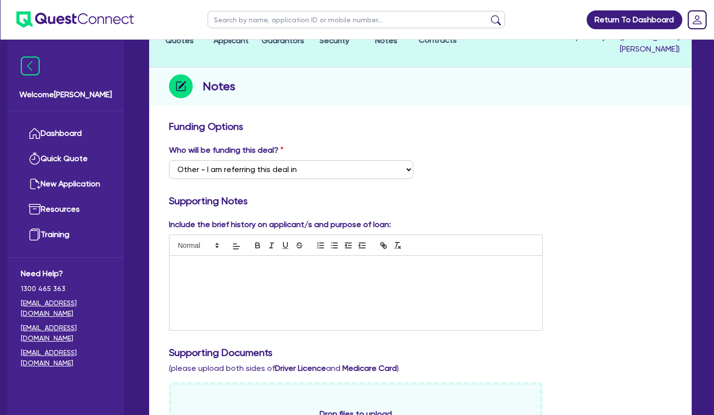
scroll to position [0, 0]
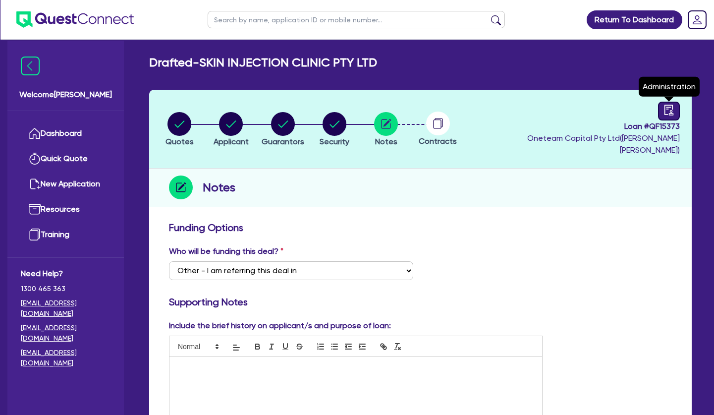
click at [665, 111] on icon "audit" at bounding box center [669, 110] width 9 height 10
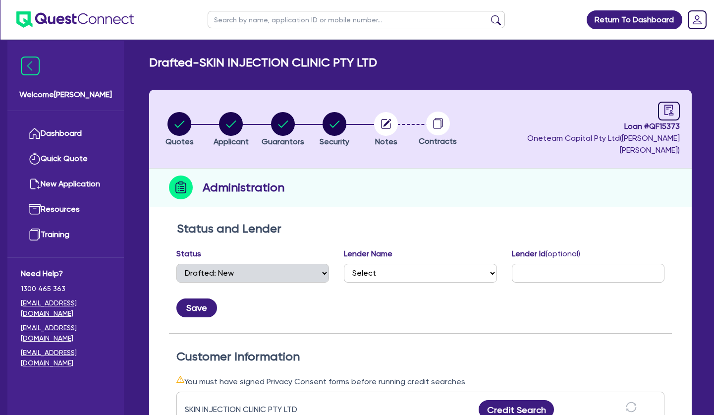
scroll to position [152, 0]
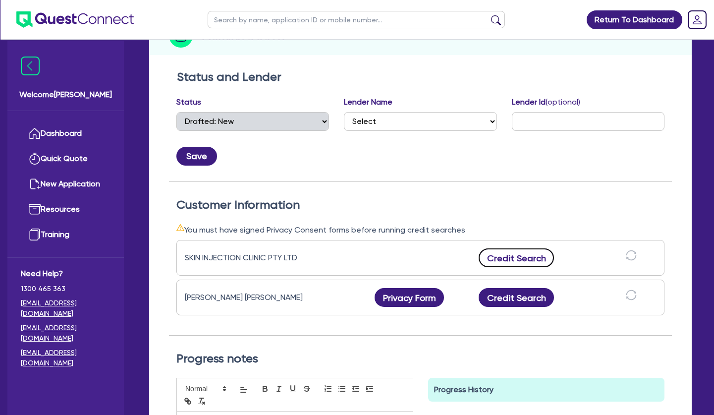
click at [534, 248] on button "Credit Search" at bounding box center [516, 257] width 75 height 19
click at [535, 248] on button "Credit Report" at bounding box center [516, 257] width 91 height 19
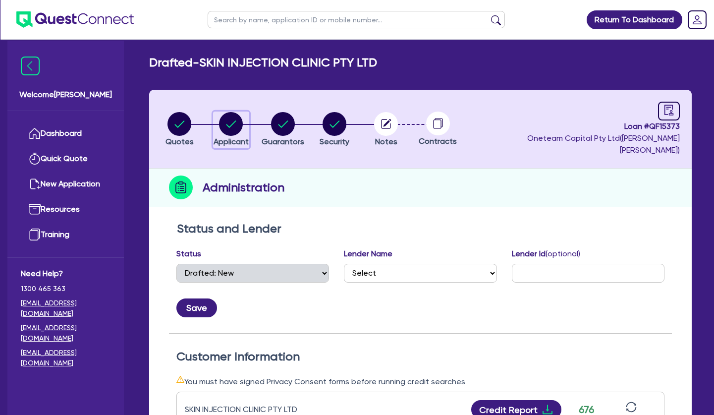
click at [235, 120] on icon "button" at bounding box center [231, 123] width 10 height 7
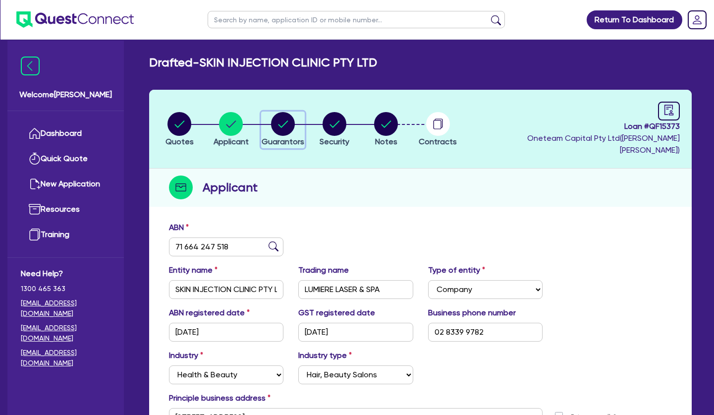
click at [286, 120] on circle "button" at bounding box center [283, 124] width 24 height 24
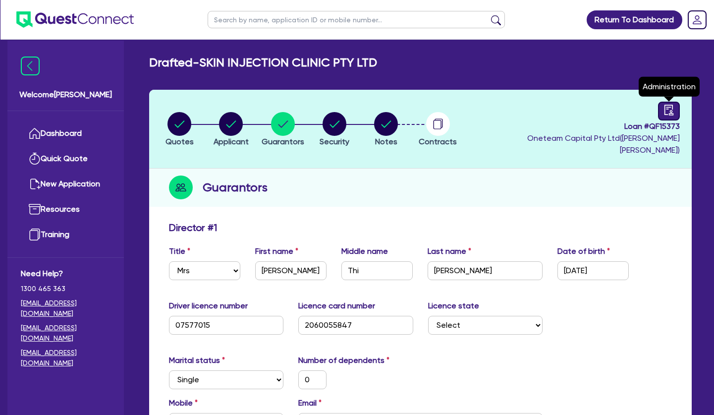
click at [663, 109] on link at bounding box center [669, 111] width 22 height 19
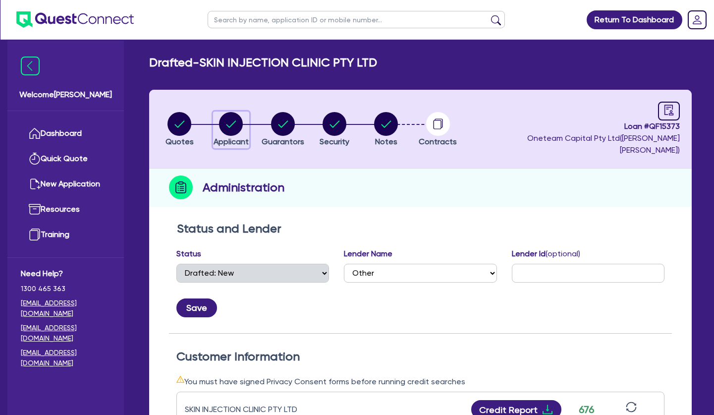
click at [235, 127] on circle "button" at bounding box center [231, 124] width 24 height 24
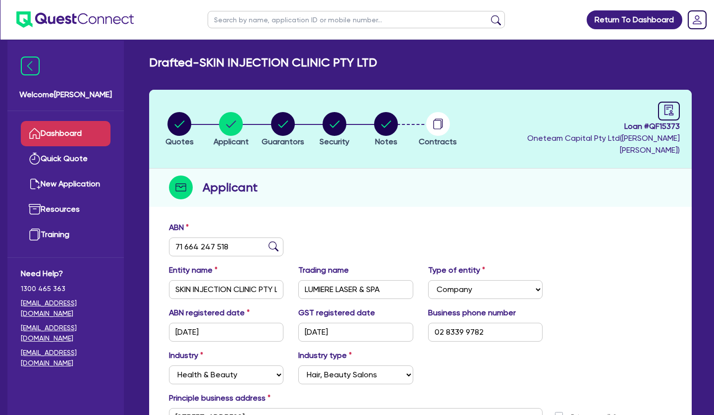
click at [79, 132] on link "Dashboard" at bounding box center [66, 133] width 90 height 25
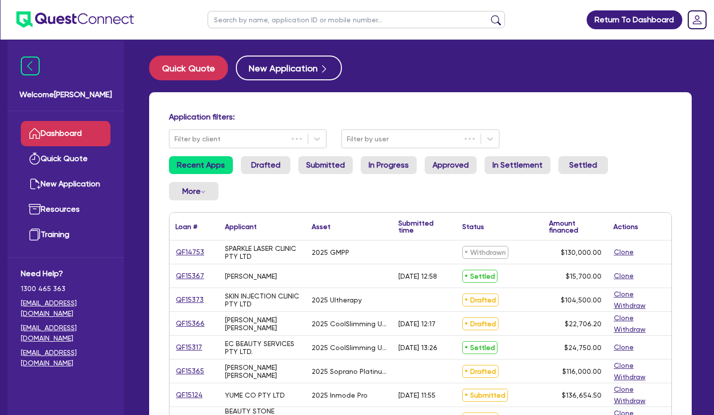
click at [239, 13] on input "text" at bounding box center [356, 19] width 297 height 17
click at [488, 15] on button "submit" at bounding box center [496, 22] width 16 height 14
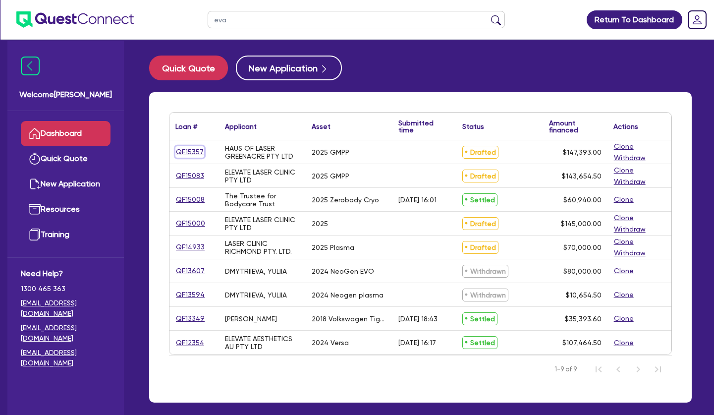
click at [191, 152] on link "QF15357" at bounding box center [189, 151] width 29 height 11
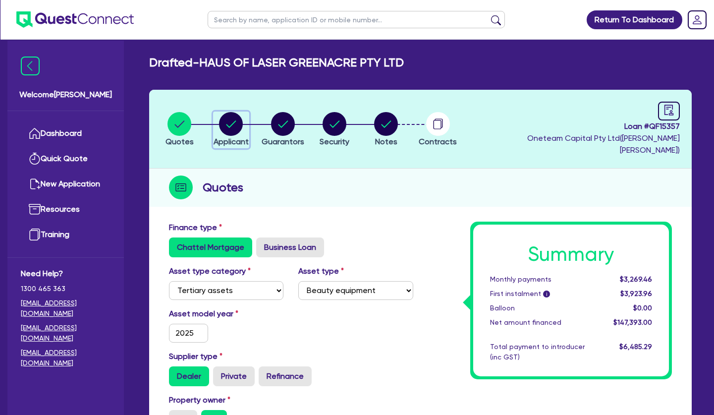
click at [227, 120] on icon "button" at bounding box center [231, 123] width 10 height 7
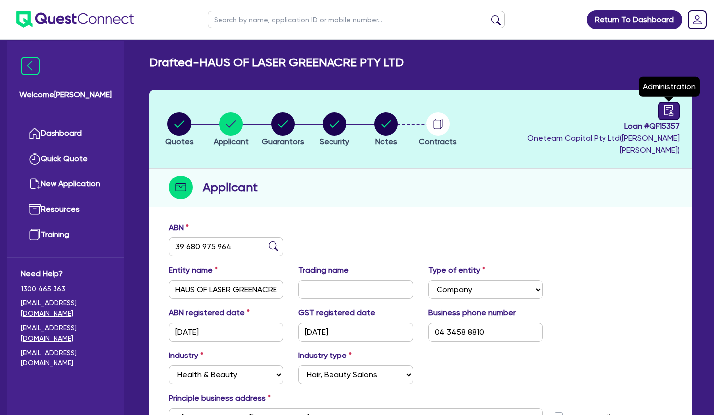
click at [664, 112] on icon "audit" at bounding box center [669, 110] width 11 height 11
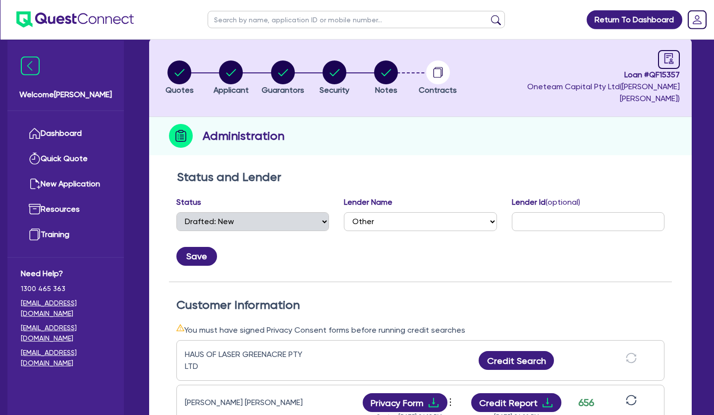
scroll to position [202, 0]
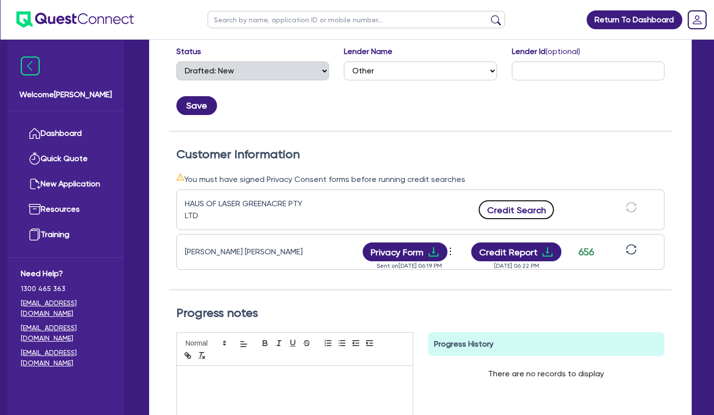
click at [531, 200] on button "Credit Search" at bounding box center [516, 209] width 75 height 19
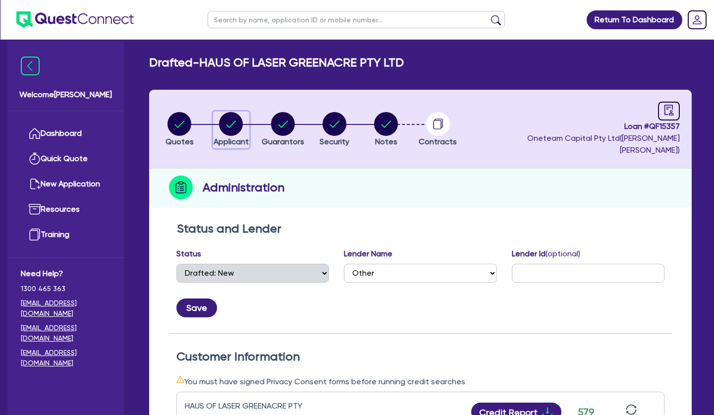
click at [223, 126] on icon "button" at bounding box center [231, 124] width 24 height 24
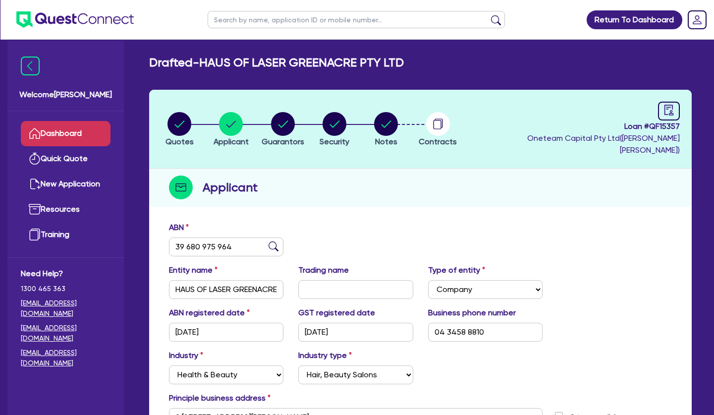
click at [87, 132] on link "Dashboard" at bounding box center [66, 133] width 90 height 25
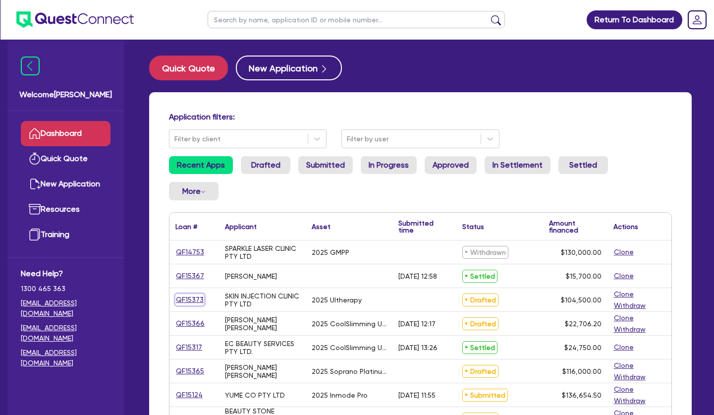
click at [192, 297] on link "QF15373" at bounding box center [189, 299] width 29 height 11
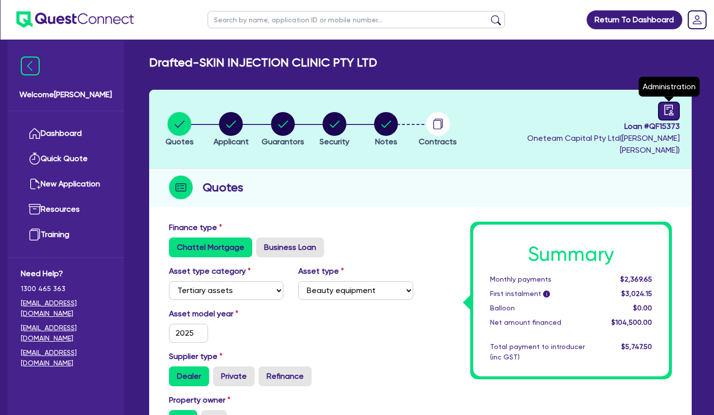
click at [669, 106] on icon "audit" at bounding box center [669, 110] width 9 height 10
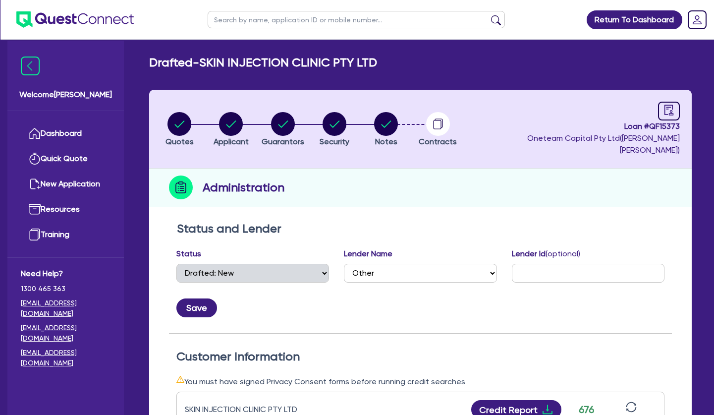
scroll to position [202, 0]
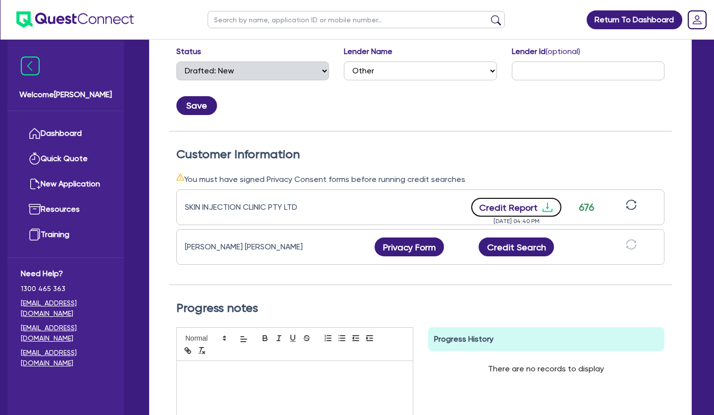
click at [541, 200] on button "Credit Report" at bounding box center [516, 207] width 91 height 19
drag, startPoint x: 224, startPoint y: 199, endPoint x: 186, endPoint y: 196, distance: 37.8
click at [186, 201] on div "SKIN INJECTION CLINIC PTY LTD" at bounding box center [247, 207] width 124 height 12
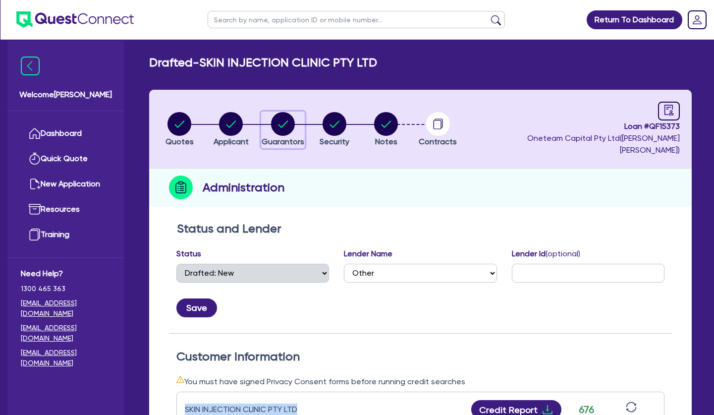
click at [289, 115] on circle "button" at bounding box center [283, 124] width 24 height 24
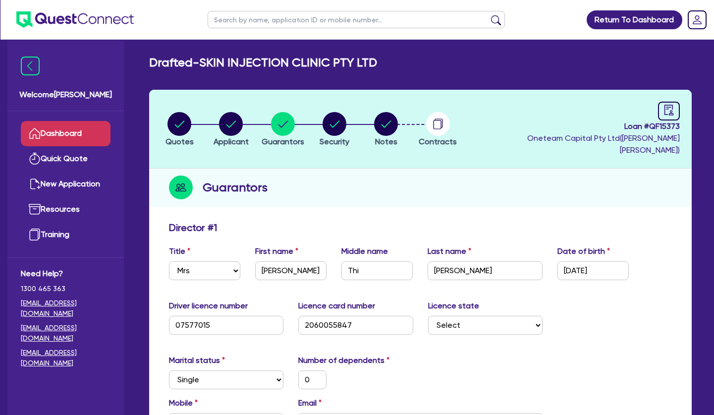
click at [58, 142] on link "Dashboard" at bounding box center [66, 133] width 90 height 25
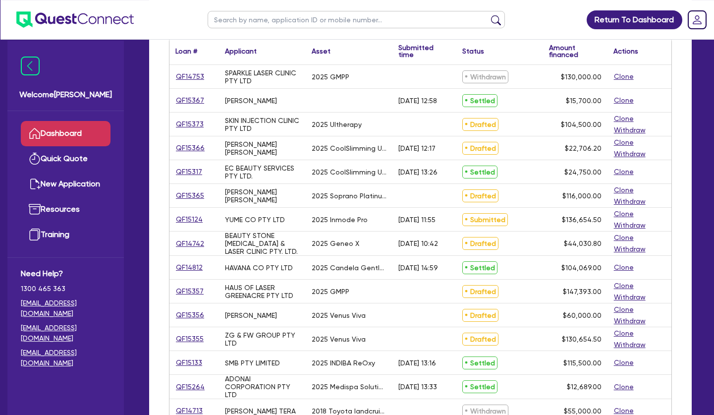
scroll to position [202, 0]
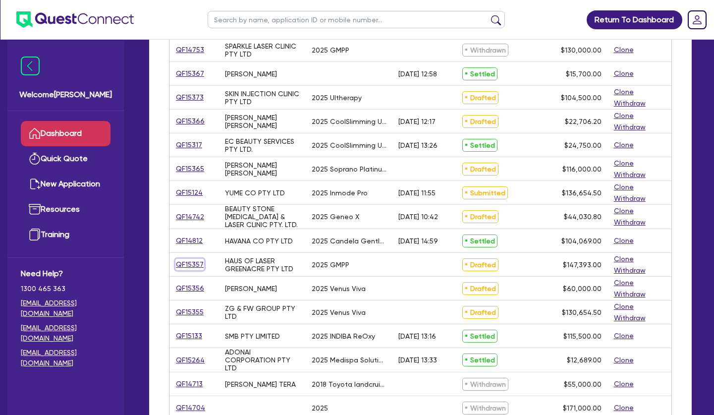
click at [198, 263] on link "QF15357" at bounding box center [189, 264] width 29 height 11
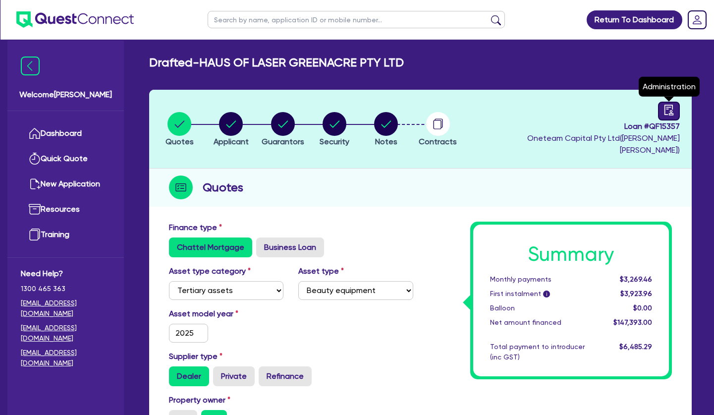
click at [662, 112] on link at bounding box center [669, 111] width 22 height 19
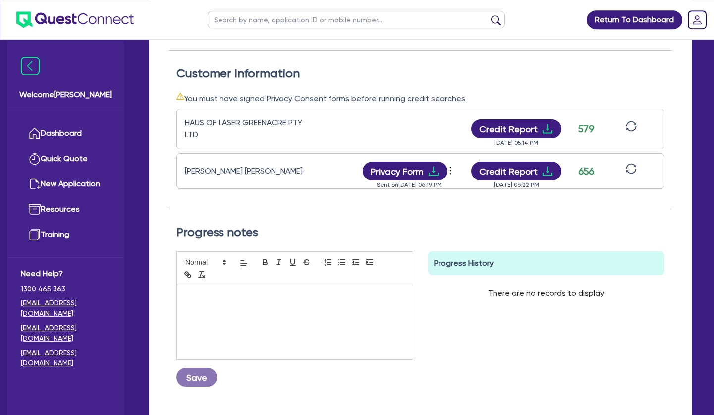
scroll to position [303, 0]
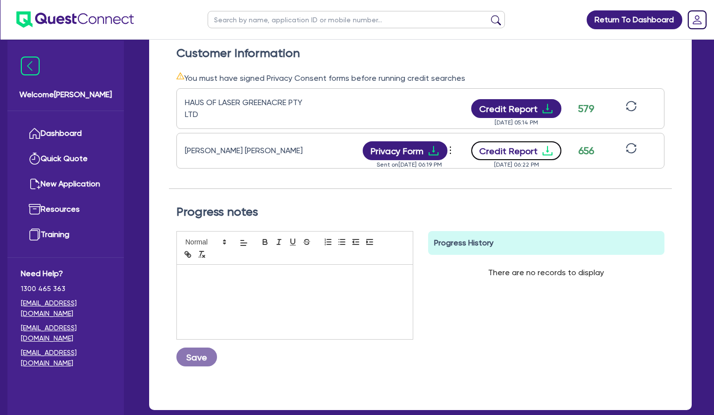
click at [540, 142] on button "Credit Report" at bounding box center [516, 150] width 91 height 19
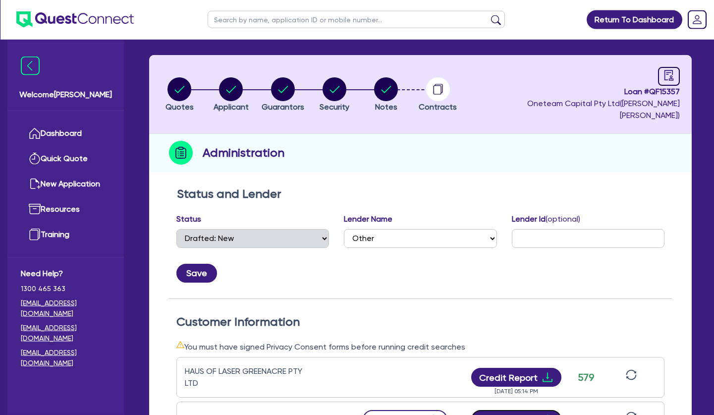
scroll to position [0, 0]
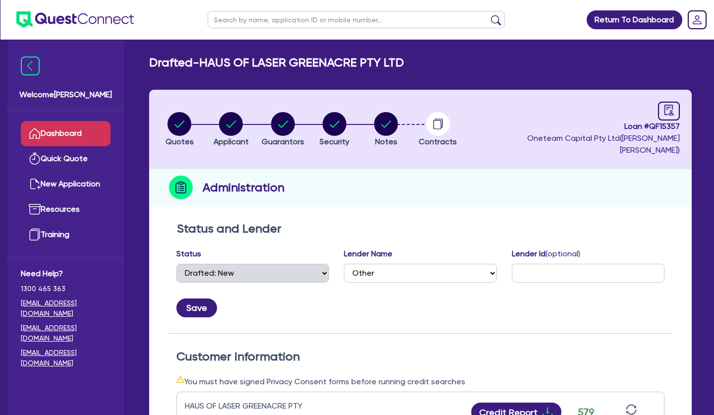
click at [95, 131] on link "Dashboard" at bounding box center [66, 133] width 90 height 25
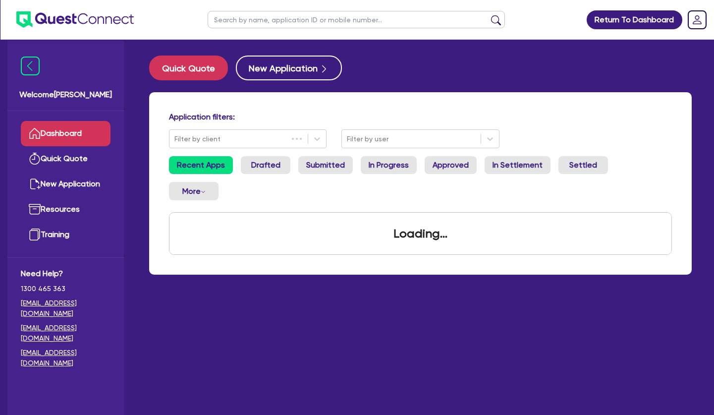
click at [249, 15] on input "text" at bounding box center [356, 19] width 297 height 17
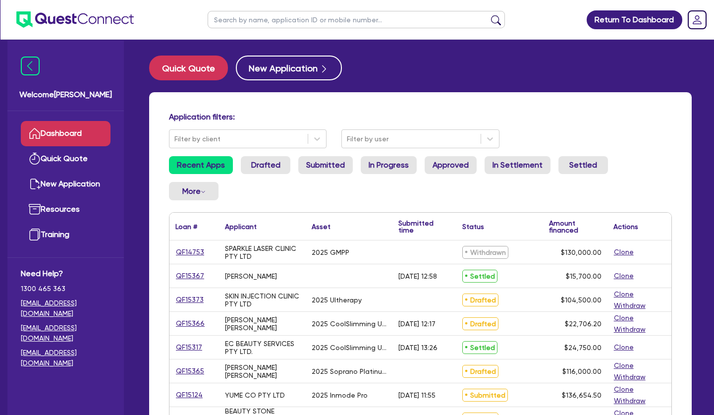
drag, startPoint x: 311, startPoint y: 16, endPoint x: 314, endPoint y: 9, distance: 8.0
click at [316, 11] on input "text" at bounding box center [356, 19] width 297 height 17
paste input "QF13506"
click at [488, 15] on button "submit" at bounding box center [496, 22] width 16 height 14
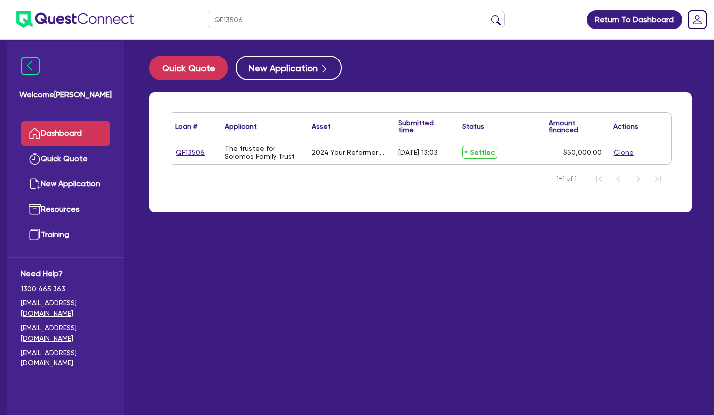
drag, startPoint x: 272, startPoint y: 22, endPoint x: 174, endPoint y: 15, distance: 97.9
click at [208, 16] on input "QF13506" at bounding box center [356, 19] width 297 height 17
paste input "2883"
click at [488, 15] on button "submit" at bounding box center [496, 22] width 16 height 14
drag, startPoint x: 237, startPoint y: 23, endPoint x: 182, endPoint y: 22, distance: 54.5
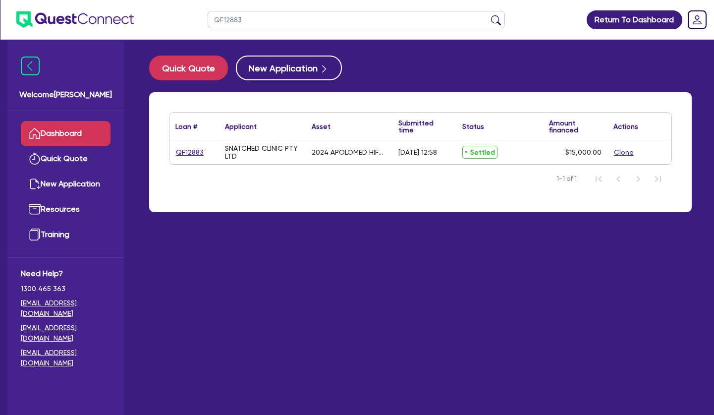
click at [208, 23] on input "QF12883" at bounding box center [356, 19] width 297 height 17
paste input "3226"
click at [488, 15] on button "submit" at bounding box center [496, 22] width 16 height 14
click at [343, 159] on div "QF13226 The Trustee for [PERSON_NAME] GSD Trust 2022 Hydrafacial Elite [DATE] 1…" at bounding box center [421, 152] width 502 height 24
click at [343, 159] on div "2022 Hydrafacial Elite" at bounding box center [349, 152] width 87 height 24
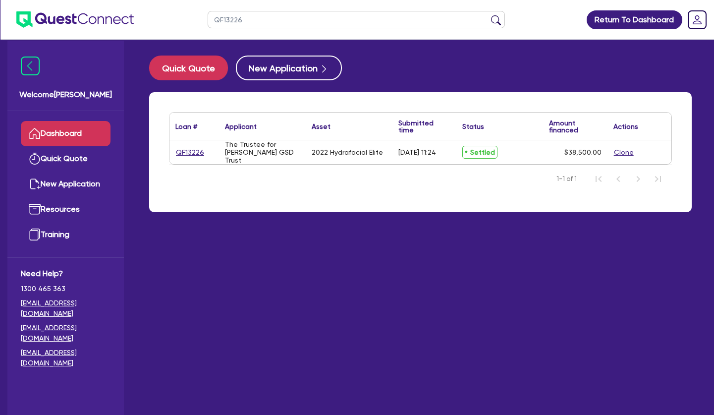
drag, startPoint x: 212, startPoint y: 150, endPoint x: 179, endPoint y: 152, distance: 32.3
drag, startPoint x: 206, startPoint y: 153, endPoint x: 231, endPoint y: 152, distance: 25.3
click at [178, 153] on div "QF13226" at bounding box center [193, 152] width 37 height 11
drag, startPoint x: 293, startPoint y: 156, endPoint x: 226, endPoint y: 147, distance: 67.9
click at [226, 147] on div "The Trustee for [PERSON_NAME] GSD Trust" at bounding box center [262, 152] width 75 height 24
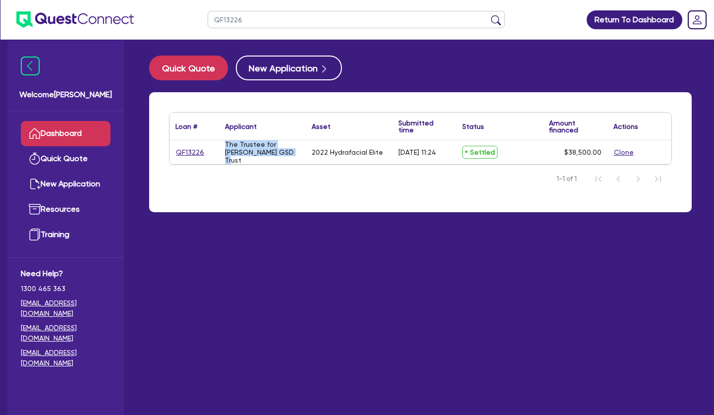
copy div "The Trustee for [PERSON_NAME] GSD Trust"
click at [197, 151] on link "QF13226" at bounding box center [189, 152] width 29 height 11
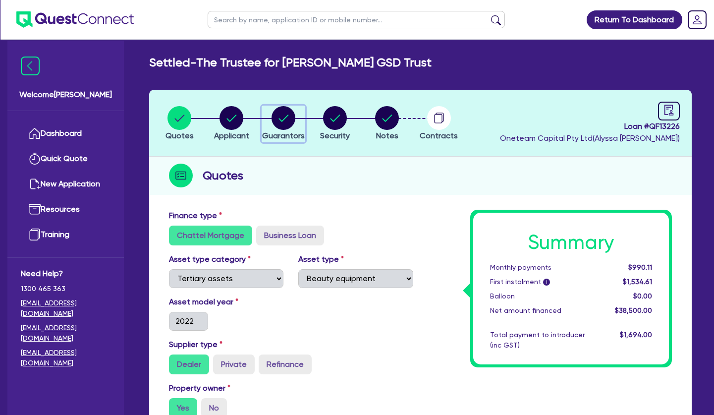
click at [279, 113] on circle "button" at bounding box center [284, 118] width 24 height 24
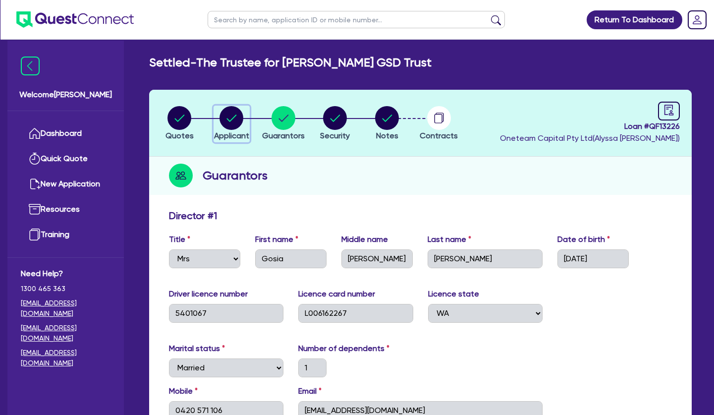
click at [230, 120] on circle "button" at bounding box center [232, 118] width 24 height 24
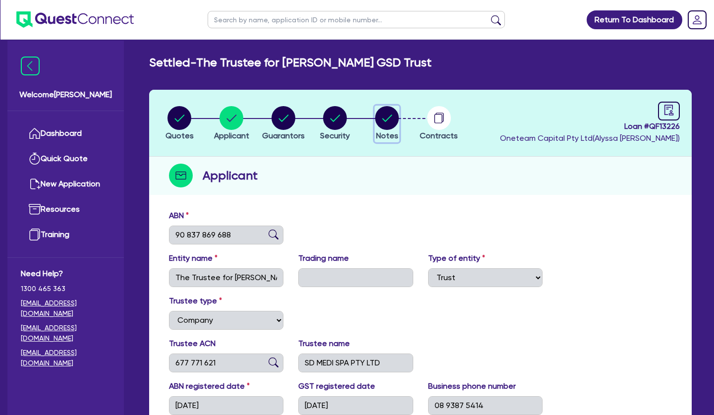
click at [383, 125] on circle "button" at bounding box center [387, 118] width 24 height 24
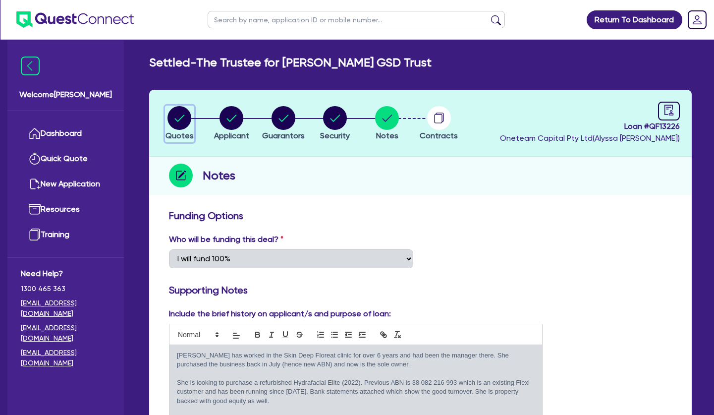
click at [184, 118] on circle "button" at bounding box center [180, 118] width 24 height 24
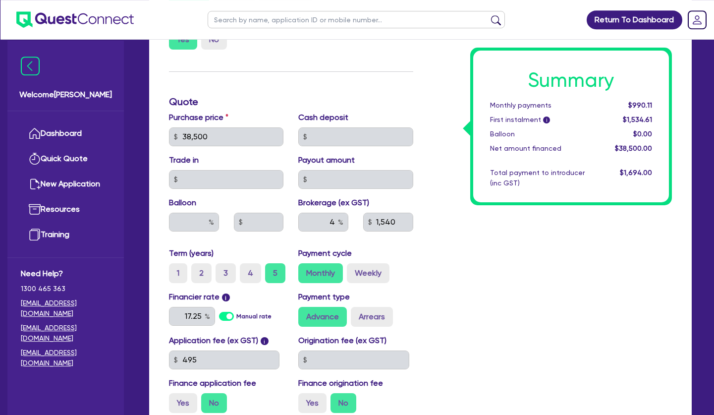
scroll to position [333, 0]
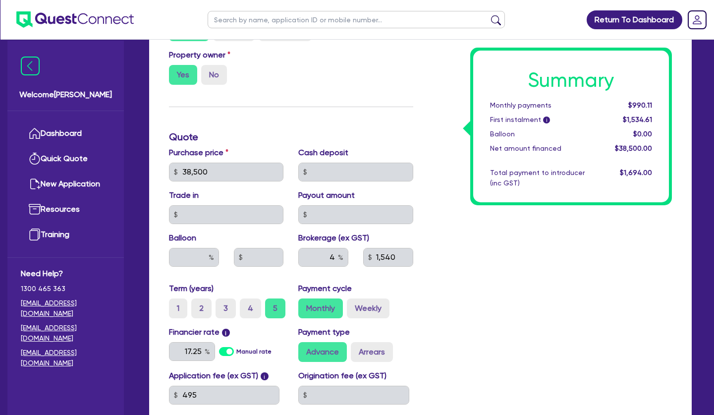
click at [482, 266] on div "Summary Monthly payments $990.11 First instalment i $1,534.61 Balloon $0.00 Net…" at bounding box center [550, 166] width 259 height 579
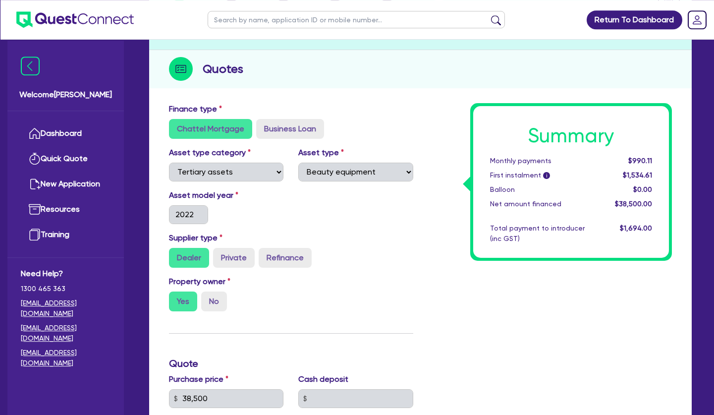
scroll to position [0, 0]
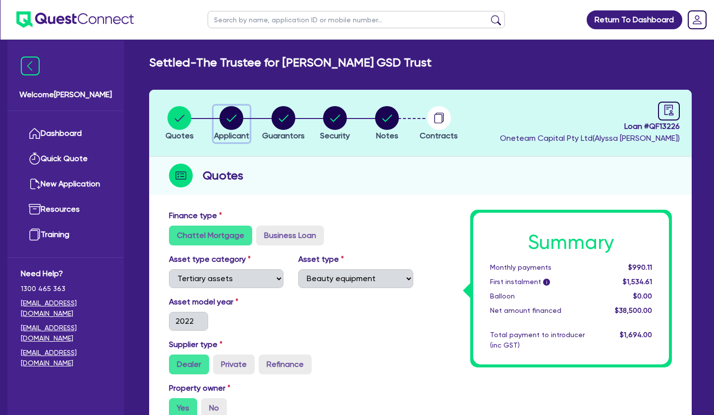
click at [240, 113] on circle "button" at bounding box center [232, 118] width 24 height 24
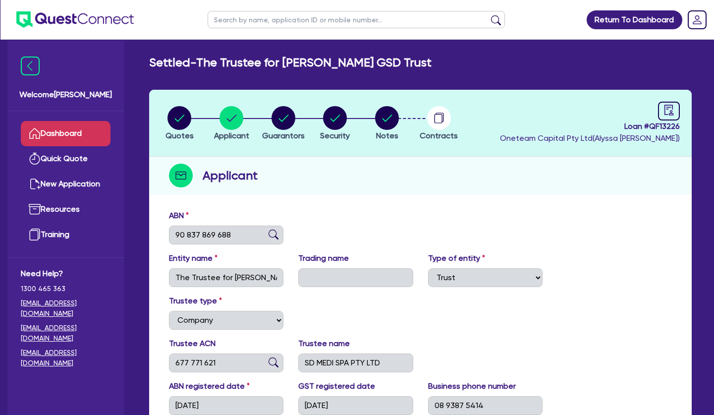
click at [88, 128] on link "Dashboard" at bounding box center [66, 133] width 90 height 25
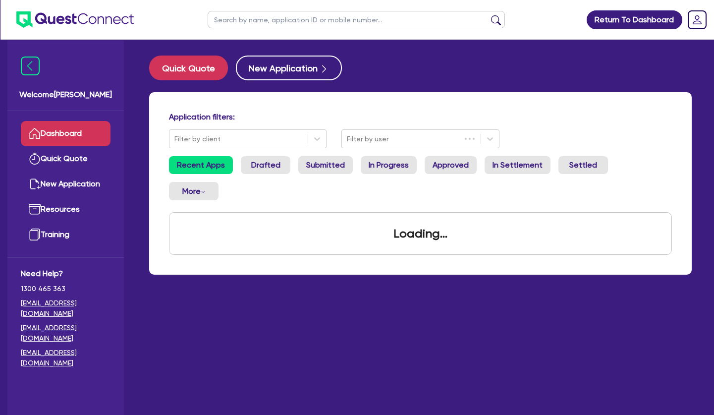
click at [270, 21] on input "text" at bounding box center [356, 19] width 297 height 17
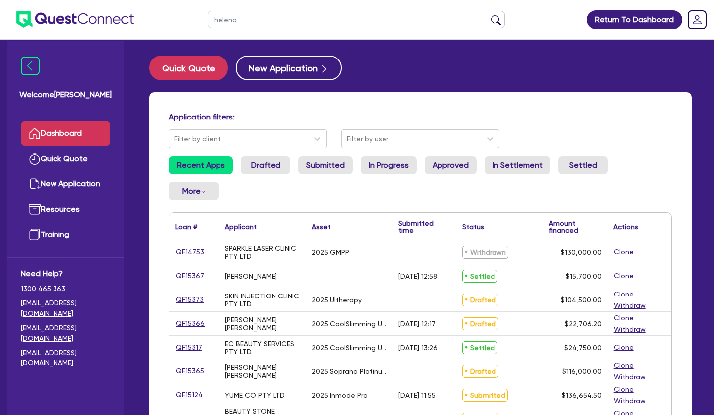
click at [488, 15] on button "submit" at bounding box center [496, 22] width 16 height 14
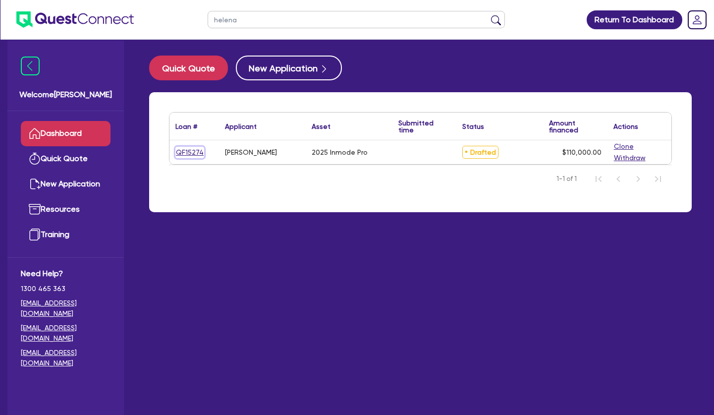
click at [185, 151] on link "QF15274" at bounding box center [189, 152] width 29 height 11
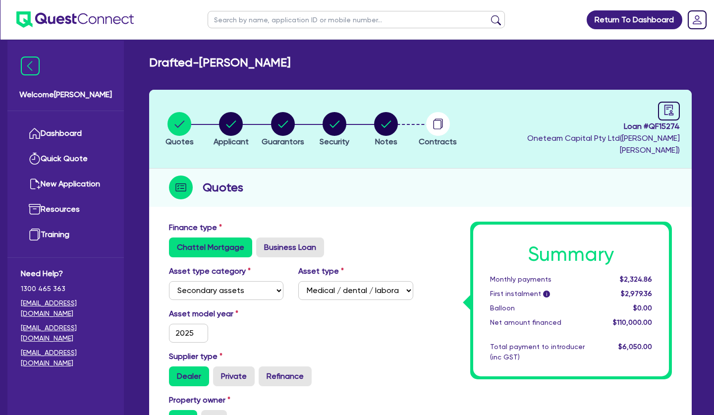
click at [267, 20] on input "text" at bounding box center [356, 19] width 297 height 17
click button "submit" at bounding box center [496, 22] width 16 height 14
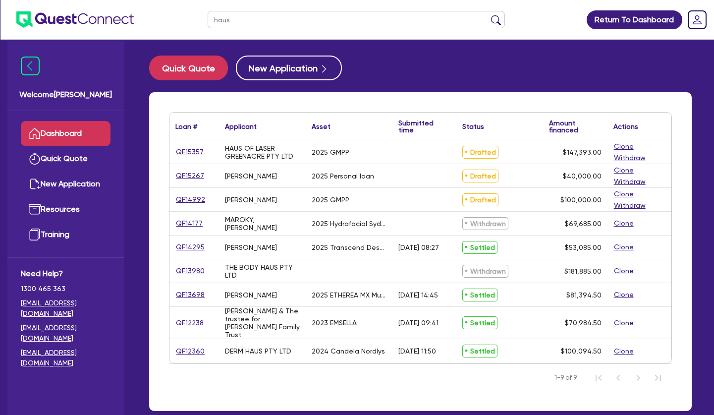
click at [302, 156] on div "HAUS OF LASER GREENACRE PTY LTD" at bounding box center [262, 151] width 87 height 23
